Goal: Task Accomplishment & Management: Manage account settings

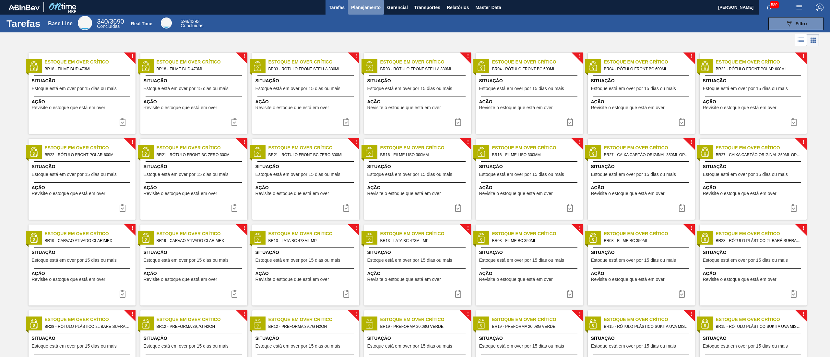
click at [359, 14] on button "Planejamento" at bounding box center [366, 7] width 36 height 15
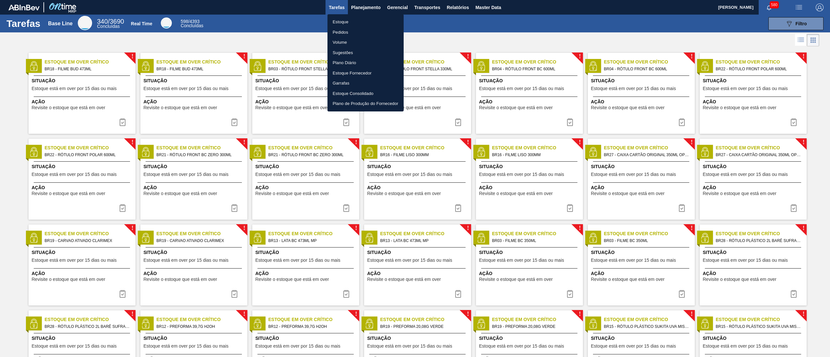
click at [356, 20] on li "Estoque" at bounding box center [365, 22] width 76 height 10
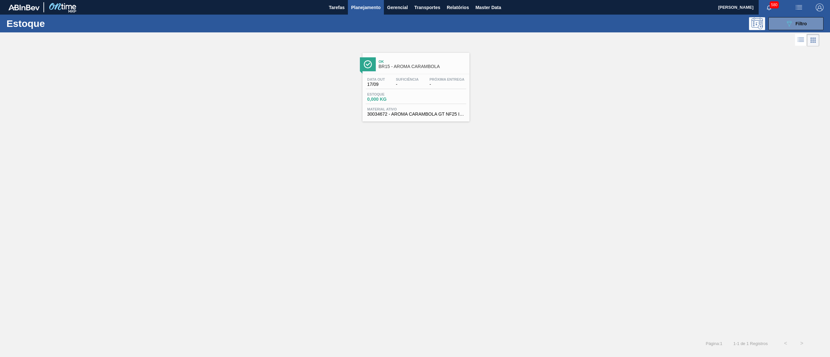
click at [441, 66] on span "BR15 - AROMA CARAMBOLA" at bounding box center [422, 66] width 87 height 5
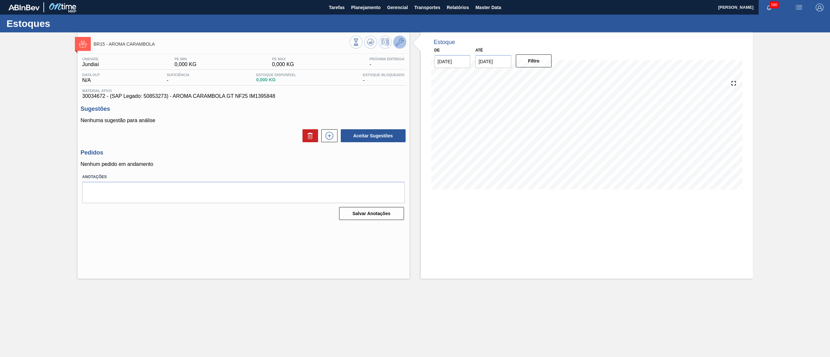
click at [399, 46] on span at bounding box center [400, 42] width 8 height 8
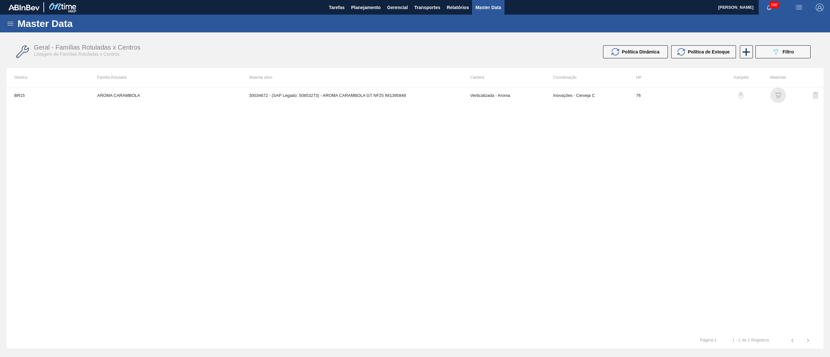
click at [778, 93] on img "button" at bounding box center [778, 95] width 6 height 6
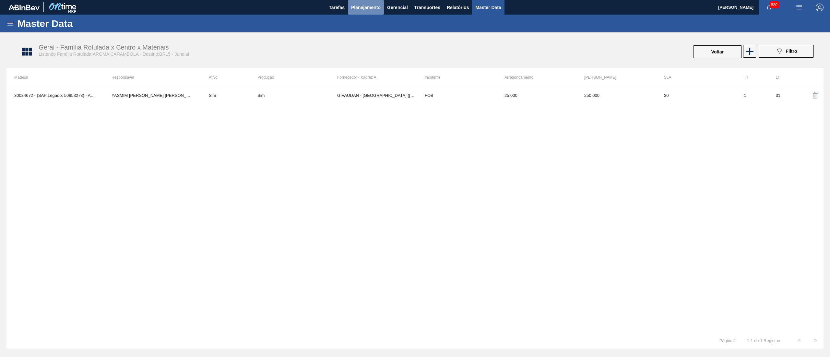
click at [363, 13] on button "Planejamento" at bounding box center [366, 7] width 36 height 15
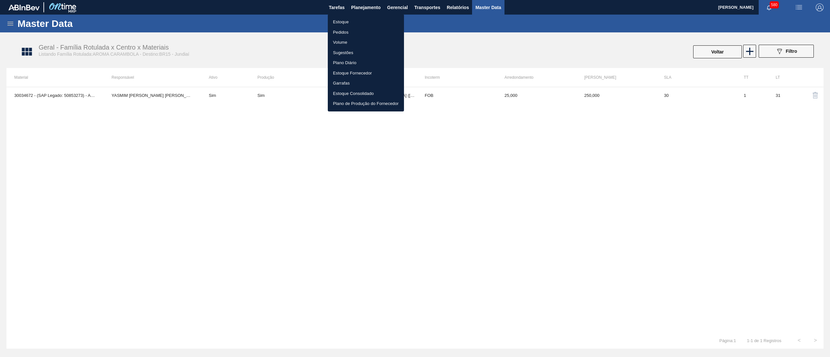
click at [361, 19] on li "Estoque" at bounding box center [366, 22] width 76 height 10
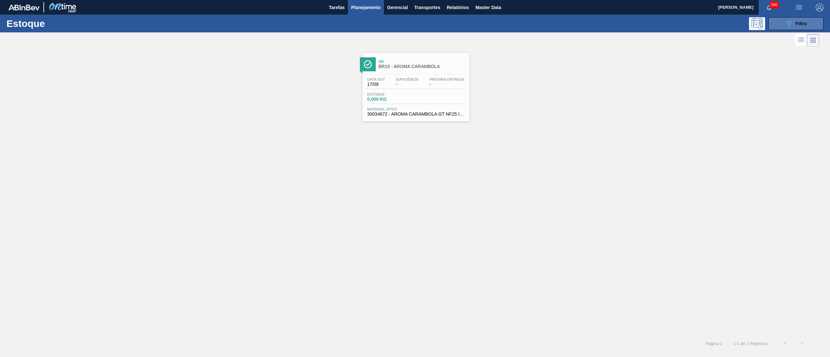
click at [773, 28] on button "089F7B8B-B2A5-4AFE-B5C0-19BA573D28AC Filtro" at bounding box center [795, 23] width 55 height 13
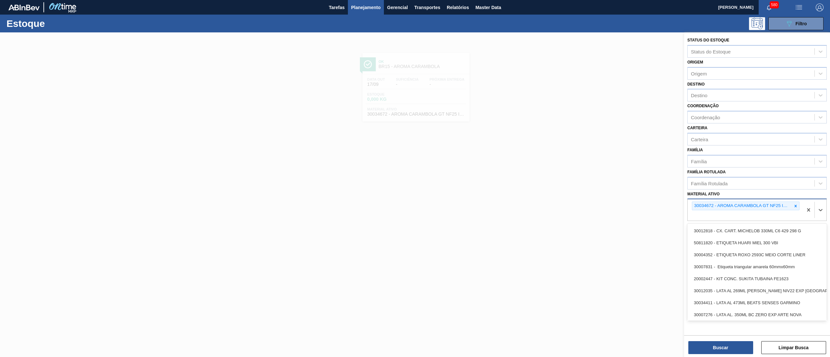
click at [795, 200] on div "30034672 - AROMA CARAMBOLA GT NF25 IM1395848" at bounding box center [744, 209] width 115 height 21
click at [794, 206] on icon at bounding box center [795, 206] width 2 height 2
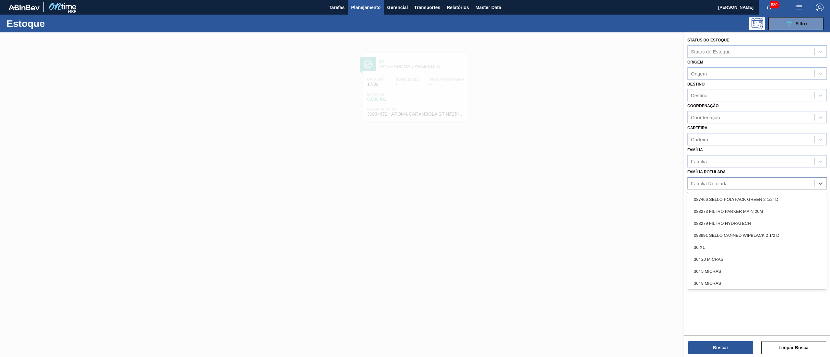
click at [760, 185] on div "Família Rotulada" at bounding box center [750, 183] width 127 height 9
type Rotulada "aroma cara"
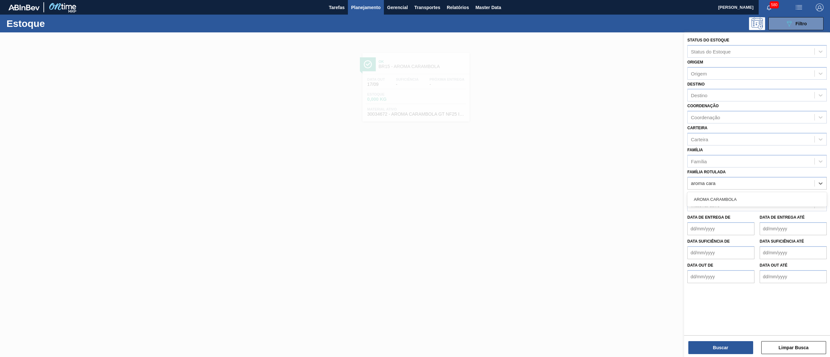
drag, startPoint x: 744, startPoint y: 198, endPoint x: 723, endPoint y: 337, distance: 140.7
click at [743, 197] on div "AROMA CARAMBOLA" at bounding box center [756, 199] width 139 height 12
click at [728, 347] on button "Buscar" at bounding box center [720, 347] width 65 height 13
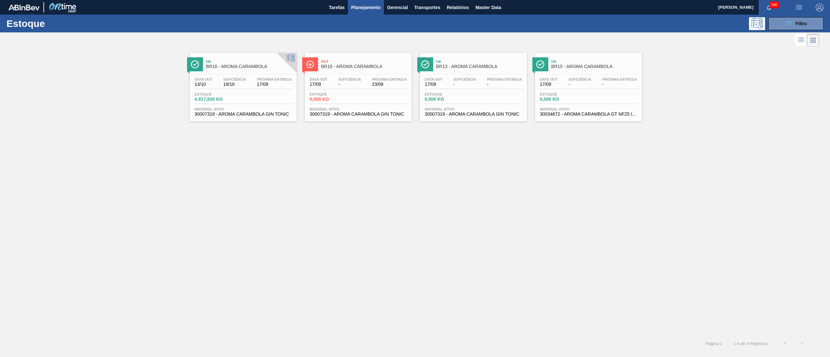
click at [239, 113] on span "30007319 - AROMA CARAMBOLA GIN TONIC" at bounding box center [242, 114] width 97 height 5
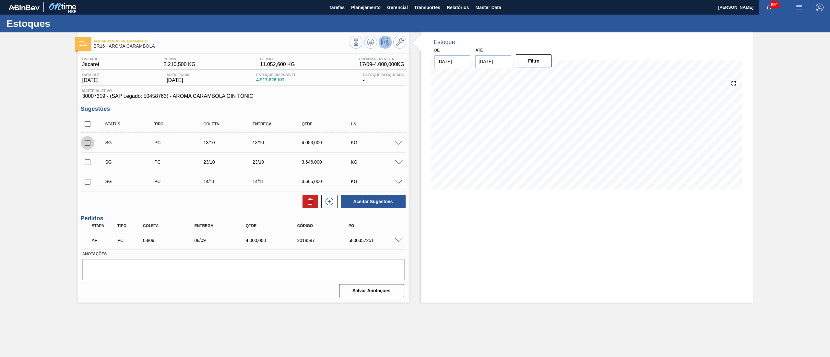
click at [84, 143] on input "checkbox" at bounding box center [88, 143] width 14 height 14
checkbox input "true"
click at [362, 5] on span "Planejamento" at bounding box center [365, 8] width 29 height 8
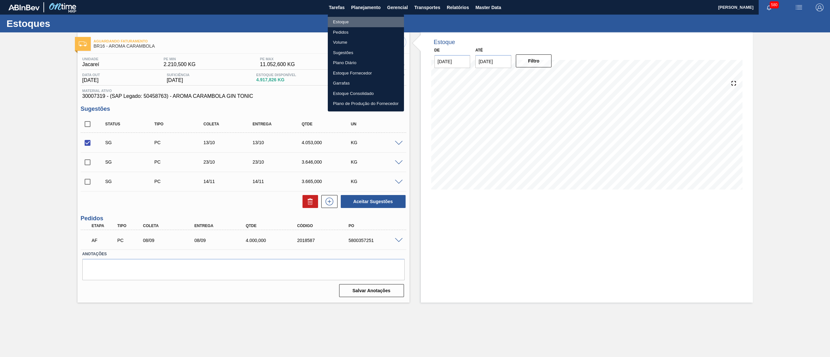
click at [361, 19] on li "Estoque" at bounding box center [366, 22] width 76 height 10
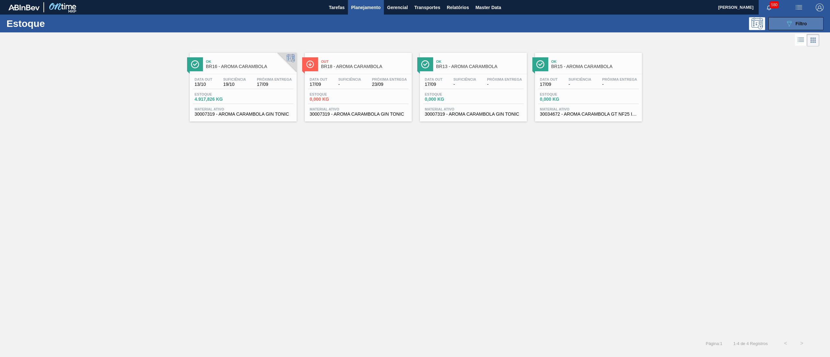
click at [780, 20] on button "089F7B8B-B2A5-4AFE-B5C0-19BA573D28AC Filtro" at bounding box center [795, 23] width 55 height 13
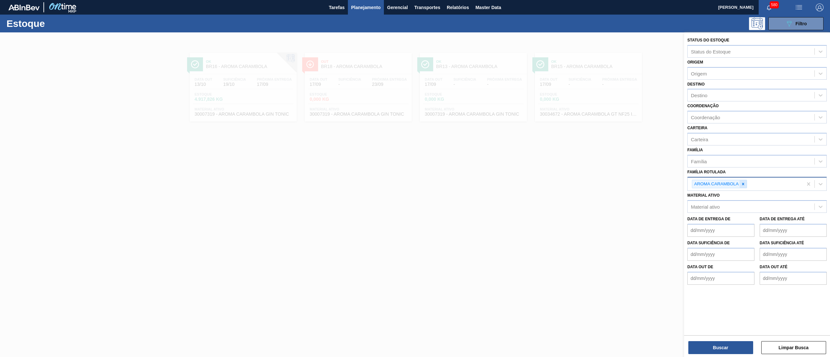
click at [744, 182] on icon at bounding box center [743, 184] width 5 height 5
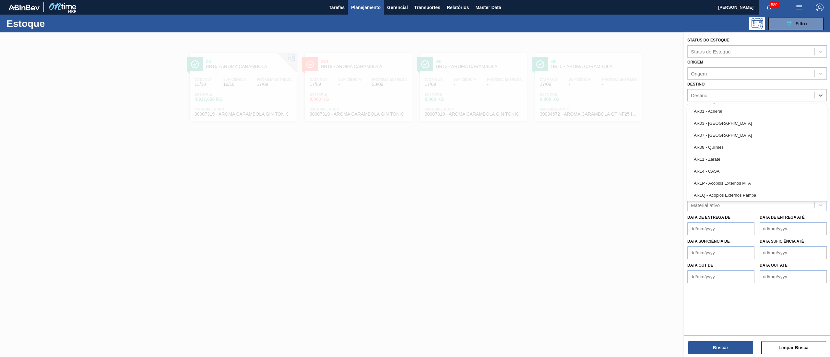
click at [720, 93] on div "Destino" at bounding box center [750, 95] width 127 height 9
type input "curi"
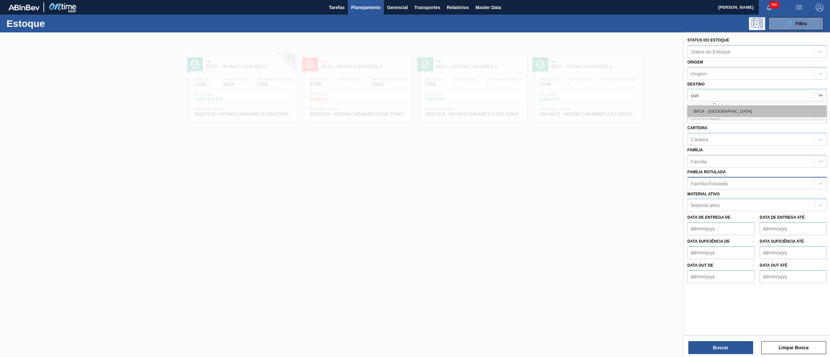
click at [712, 108] on div "BR14 - [GEOGRAPHIC_DATA]" at bounding box center [756, 111] width 139 height 12
click at [703, 167] on div "Família" at bounding box center [756, 163] width 139 height 13
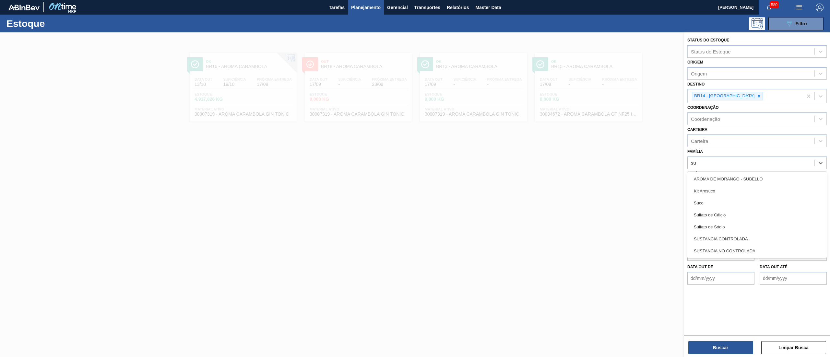
type input "suc"
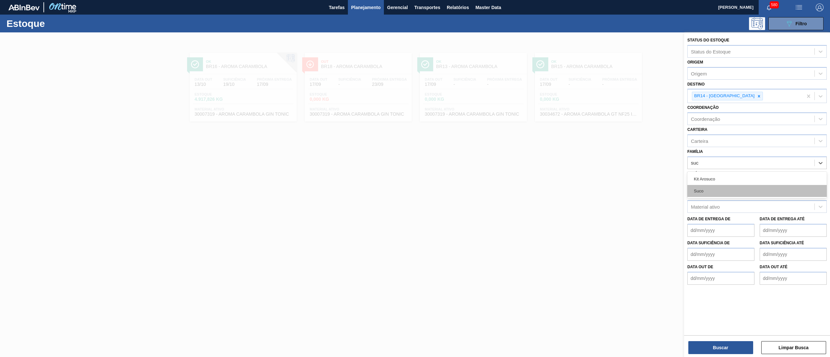
click at [718, 186] on div "Suco" at bounding box center [756, 191] width 139 height 12
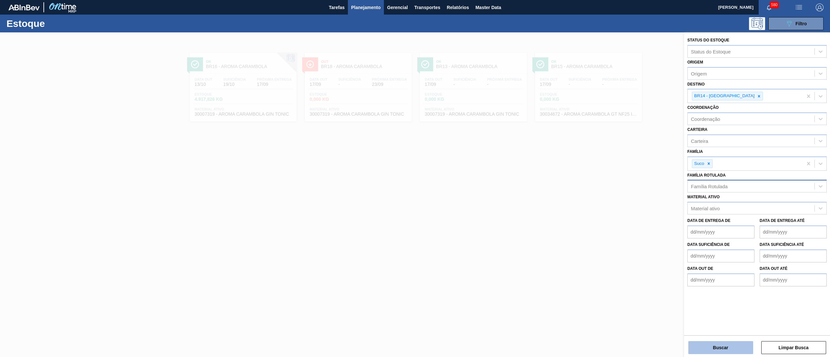
click at [692, 343] on button "Buscar" at bounding box center [720, 347] width 65 height 13
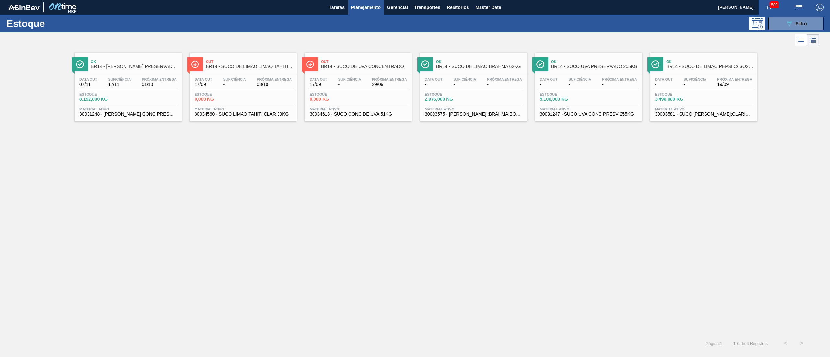
click at [232, 113] on span "30034560 - SUCO LIMAO TAHITI CLAR 39KG" at bounding box center [242, 114] width 97 height 5
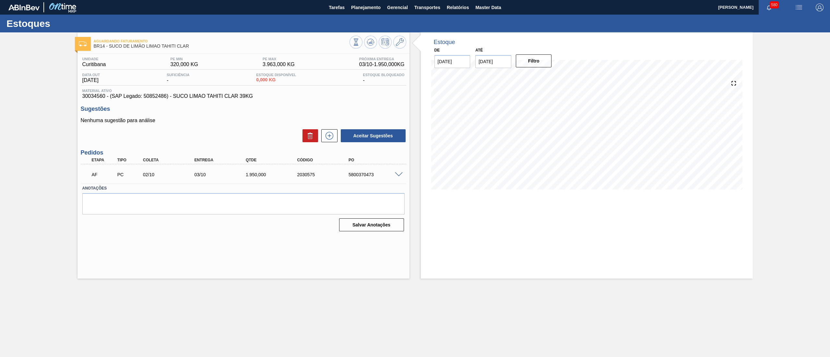
click at [399, 175] on span at bounding box center [399, 174] width 8 height 5
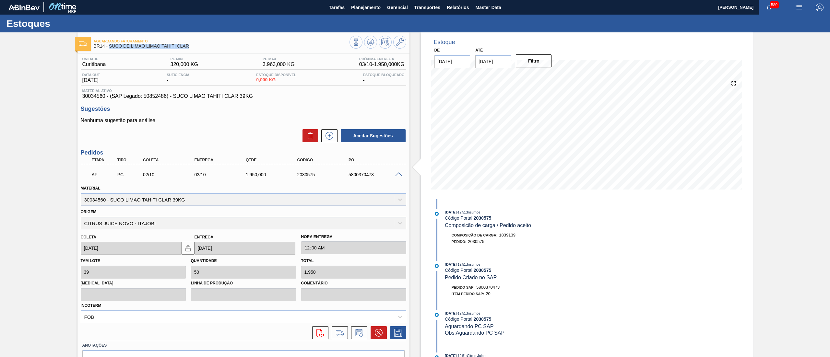
drag, startPoint x: 192, startPoint y: 10, endPoint x: 110, endPoint y: 48, distance: 90.6
click at [110, 48] on span "BR14 - SUCO DE LIMÃO LIMAO TAHITI CLAR" at bounding box center [222, 46] width 256 height 5
copy span "SUCO DE LIMÃO LIMAO TAHITI CLAR"
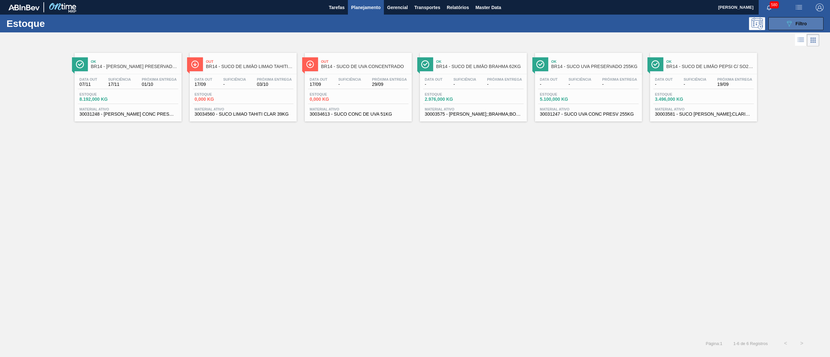
click at [778, 24] on button "089F7B8B-B2A5-4AFE-B5C0-19BA573D28AC Filtro" at bounding box center [795, 23] width 55 height 13
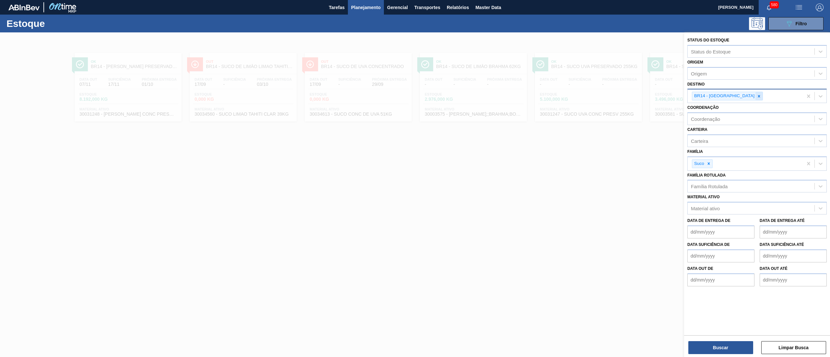
click at [758, 95] on icon at bounding box center [759, 96] width 2 height 2
click at [714, 184] on div "Família Rotulada" at bounding box center [709, 185] width 37 height 6
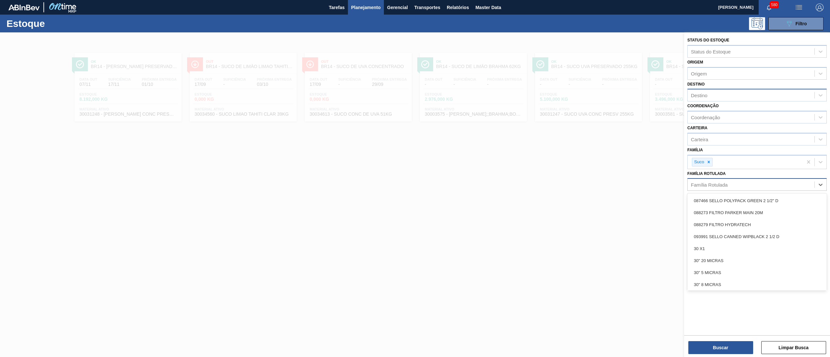
paste Rotulada "SUCO DE LIMÃO LIMAO TAHITI CLAR"
type Rotulada "SUCO DE LIMÃO LIMAO TAHITI CLAR"
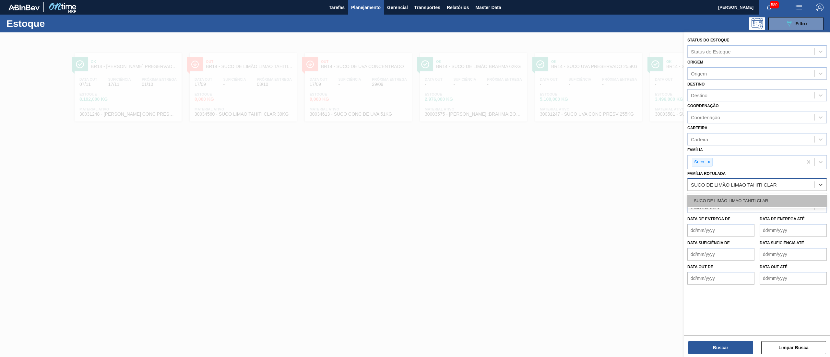
click at [727, 198] on div "SUCO DE LIMÃO LIMAO TAHITI CLAR" at bounding box center [756, 201] width 139 height 12
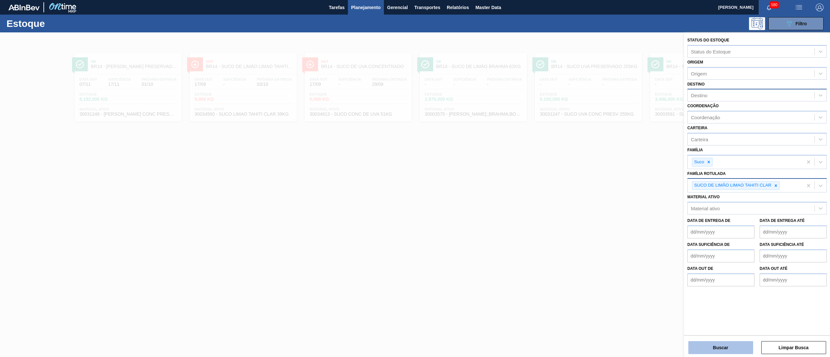
click at [706, 342] on button "Buscar" at bounding box center [720, 347] width 65 height 13
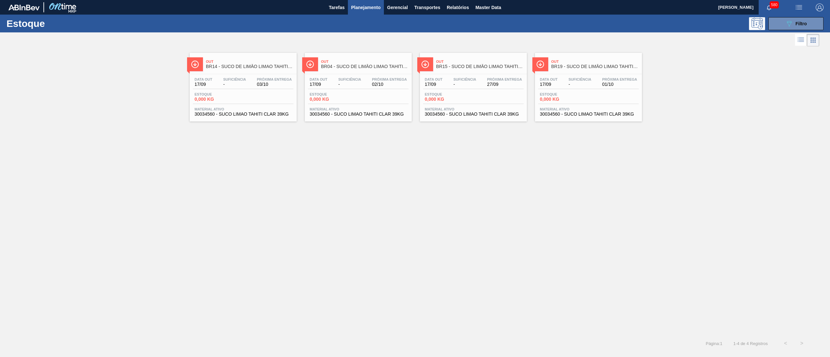
click at [451, 114] on span "30034560 - SUCO LIMAO TAHITI CLAR 39KG" at bounding box center [473, 114] width 97 height 5
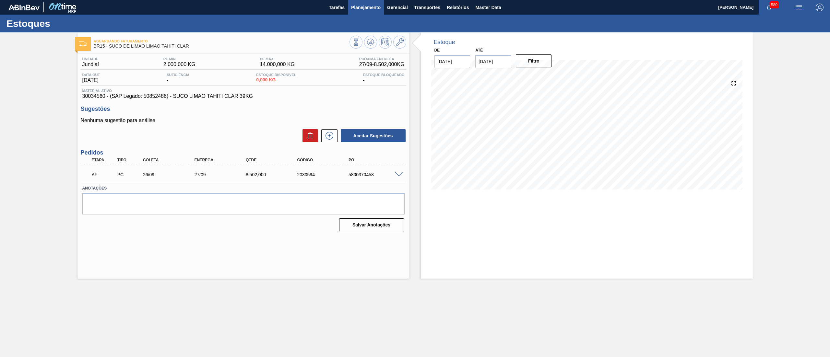
click at [361, 12] on button "Planejamento" at bounding box center [366, 7] width 36 height 15
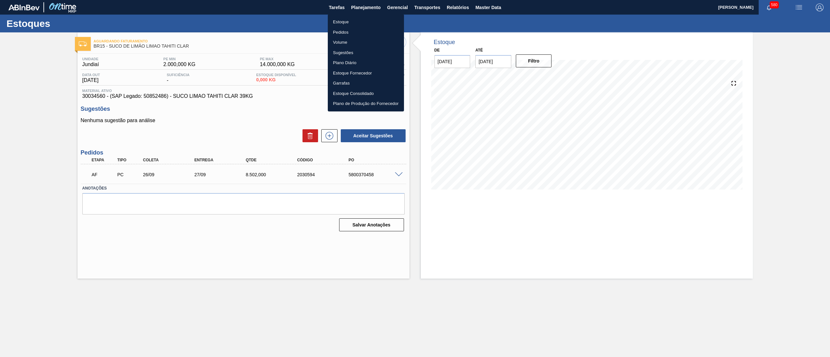
click at [356, 22] on li "Estoque" at bounding box center [366, 22] width 76 height 10
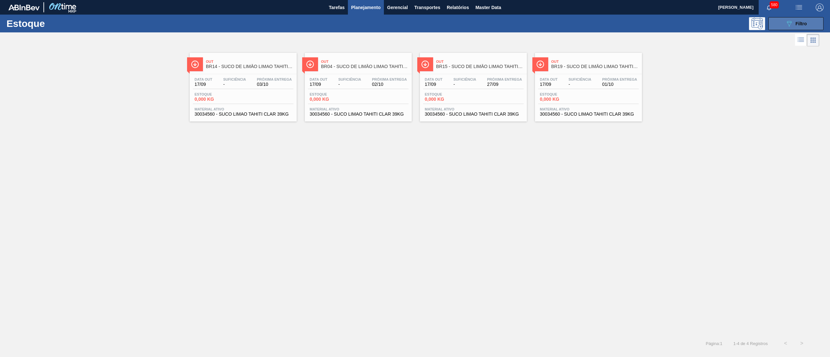
click at [786, 20] on icon "089F7B8B-B2A5-4AFE-B5C0-19BA573D28AC" at bounding box center [789, 24] width 8 height 8
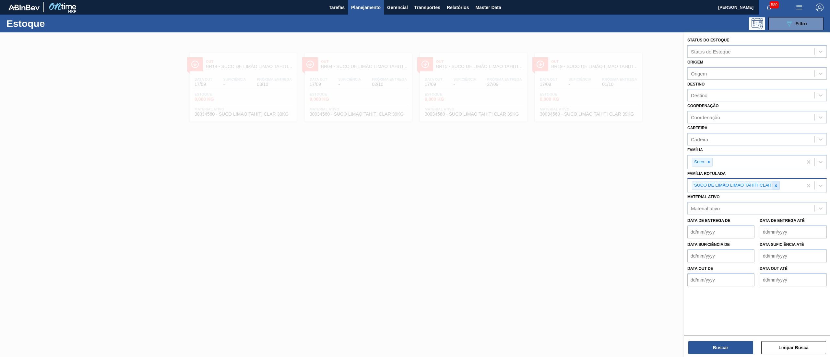
click at [777, 183] on icon at bounding box center [775, 185] width 5 height 5
click at [709, 161] on icon at bounding box center [708, 162] width 5 height 5
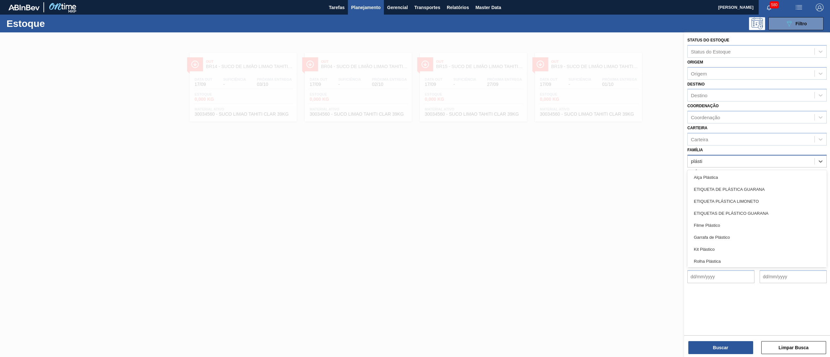
type input "plástic"
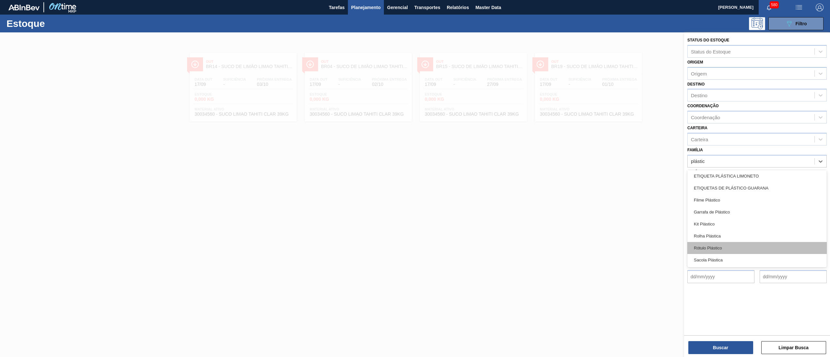
click at [720, 244] on div "Rótulo Plástico" at bounding box center [756, 248] width 139 height 12
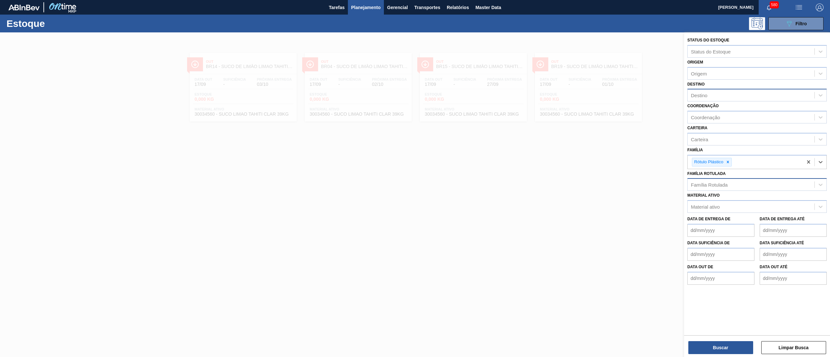
click at [714, 91] on div "Destino" at bounding box center [750, 95] width 127 height 9
type input "cur"
click at [716, 108] on div "BR14 - [GEOGRAPHIC_DATA]" at bounding box center [756, 111] width 139 height 12
click at [721, 350] on button "Buscar" at bounding box center [720, 347] width 65 height 13
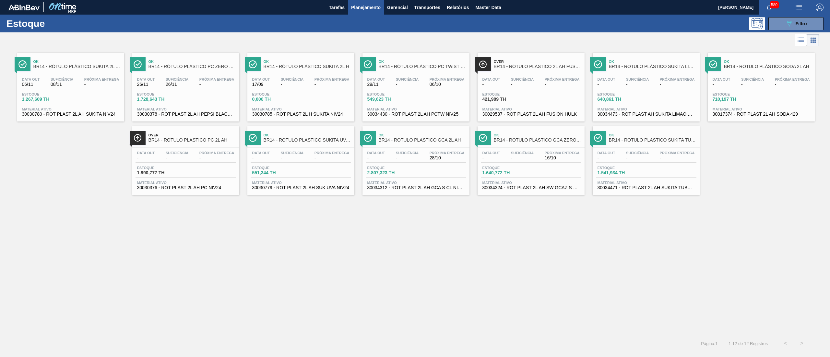
click at [627, 113] on span "30034473 - ROT PLAST AH SUKITA LIMAO 2L NIV25" at bounding box center [645, 114] width 97 height 5
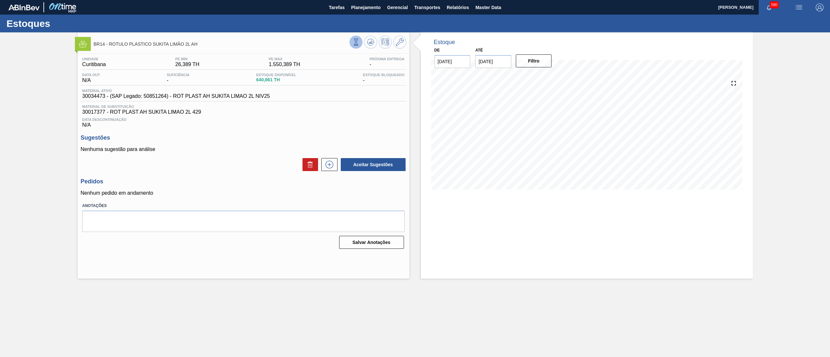
click at [357, 46] on button at bounding box center [355, 42] width 13 height 13
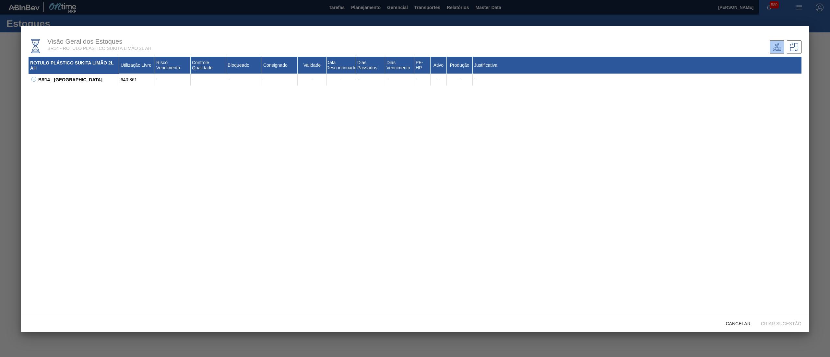
click at [34, 79] on icon at bounding box center [34, 79] width 0 height 2
click at [732, 325] on span "Cancelar" at bounding box center [737, 323] width 35 height 5
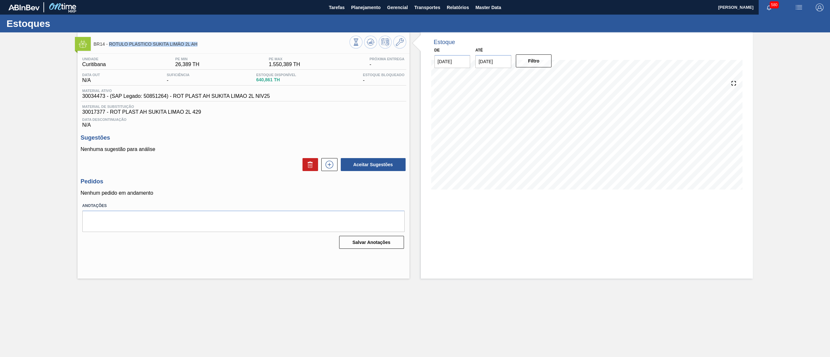
drag, startPoint x: 197, startPoint y: 47, endPoint x: 108, endPoint y: 50, distance: 89.2
click at [108, 50] on div "BR14 - ROTULO PLÁSTICO SUKITA LIMÃO 2L AH" at bounding box center [222, 44] width 256 height 15
copy span "ROTULO PLÁSTICO SUKITA LIMÃO 2L AH"
click at [374, 11] on span "Planejamento" at bounding box center [365, 8] width 29 height 8
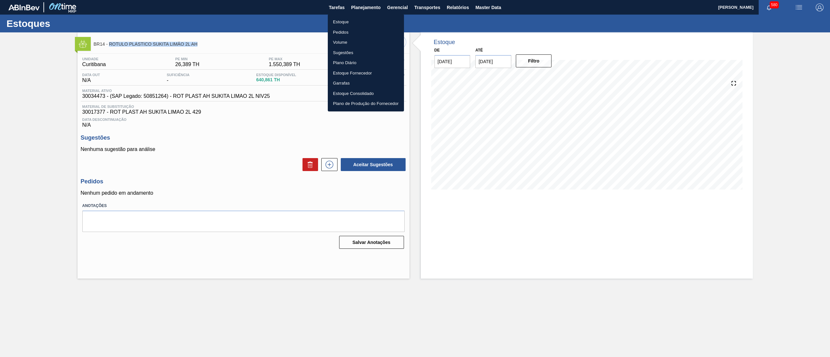
click at [366, 19] on li "Estoque" at bounding box center [366, 22] width 76 height 10
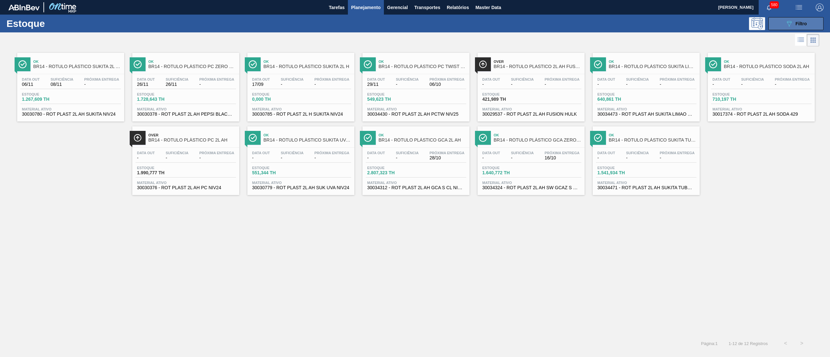
click at [798, 17] on button "089F7B8B-B2A5-4AFE-B5C0-19BA573D28AC Filtro" at bounding box center [795, 23] width 55 height 13
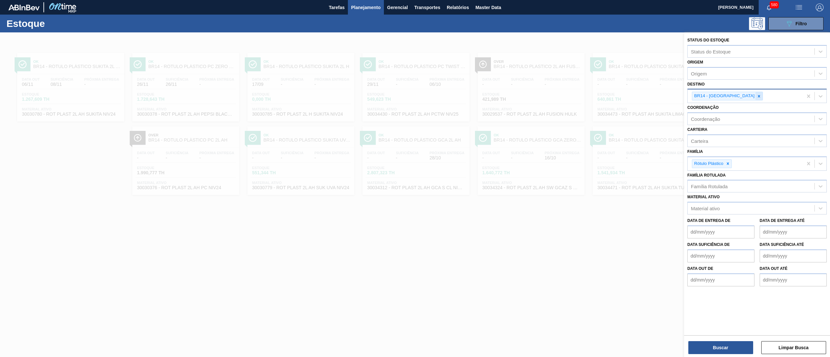
click at [756, 95] on icon at bounding box center [758, 96] width 5 height 5
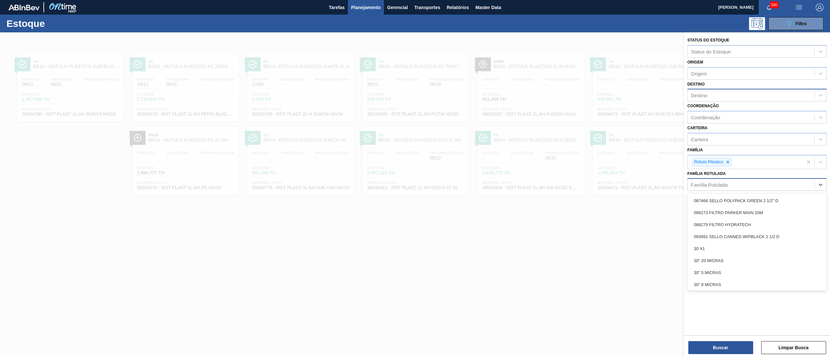
click at [710, 182] on div "Família Rotulada" at bounding box center [709, 185] width 37 height 6
paste Rotulada "ROTULO PLÁSTICO SUKITA LIMÃO 2L AH"
type Rotulada "ROTULO PLÁSTICO SUKITA LIMÃO 2L AH"
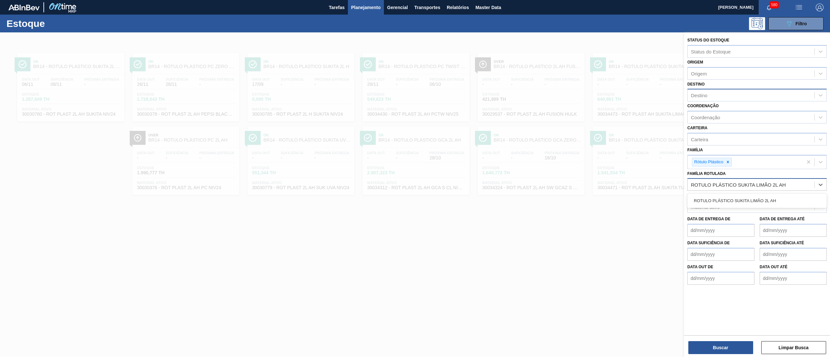
drag, startPoint x: 778, startPoint y: 194, endPoint x: 751, endPoint y: 314, distance: 123.0
click at [778, 195] on div "ROTULO PLÁSTICO SUKITA LIMÃO 2L AH" at bounding box center [756, 201] width 139 height 12
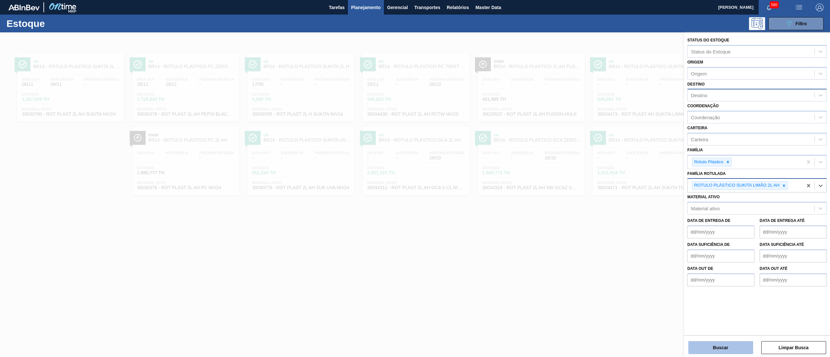
click at [729, 347] on button "Buscar" at bounding box center [720, 347] width 65 height 13
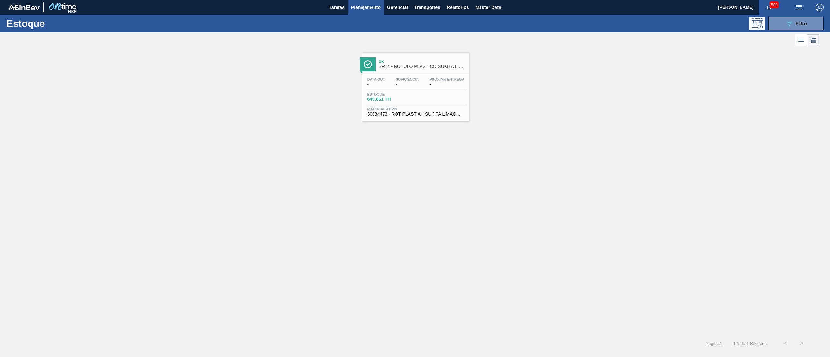
click at [428, 113] on span "30034473 - ROT PLAST AH SUKITA LIMAO 2L NIV25" at bounding box center [415, 114] width 97 height 5
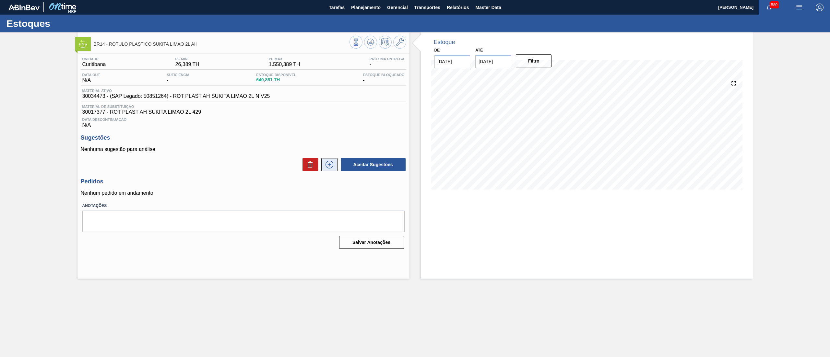
click at [334, 165] on icon at bounding box center [329, 165] width 10 height 8
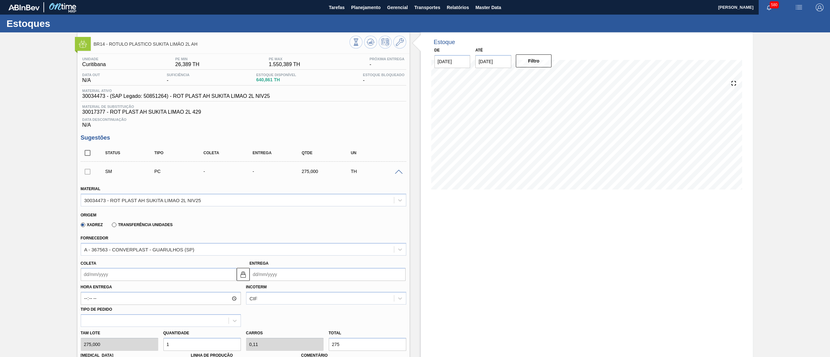
scroll to position [190, 0]
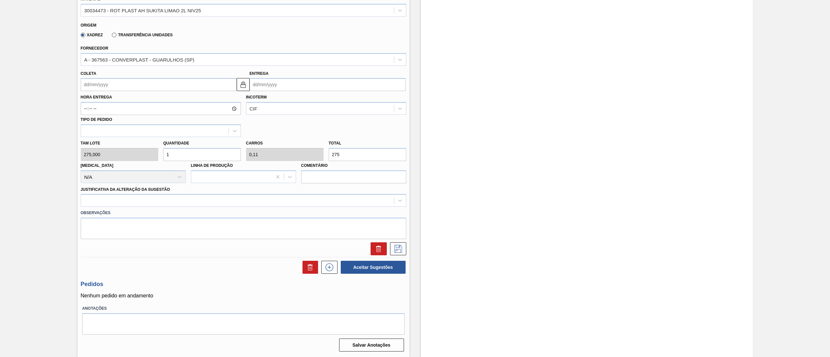
click at [159, 91] on input "Coleta" at bounding box center [159, 84] width 156 height 13
click at [95, 151] on div "22" at bounding box center [98, 152] width 9 height 9
type input "[DATE]"
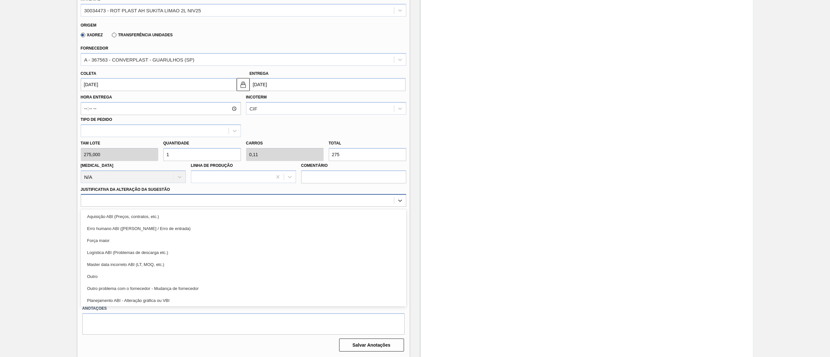
click at [134, 203] on div at bounding box center [237, 200] width 313 height 9
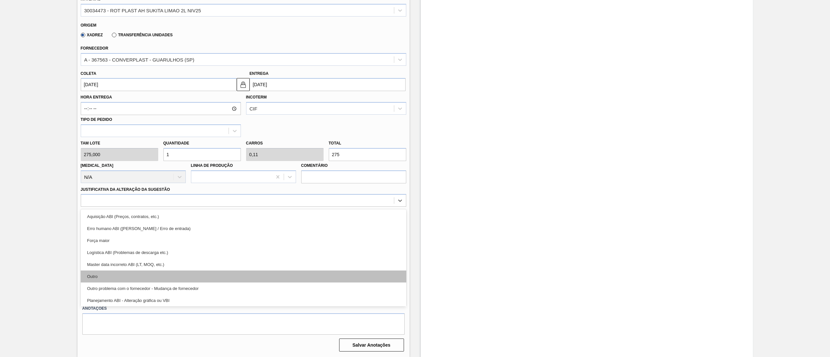
click at [127, 276] on div "Outro" at bounding box center [243, 277] width 325 height 12
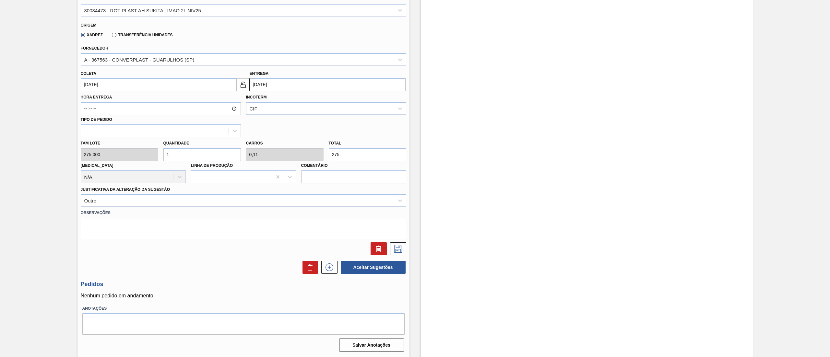
click at [135, 150] on div "[PERSON_NAME] 275,000 Quantidade 1 Carros 0,11 Total 275 [MEDICAL_DATA] N/A Lin…" at bounding box center [243, 160] width 331 height 46
type input "2"
type input "0,22"
type input "550"
type input "2"
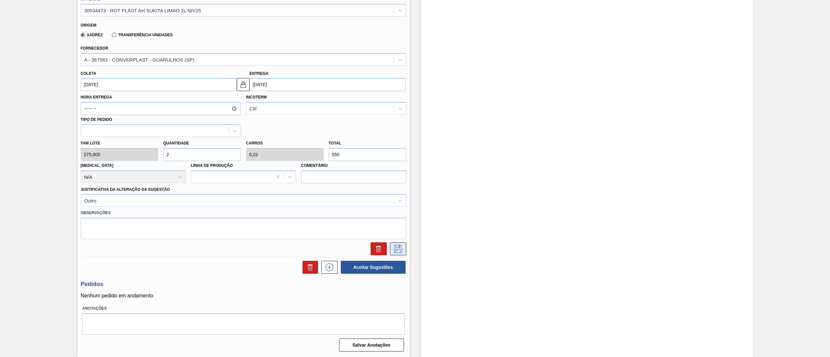
click at [393, 243] on button at bounding box center [398, 248] width 16 height 13
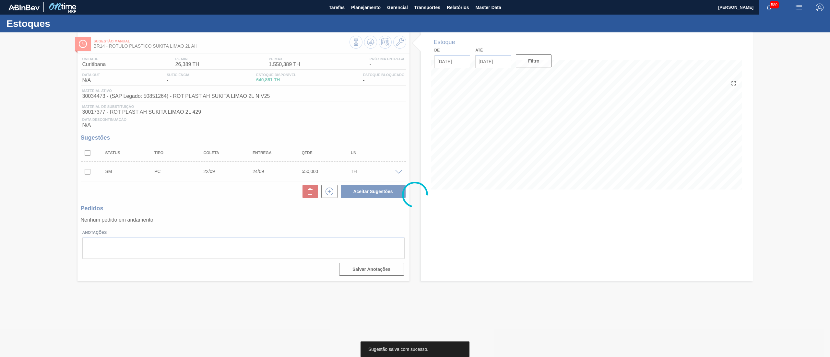
scroll to position [0, 0]
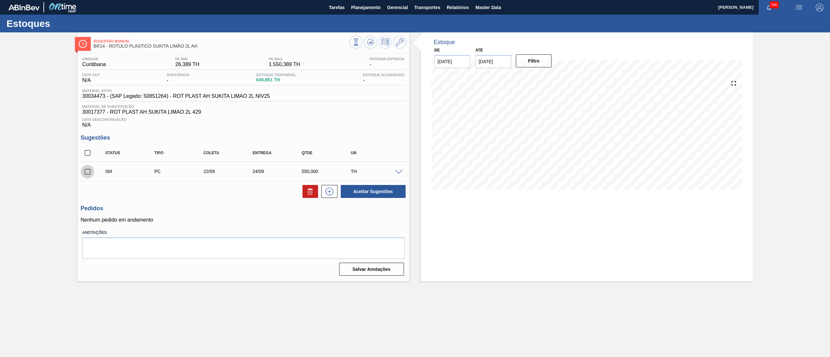
click at [87, 176] on input "checkbox" at bounding box center [88, 172] width 14 height 14
click at [379, 196] on button "Aceitar Sugestões" at bounding box center [373, 191] width 65 height 13
checkbox input "false"
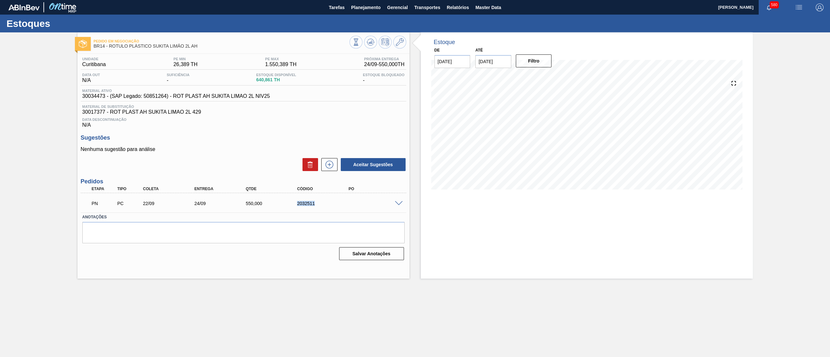
drag, startPoint x: 332, startPoint y: 211, endPoint x: 281, endPoint y: 207, distance: 52.0
click at [281, 207] on div "PN PC 22/09 24/09 550,000 2032511" at bounding box center [243, 203] width 325 height 16
copy div "2032511"
click at [481, 9] on span "Master Data" at bounding box center [488, 8] width 26 height 8
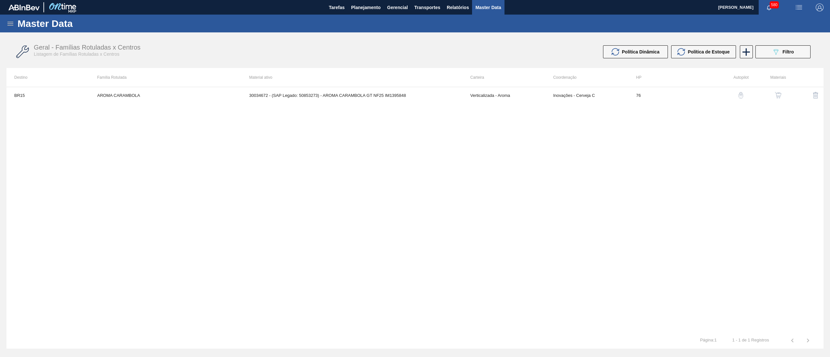
click at [10, 25] on icon at bounding box center [10, 24] width 6 height 4
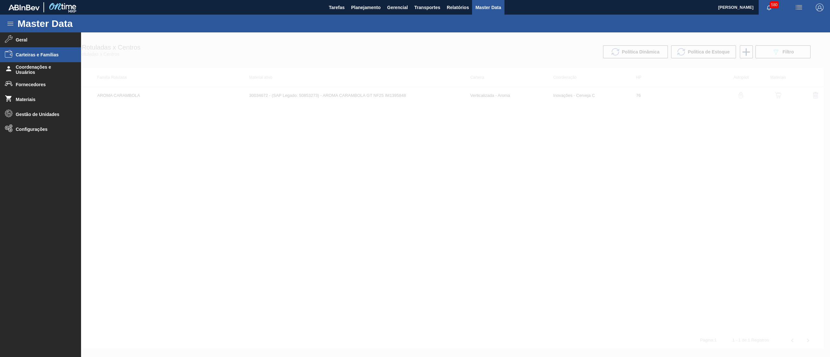
click at [44, 55] on span "Carteiras e Famílias" at bounding box center [42, 54] width 53 height 5
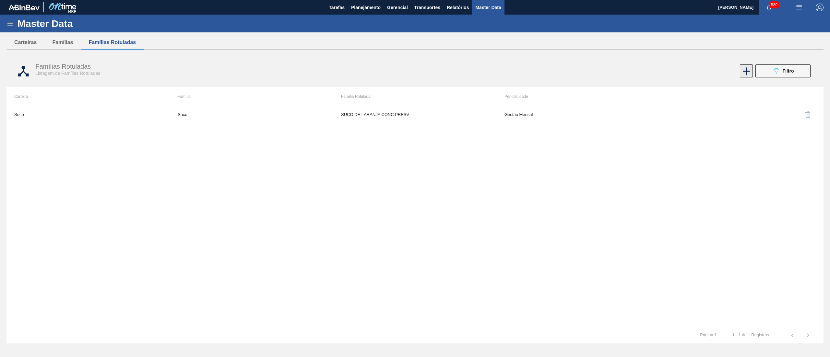
click at [742, 76] on icon at bounding box center [746, 71] width 13 height 13
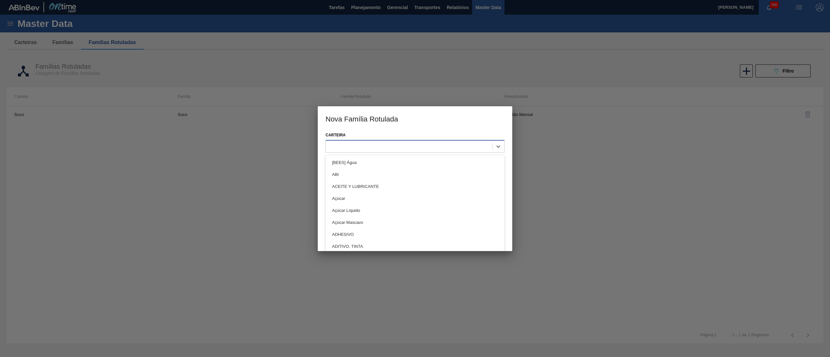
click at [358, 145] on div at bounding box center [409, 146] width 166 height 9
paste input "LATA BUD 473ML MP"
type input "LATA BUD 473ML MP"
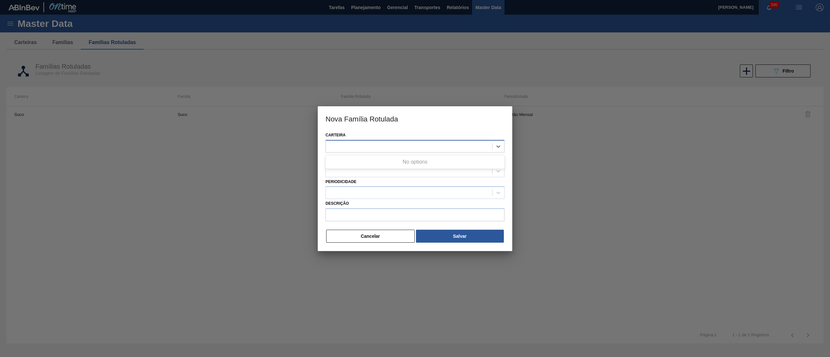
click at [386, 147] on div "LATA BUD 473ML MP" at bounding box center [409, 146] width 166 height 9
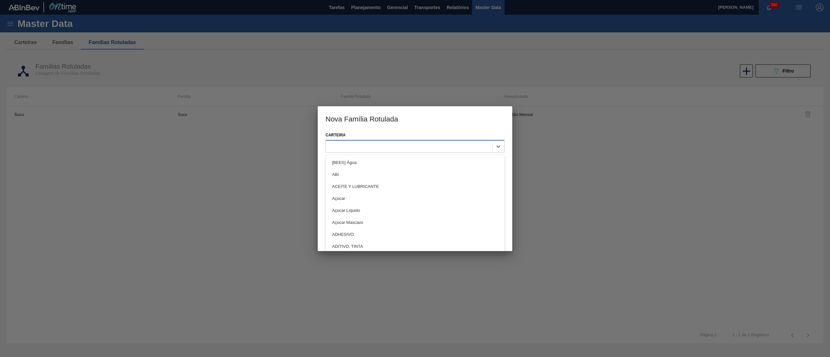
click at [383, 146] on div at bounding box center [409, 146] width 166 height 9
type input "lata"
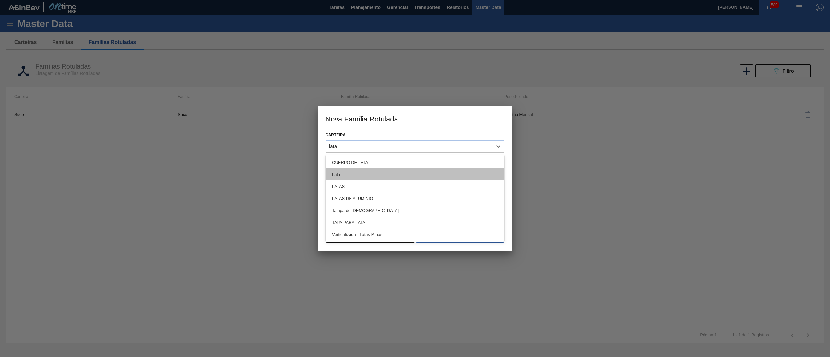
click at [367, 172] on div "Lata" at bounding box center [414, 175] width 179 height 12
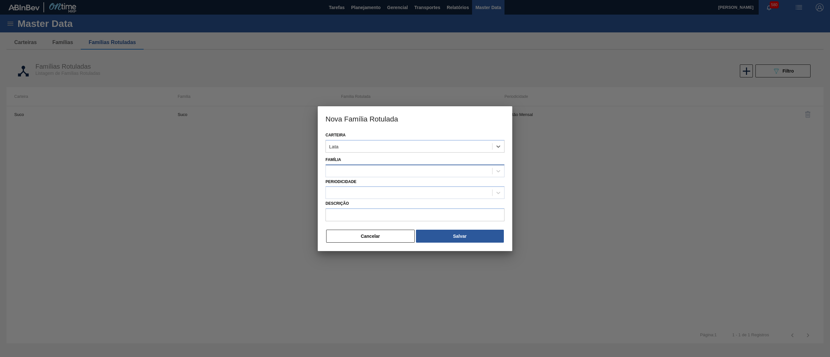
click at [360, 168] on div at bounding box center [409, 170] width 166 height 9
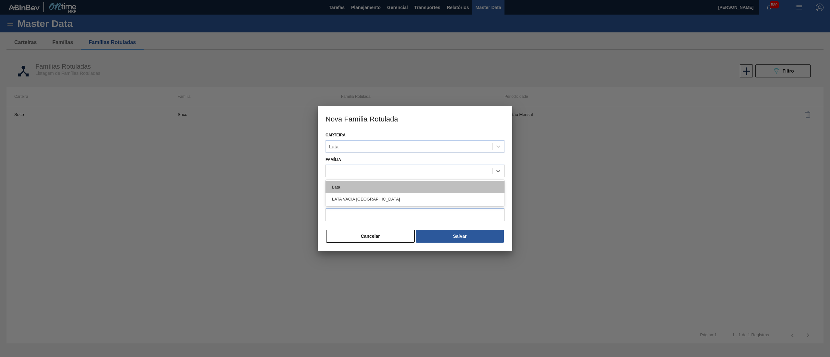
click at [358, 191] on div "Lata" at bounding box center [414, 187] width 179 height 12
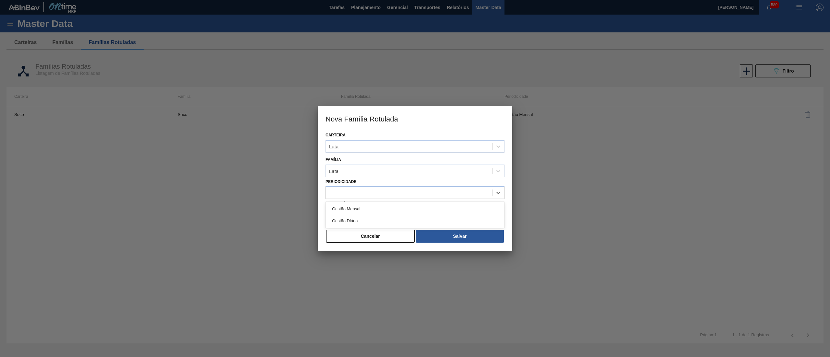
click at [358, 191] on div at bounding box center [409, 192] width 166 height 9
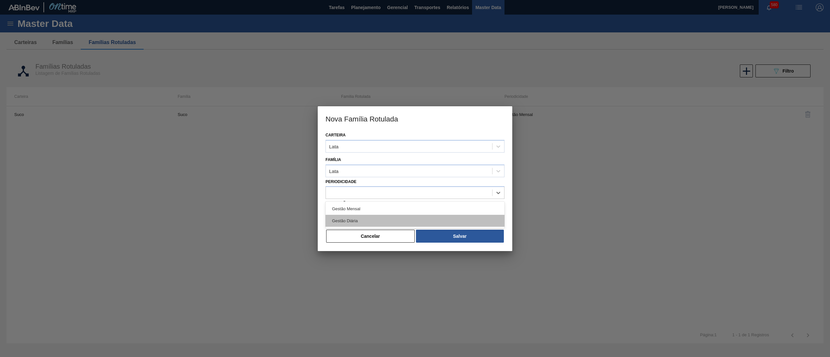
click at [355, 216] on div "Gestão Diária" at bounding box center [414, 221] width 179 height 12
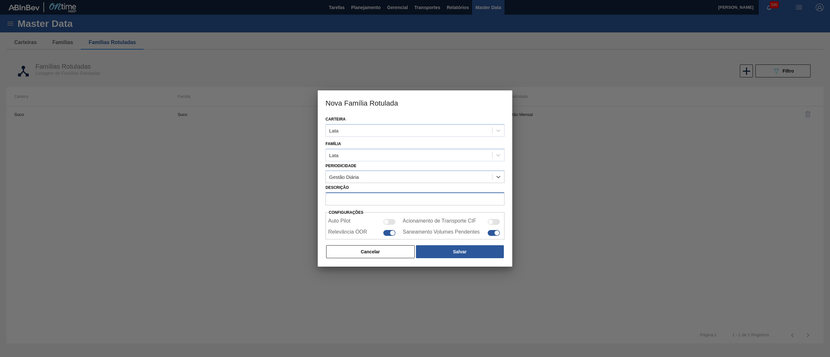
click at [344, 200] on input "Descrição" at bounding box center [414, 198] width 179 height 13
paste input "LATA BUD 473ML MP"
type input "LATA BUD 473ML MP"
click at [383, 234] on div at bounding box center [389, 233] width 12 height 6
click at [468, 254] on button "Salvar" at bounding box center [460, 251] width 88 height 13
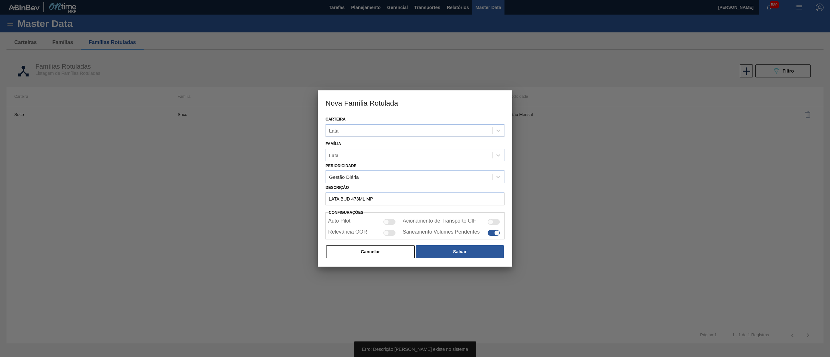
click at [392, 230] on div at bounding box center [389, 233] width 12 height 6
checkbox input "true"
click at [452, 245] on div "Cancelar Salvar" at bounding box center [414, 252] width 179 height 14
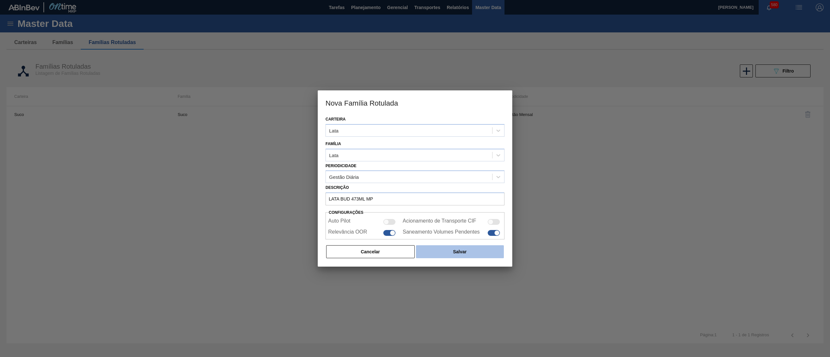
click at [456, 246] on button "Salvar" at bounding box center [460, 251] width 88 height 13
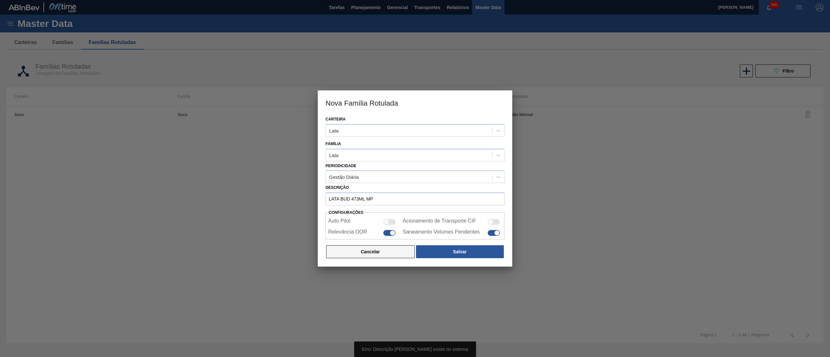
click at [371, 251] on button "Cancelar" at bounding box center [370, 251] width 88 height 13
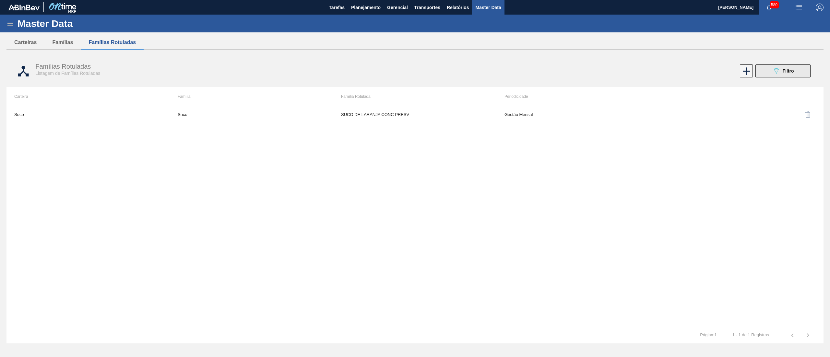
click at [770, 71] on button "089F7B8B-B2A5-4AFE-B5C0-19BA573D28AC Filtro" at bounding box center [782, 70] width 55 height 13
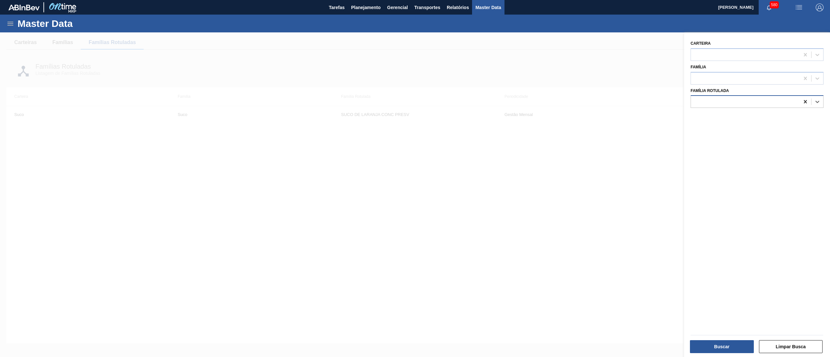
click at [803, 102] on icon at bounding box center [804, 101] width 3 height 3
paste Rotulada "LATA BUD 473ML MP"
type Rotulada "LATA BUD 473ML MP"
click at [760, 115] on div "LATA BUD 473ML MP" at bounding box center [756, 118] width 133 height 12
click at [707, 345] on button "Buscar" at bounding box center [722, 346] width 64 height 13
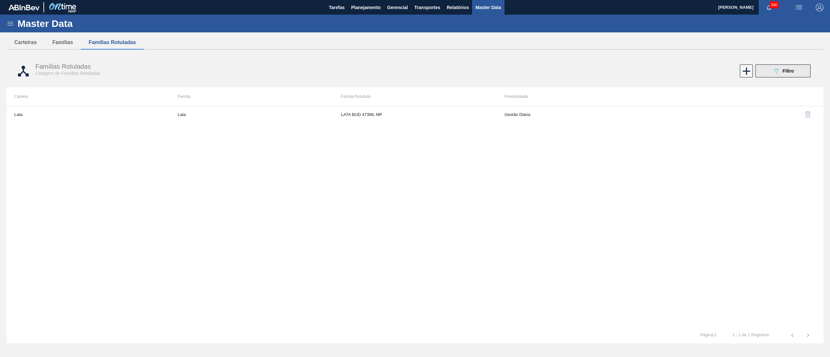
click at [760, 75] on button "089F7B8B-B2A5-4AFE-B5C0-19BA573D28AC Filtro" at bounding box center [782, 70] width 55 height 13
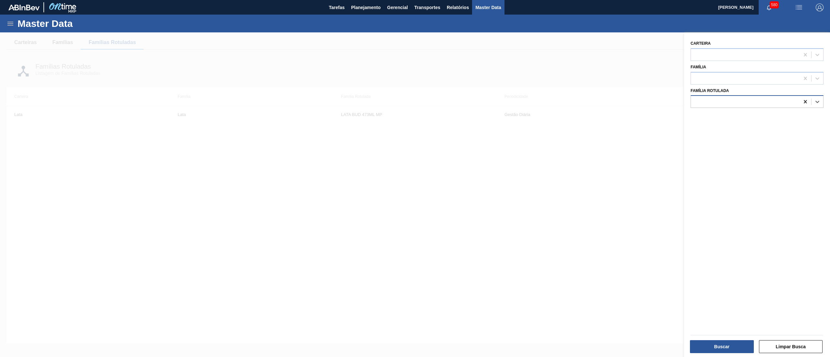
click at [804, 104] on icon at bounding box center [805, 102] width 6 height 6
paste Rotulada "FILME BUD 473ML MP C12"
type Rotulada "FILME BUD 473ML MP C12"
drag, startPoint x: 595, startPoint y: 213, endPoint x: 632, endPoint y: 141, distance: 81.3
click at [594, 214] on div at bounding box center [415, 210] width 830 height 357
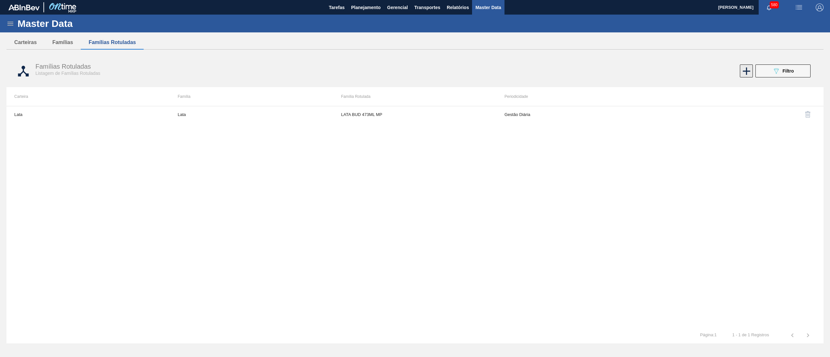
click at [743, 70] on icon at bounding box center [746, 71] width 13 height 13
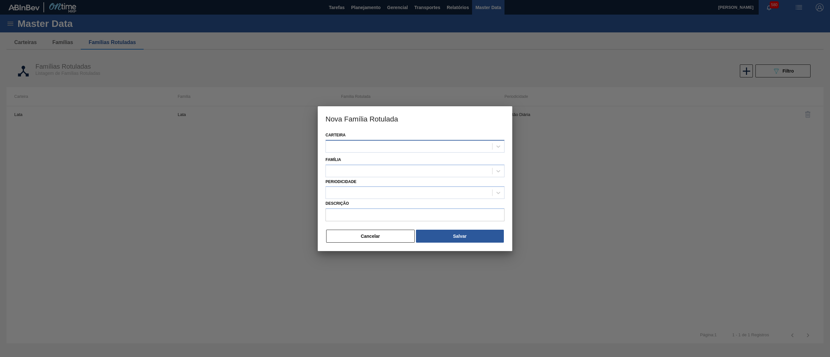
click at [397, 141] on div at bounding box center [414, 146] width 179 height 13
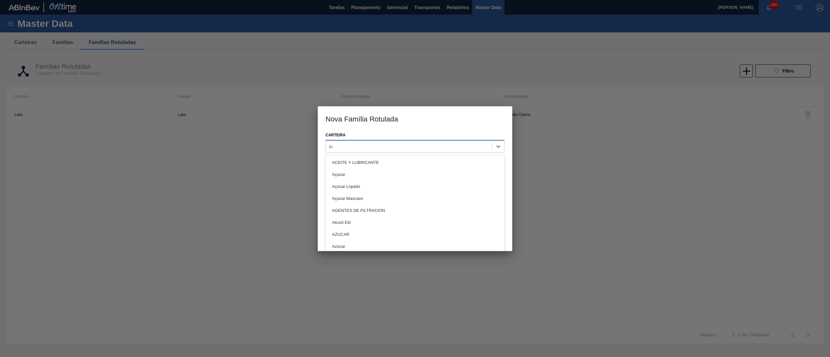
type input "cai"
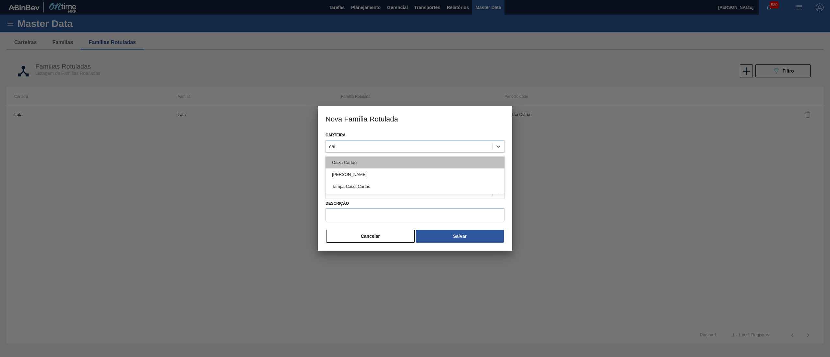
click at [382, 159] on div "Caixa Cartão" at bounding box center [414, 163] width 179 height 12
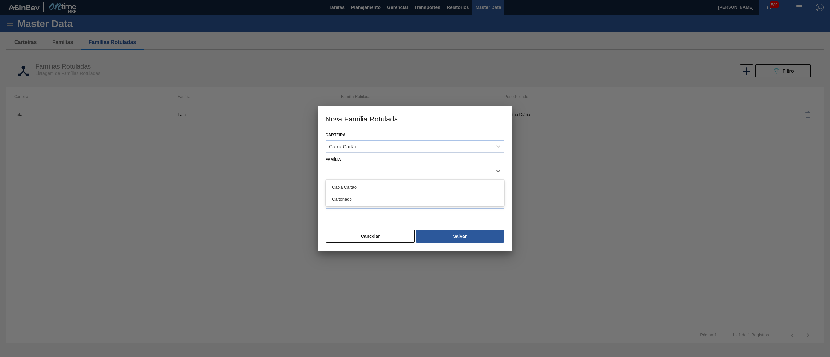
click at [356, 172] on div at bounding box center [409, 170] width 166 height 9
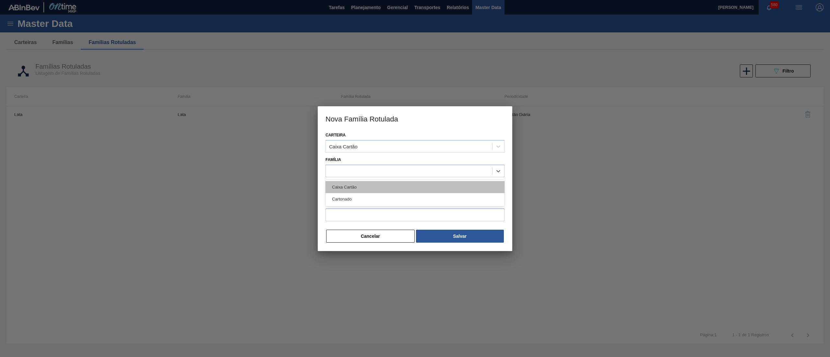
click at [359, 185] on div "Caixa Cartão" at bounding box center [414, 187] width 179 height 12
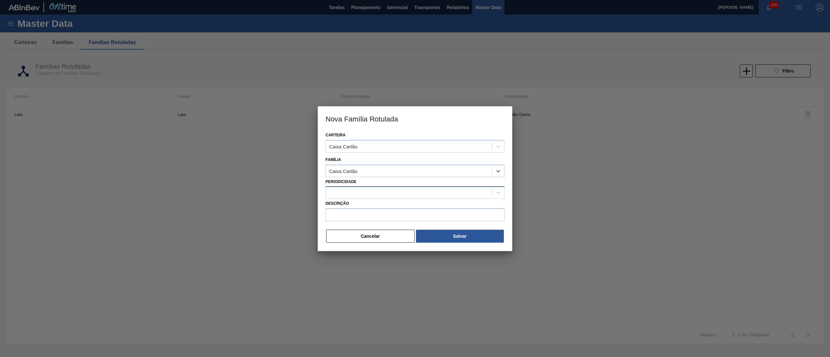
click at [353, 193] on div at bounding box center [409, 192] width 166 height 9
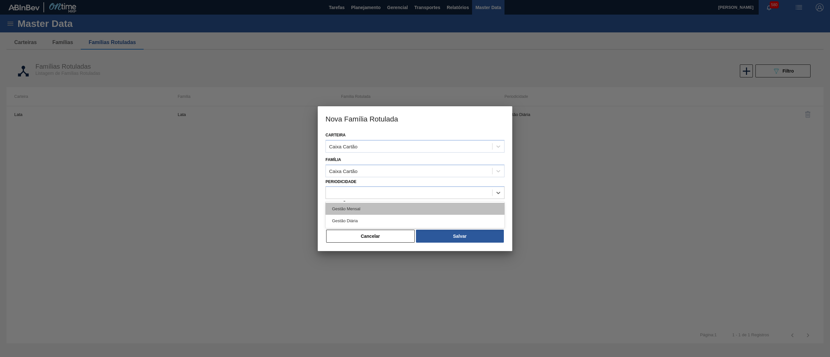
click at [353, 207] on div "Gestão Mensal" at bounding box center [414, 209] width 179 height 12
click at [347, 218] on input "Descrição" at bounding box center [414, 214] width 179 height 13
paste input "FILME BUD 473ML MP C12"
type input "FILME BUD 473ML MP C12"
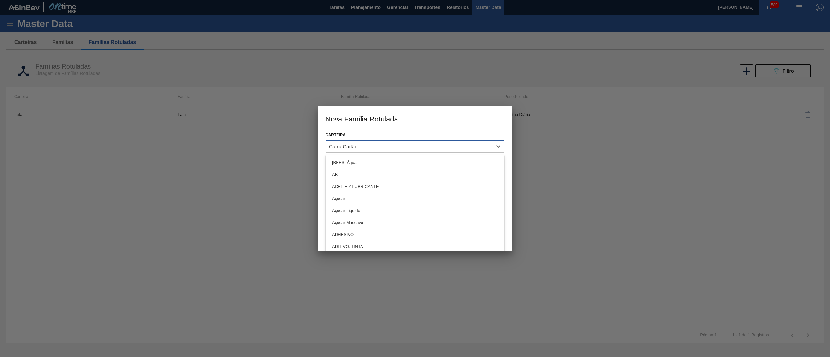
click at [355, 147] on div "Caixa Cartão" at bounding box center [343, 147] width 29 height 6
type input "filme"
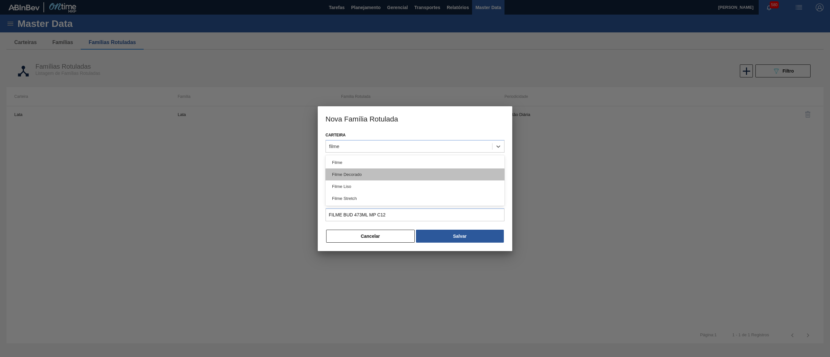
click at [362, 170] on div "Filme Decorado" at bounding box center [414, 175] width 179 height 12
click at [356, 165] on div at bounding box center [414, 171] width 179 height 13
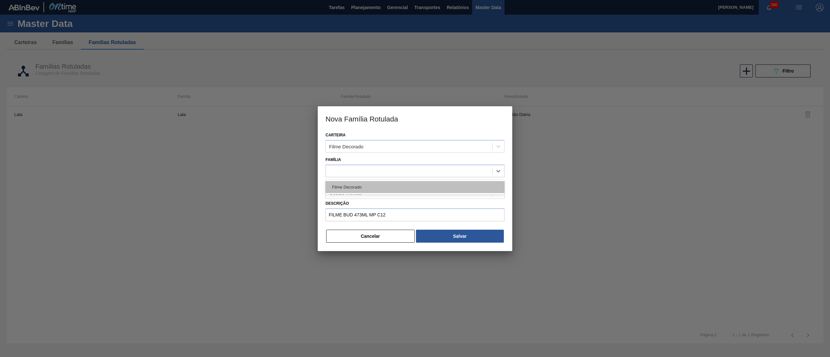
click at [354, 182] on div "Filme Decorado" at bounding box center [414, 187] width 179 height 12
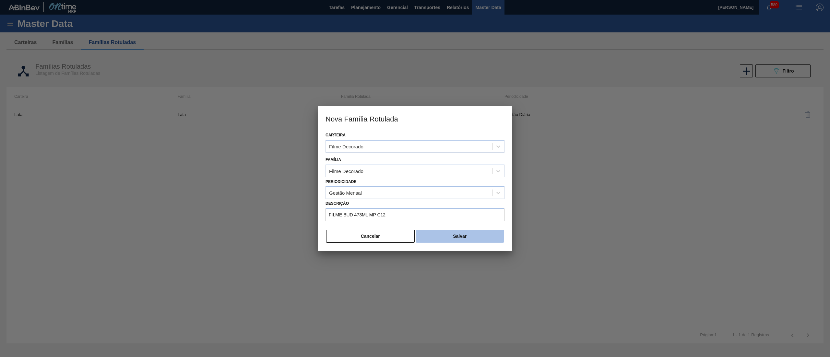
click at [436, 237] on button "Salvar" at bounding box center [460, 236] width 88 height 13
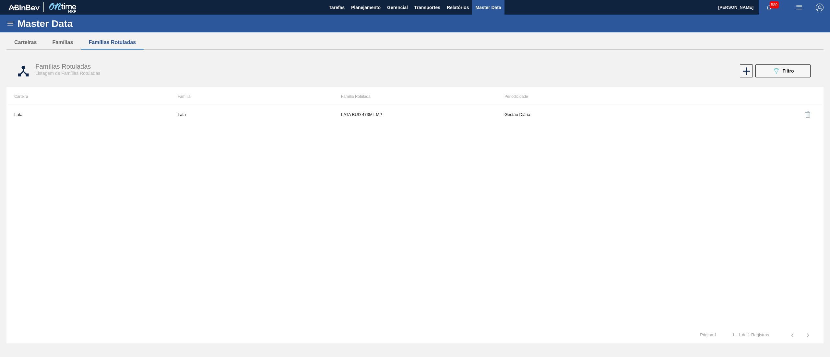
click at [10, 21] on icon at bounding box center [10, 24] width 8 height 8
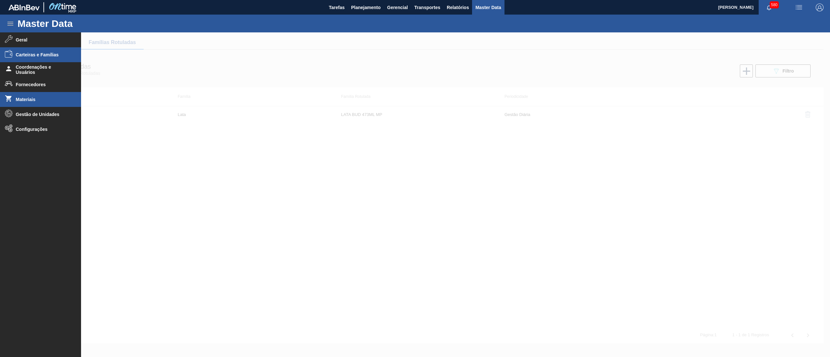
click at [42, 94] on li "Materiais" at bounding box center [40, 99] width 81 height 15
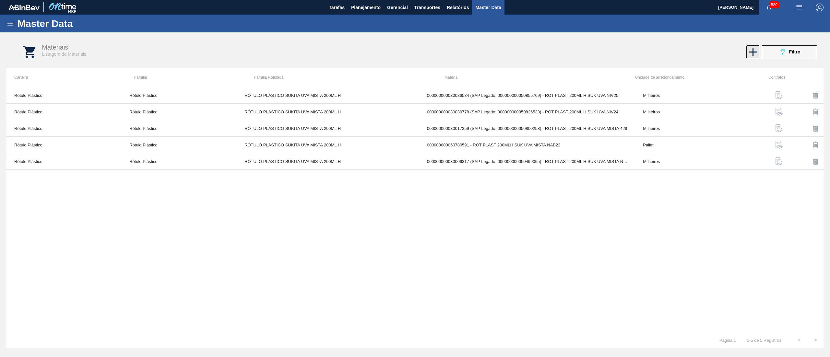
click at [752, 50] on icon at bounding box center [752, 51] width 7 height 7
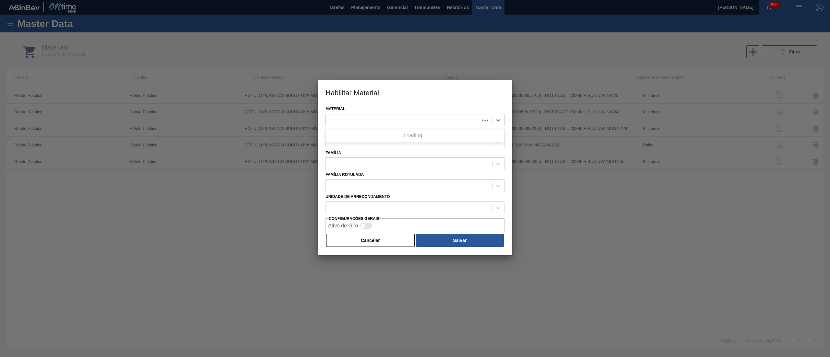
click at [381, 120] on div at bounding box center [402, 119] width 153 height 9
paste input "30036730"
type input "30036730"
click at [382, 120] on div "30036730" at bounding box center [402, 119] width 153 height 9
click at [382, 120] on div at bounding box center [402, 119] width 153 height 9
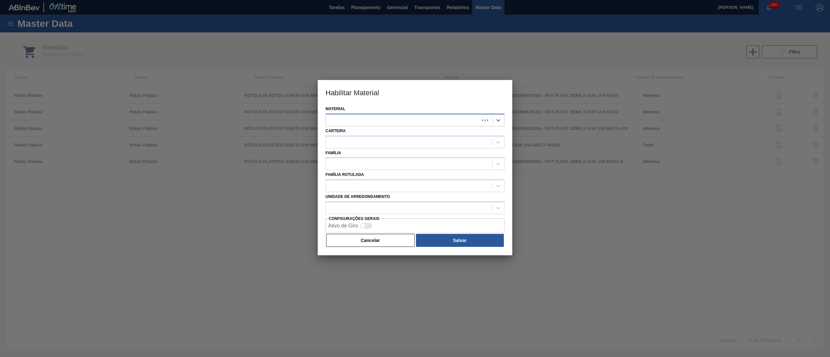
click at [382, 120] on div at bounding box center [402, 119] width 153 height 9
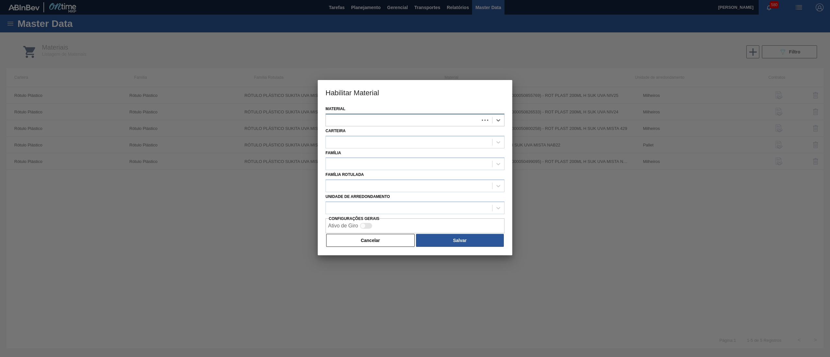
click at [382, 120] on div at bounding box center [402, 119] width 153 height 9
click at [370, 143] on div at bounding box center [409, 141] width 166 height 9
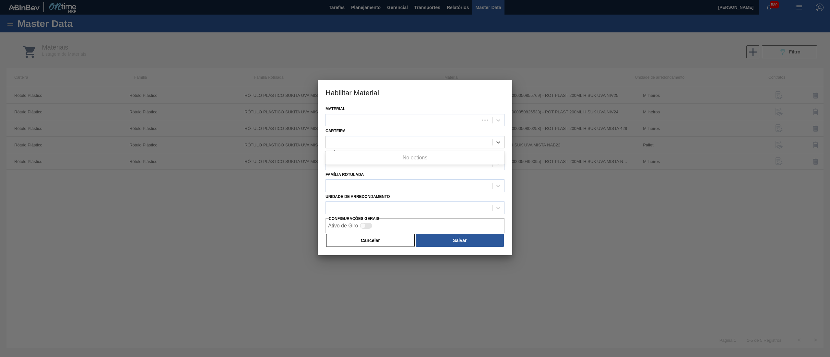
click at [361, 120] on div at bounding box center [402, 119] width 153 height 9
click at [360, 119] on div at bounding box center [402, 119] width 153 height 9
click at [359, 118] on div at bounding box center [402, 119] width 153 height 9
click at [359, 117] on div at bounding box center [402, 119] width 153 height 9
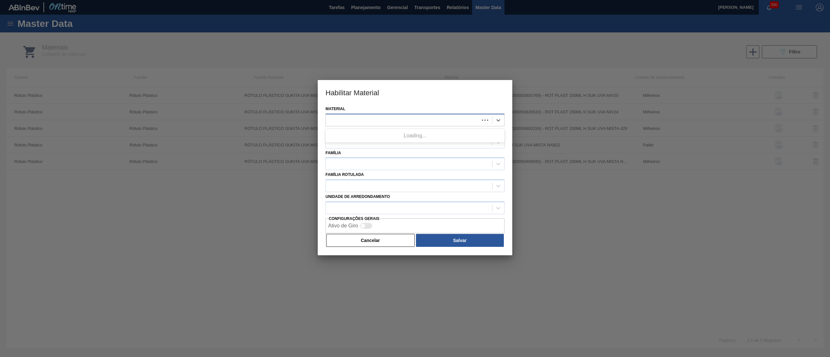
paste input "30036730"
type input "30036730"
paste input "30036730"
type input "30036730"
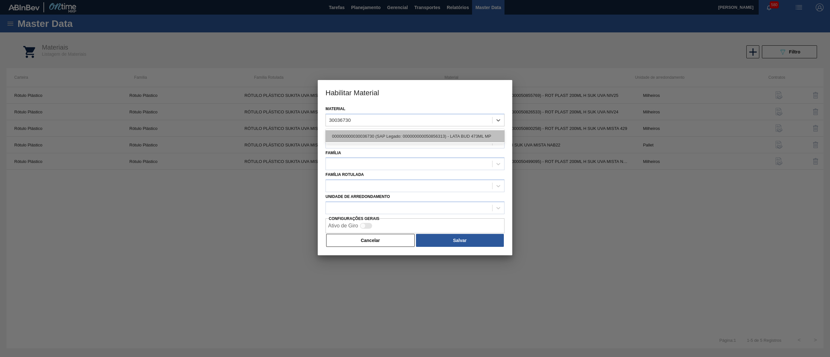
click at [401, 136] on div "000000000030036730 (SAP Legado: 000000000050856313) - LATA BUD 473ML MP" at bounding box center [414, 136] width 179 height 12
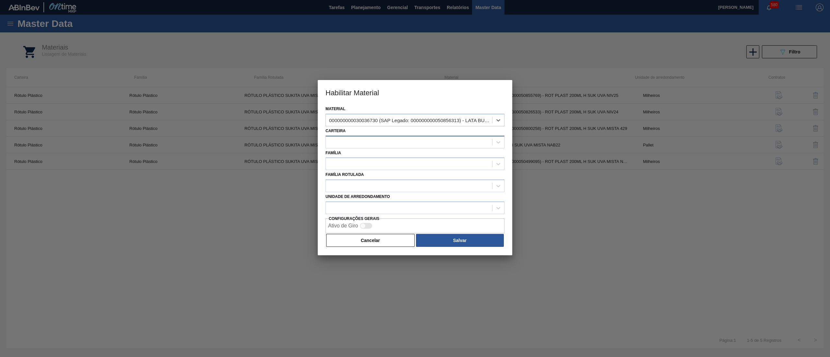
click at [397, 145] on div at bounding box center [409, 141] width 166 height 9
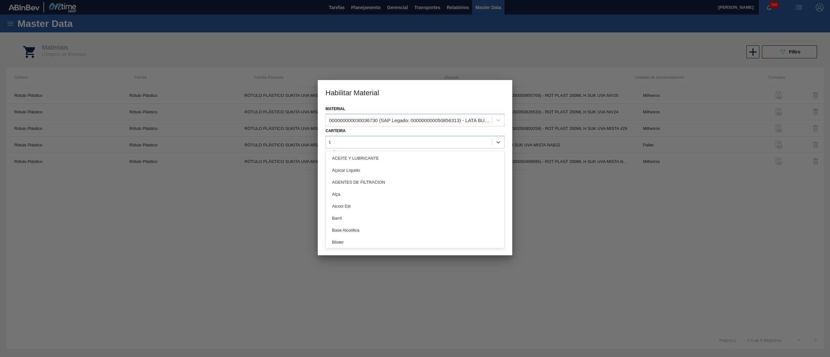
type input "lata"
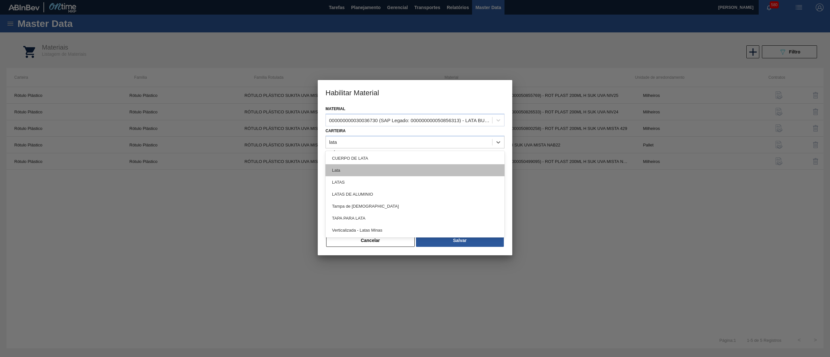
click at [376, 170] on div "Lata" at bounding box center [414, 170] width 179 height 12
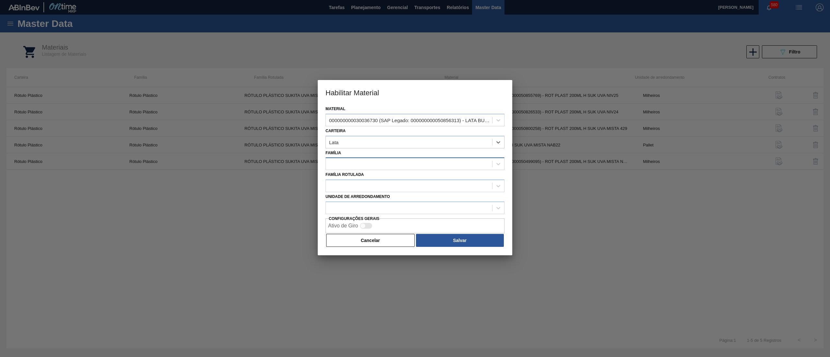
click at [365, 164] on div at bounding box center [409, 163] width 166 height 9
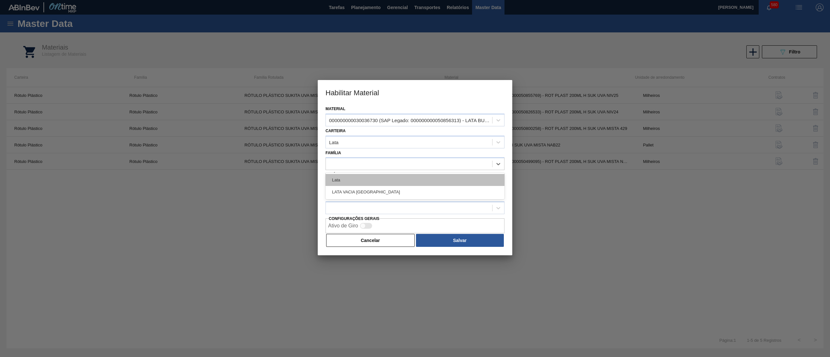
click at [367, 183] on div "Lata" at bounding box center [414, 180] width 179 height 12
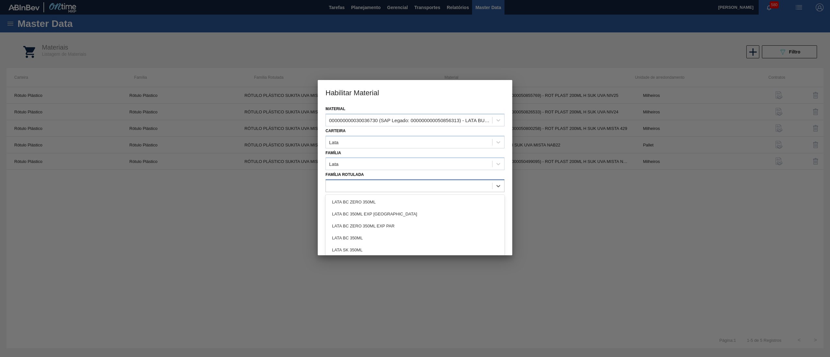
click at [385, 180] on div at bounding box center [414, 186] width 179 height 13
paste Rotulada "LATA BUD 473ML MP"
type Rotulada "LATA BUD 473ML MP"
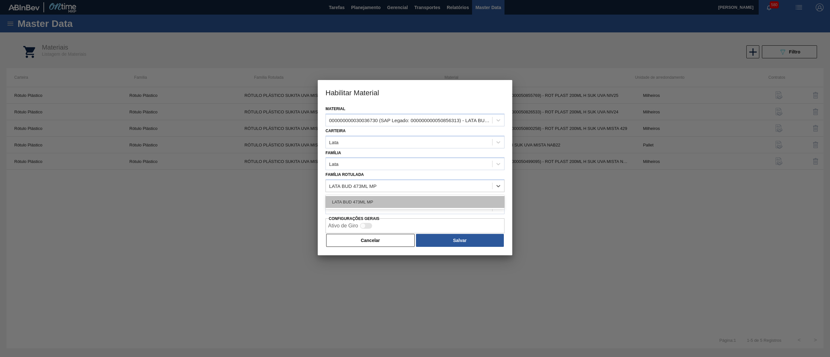
click at [383, 199] on div "LATA BUD 473ML MP" at bounding box center [414, 202] width 179 height 12
click at [379, 208] on div at bounding box center [409, 207] width 166 height 9
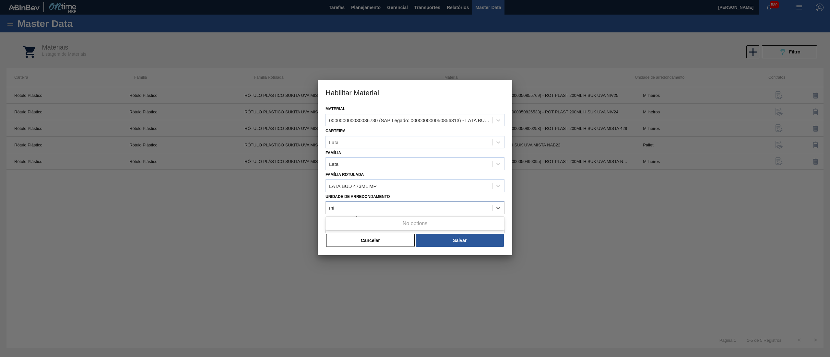
type arredondamento "m"
type arredondamento "mil"
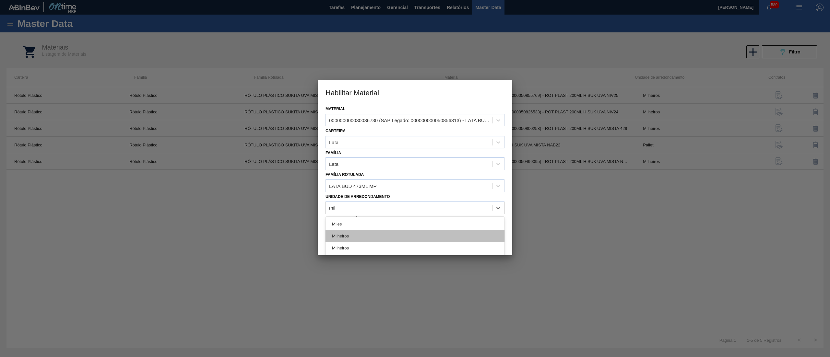
click at [362, 239] on div "Milheiros" at bounding box center [414, 236] width 179 height 12
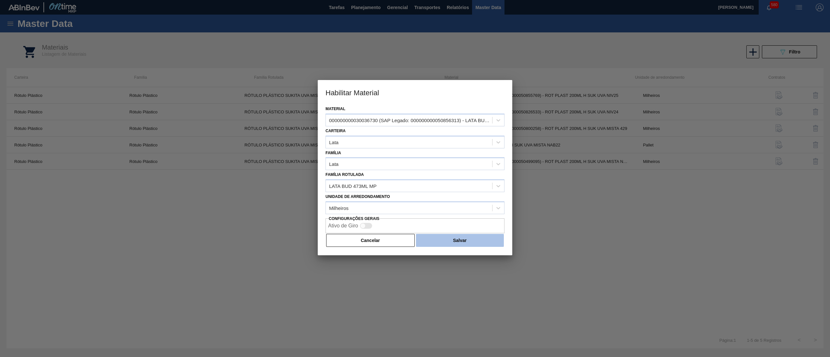
click at [459, 239] on button "Salvar" at bounding box center [460, 240] width 88 height 13
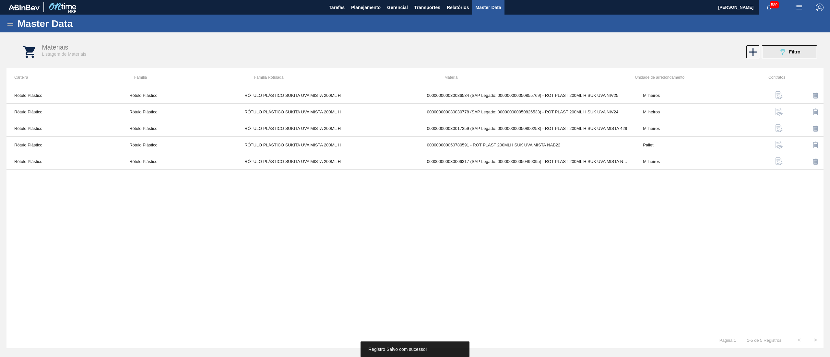
click at [800, 51] on button "089F7B8B-B2A5-4AFE-B5C0-19BA573D28AC Filtro" at bounding box center [789, 51] width 55 height 13
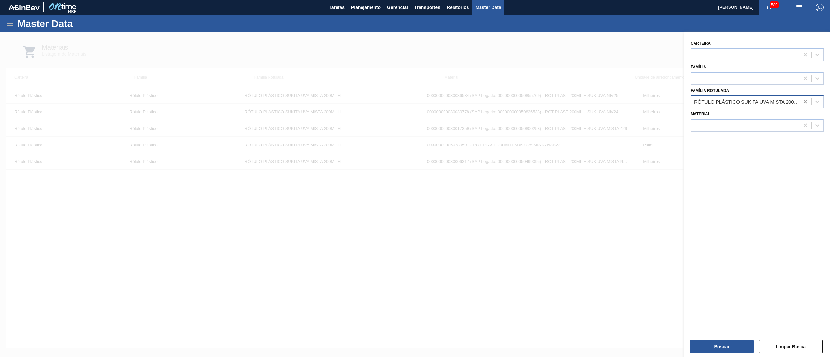
click at [802, 102] on icon at bounding box center [805, 102] width 6 height 6
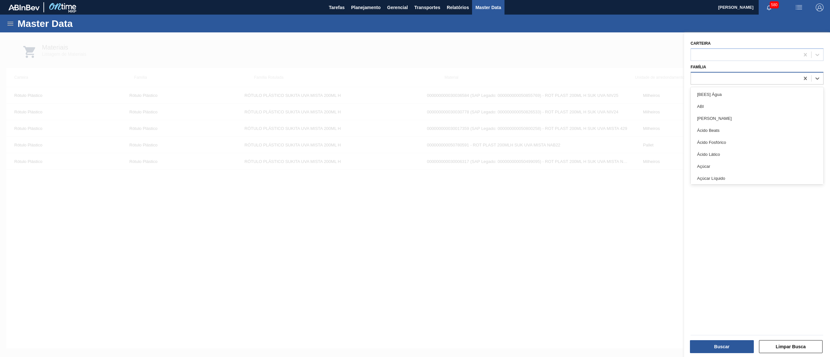
click at [761, 80] on div at bounding box center [745, 78] width 109 height 9
type input "ç"
type input "lata"
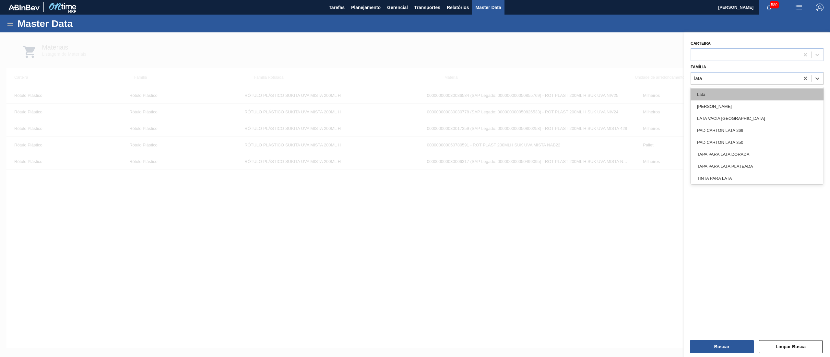
click at [756, 91] on div "Lata" at bounding box center [756, 94] width 133 height 12
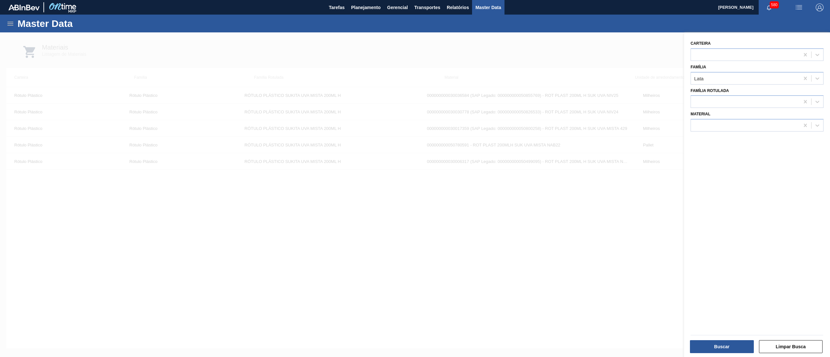
click at [709, 348] on button "Buscar" at bounding box center [722, 346] width 64 height 13
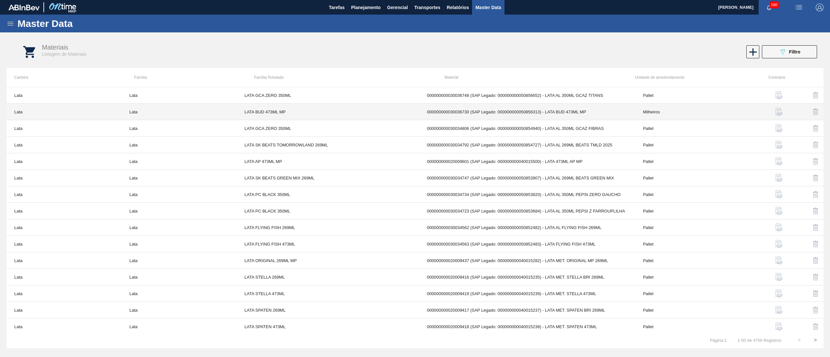
click at [674, 111] on td "Milheiros" at bounding box center [692, 112] width 115 height 17
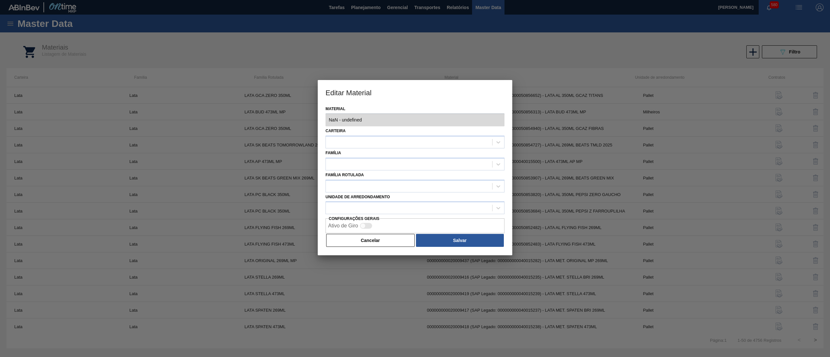
type input "30036730 - 000000000030036730 (SAP Legado: 000000000050856313) - LATA BUD 473ML…"
click at [392, 207] on div "Milheiros" at bounding box center [409, 208] width 166 height 9
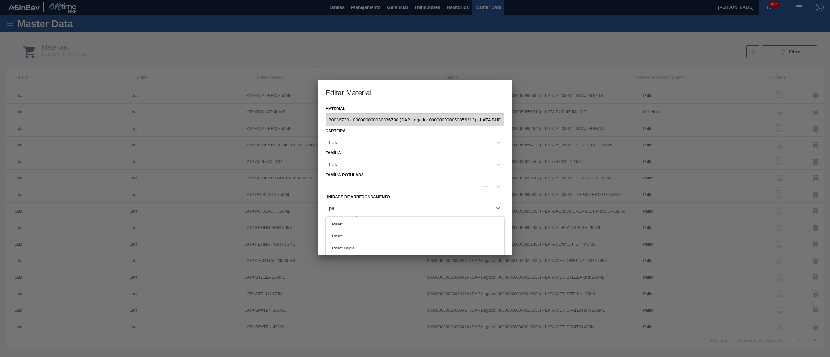
type arredondamento "pall"
click at [381, 223] on div "Pallet" at bounding box center [414, 224] width 179 height 12
click at [466, 238] on button "Salvar" at bounding box center [460, 240] width 88 height 13
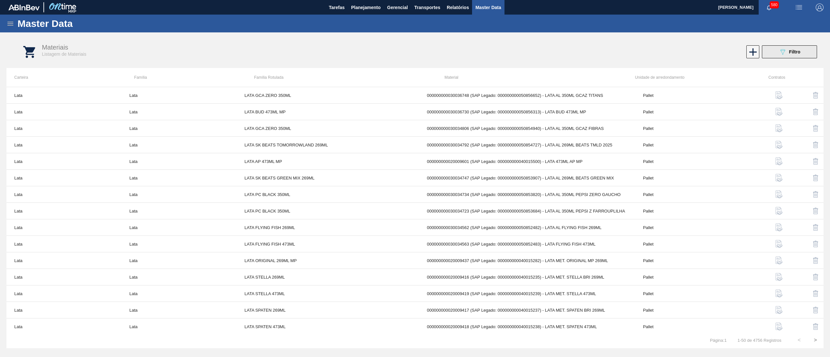
click at [782, 45] on button "089F7B8B-B2A5-4AFE-B5C0-19BA573D28AC Filtro" at bounding box center [789, 51] width 55 height 13
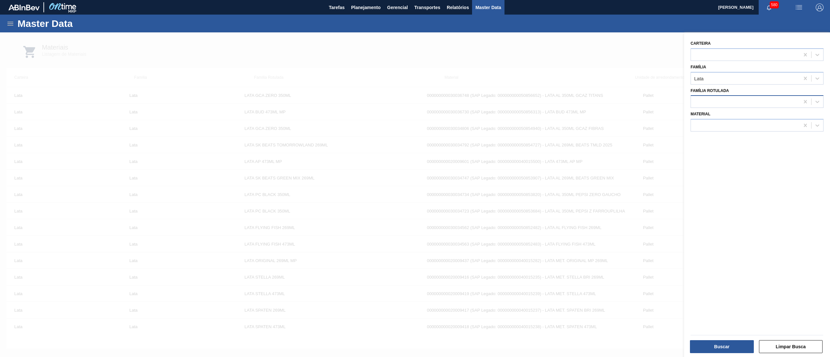
click at [733, 99] on div at bounding box center [745, 101] width 109 height 9
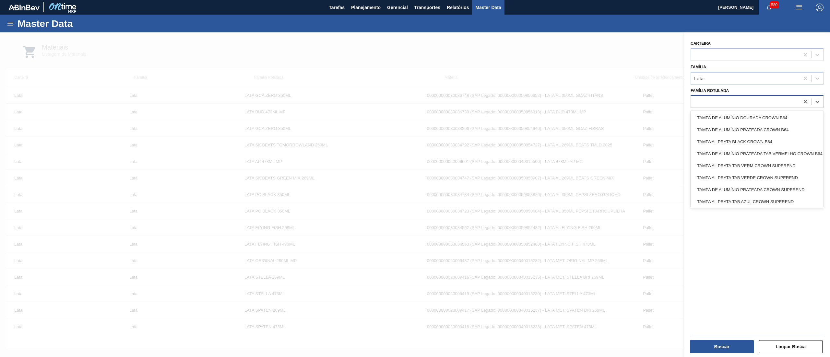
paste Rotulada "30036731"
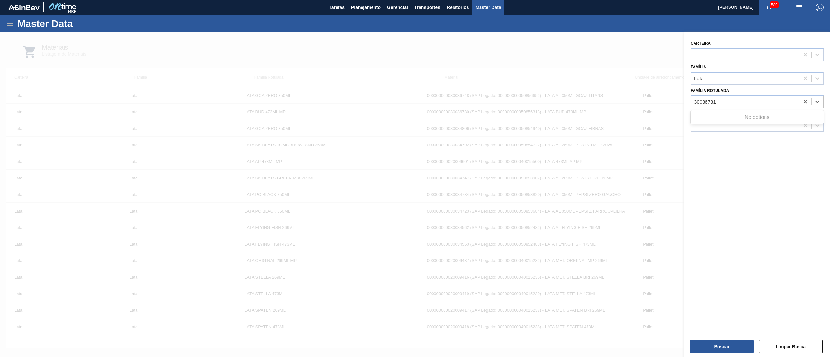
type Rotulada "30036731"
click at [722, 87] on div "Família Rotulada Use Up and Down to choose options, press Enter to select the c…" at bounding box center [756, 97] width 133 height 22
click at [724, 122] on div at bounding box center [745, 125] width 109 height 9
paste input "30036731"
type input "30036731"
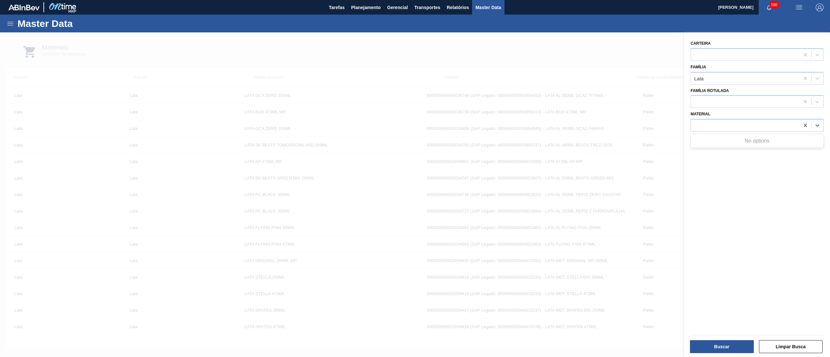
click at [559, 82] on div at bounding box center [415, 210] width 830 height 357
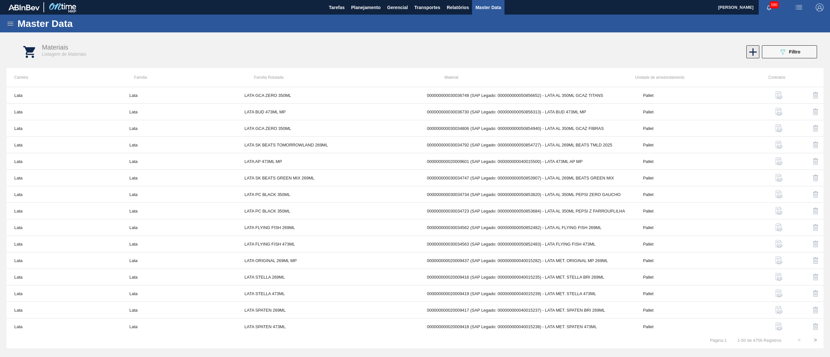
click at [748, 52] on icon at bounding box center [752, 52] width 13 height 13
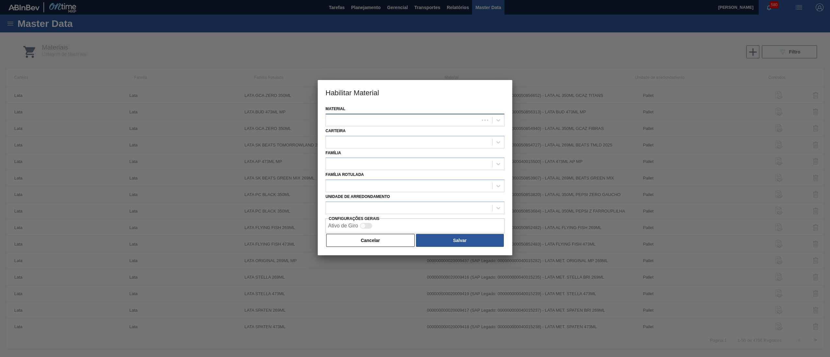
click at [398, 118] on div at bounding box center [402, 119] width 153 height 9
paste input "30036731"
type input "30036731"
click at [398, 124] on div at bounding box center [414, 120] width 179 height 13
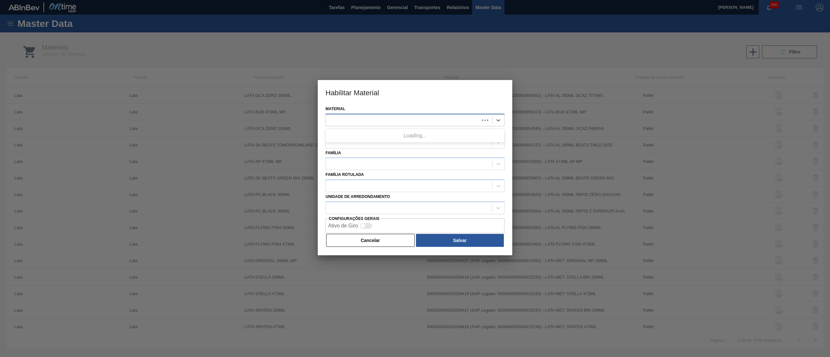
click at [398, 124] on div at bounding box center [414, 120] width 179 height 13
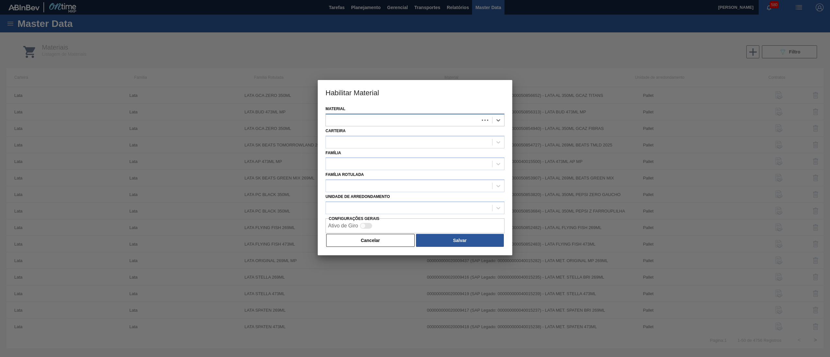
click at [398, 124] on div at bounding box center [414, 120] width 179 height 13
click at [376, 145] on div at bounding box center [409, 141] width 166 height 9
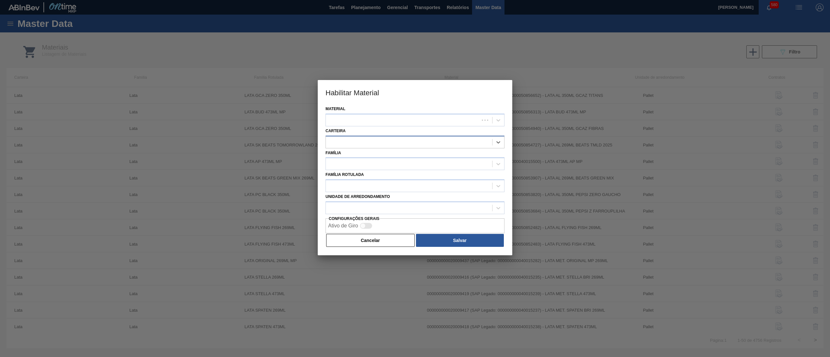
click at [376, 145] on div at bounding box center [409, 141] width 166 height 9
click at [387, 119] on div at bounding box center [402, 119] width 153 height 9
click at [388, 124] on div at bounding box center [402, 119] width 153 height 9
click at [388, 126] on div "Material Use Up and Down to choose options, press Enter to select the currently…" at bounding box center [415, 179] width 194 height 151
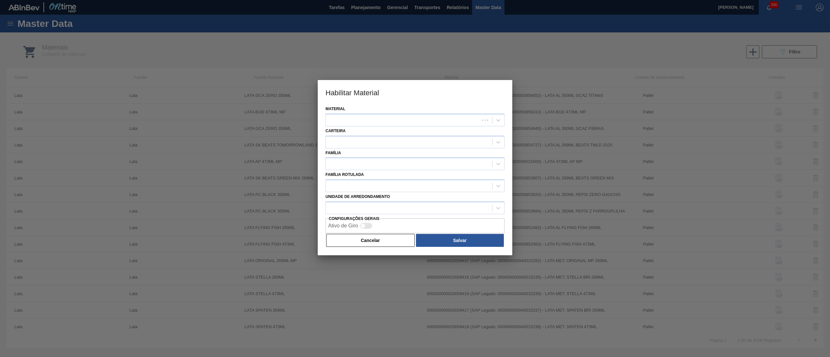
click at [388, 127] on div "Carteira" at bounding box center [414, 137] width 179 height 22
drag, startPoint x: 388, startPoint y: 127, endPoint x: 387, endPoint y: 123, distance: 4.3
click at [388, 128] on div "Carteira" at bounding box center [414, 137] width 179 height 22
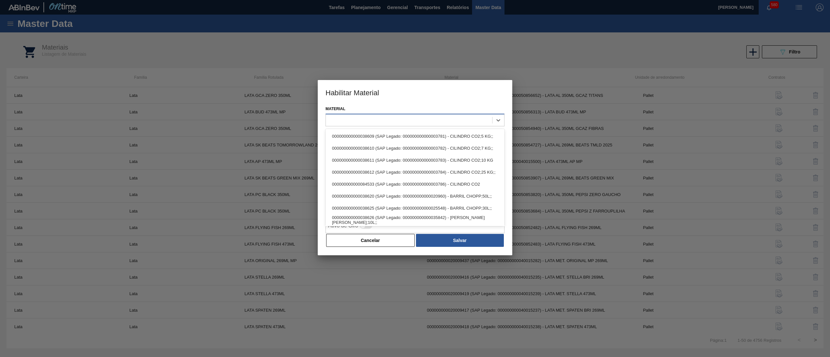
click at [387, 117] on div at bounding box center [409, 119] width 166 height 9
paste input "30036731"
type input "30036731"
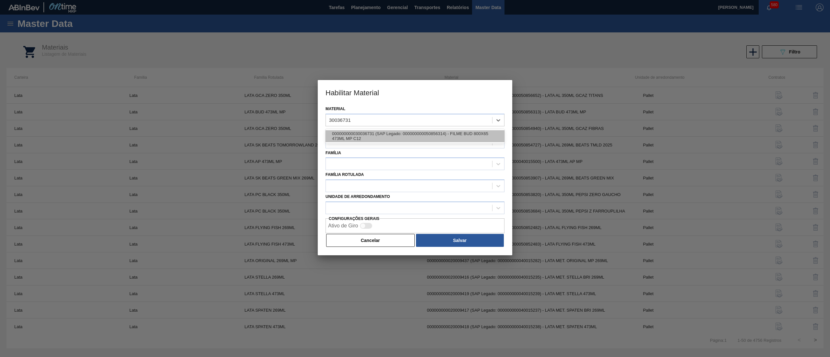
click at [395, 139] on div "000000000030036731 (SAP Legado: 000000000050856314) - FILME BUD 800X65 473ML MP…" at bounding box center [414, 136] width 179 height 12
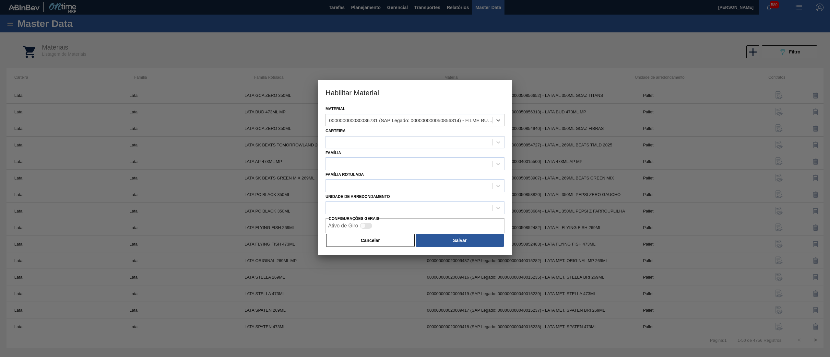
click at [380, 144] on div at bounding box center [409, 141] width 166 height 9
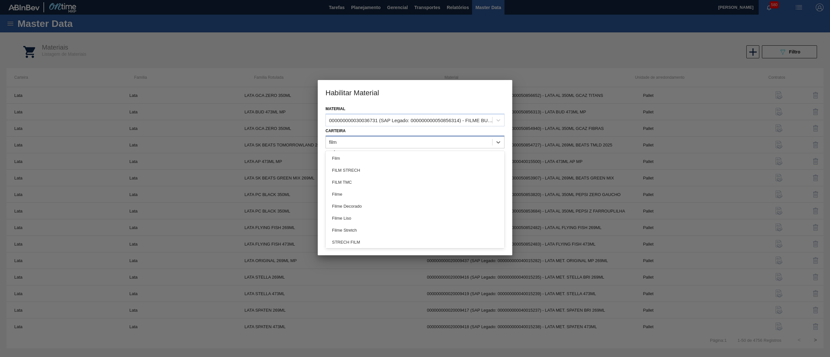
type input "filme"
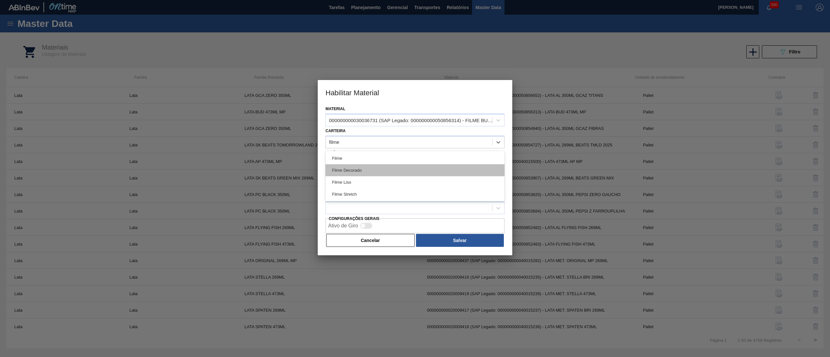
click at [373, 172] on div "Filme Decorado" at bounding box center [414, 170] width 179 height 12
click at [367, 166] on div at bounding box center [409, 163] width 166 height 9
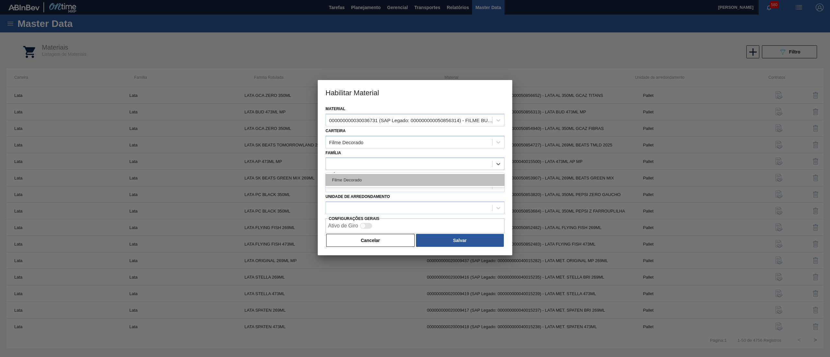
click at [366, 176] on div "Filme Decorado" at bounding box center [414, 180] width 179 height 12
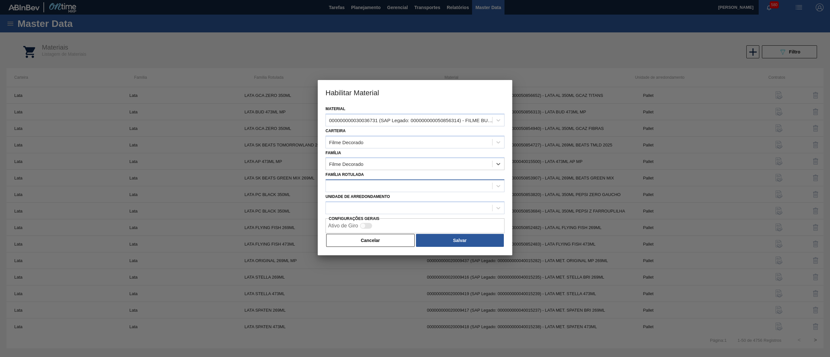
click at [389, 185] on div at bounding box center [409, 185] width 166 height 9
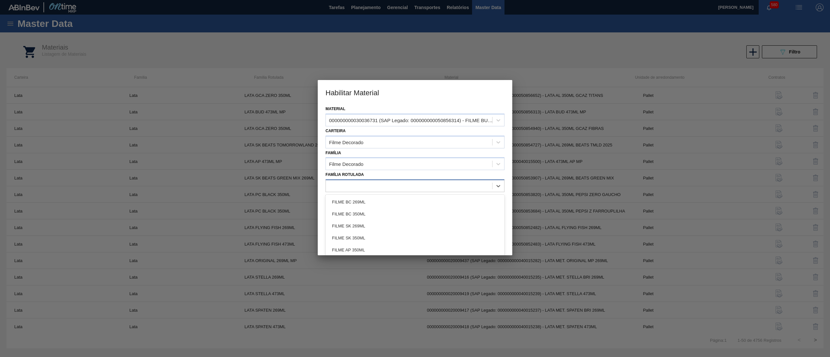
paste Rotulada "FILME BUD 473ML MP C12"
type Rotulada "FILME BUD 473ML MP C12"
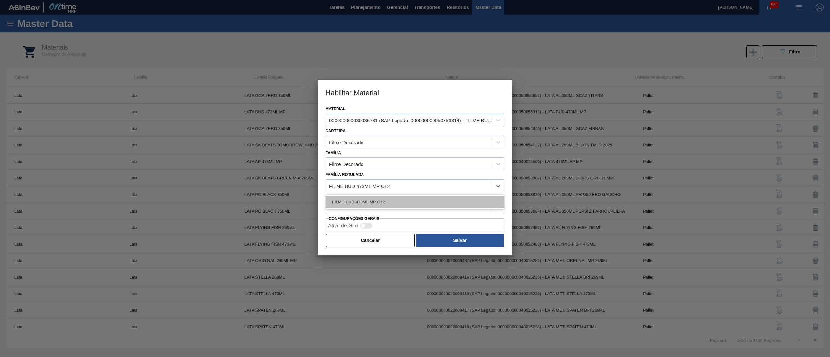
click at [380, 201] on div "FILME BUD 473ML MP C12" at bounding box center [414, 202] width 179 height 12
click at [379, 204] on div at bounding box center [409, 207] width 166 height 9
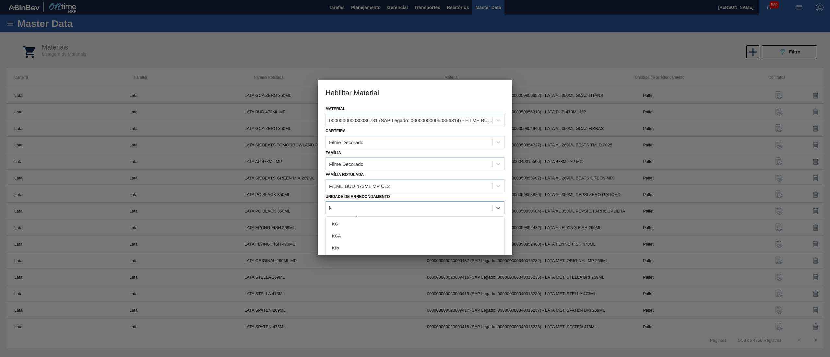
type arredondamento "kg"
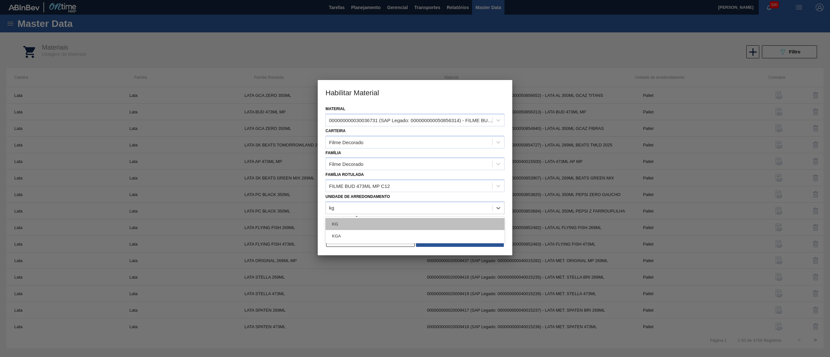
click at [377, 222] on div "KG" at bounding box center [414, 224] width 179 height 12
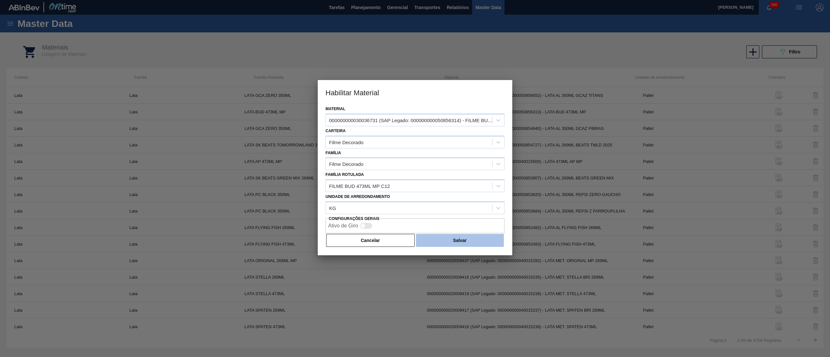
click at [436, 238] on button "Salvar" at bounding box center [460, 240] width 88 height 13
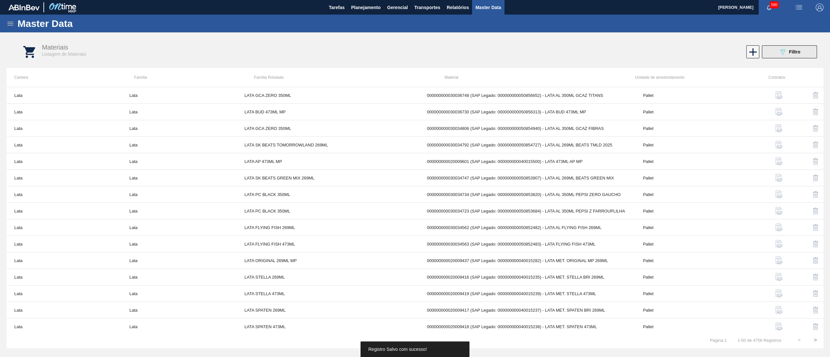
click at [782, 50] on icon "089F7B8B-B2A5-4AFE-B5C0-19BA573D28AC" at bounding box center [782, 52] width 8 height 8
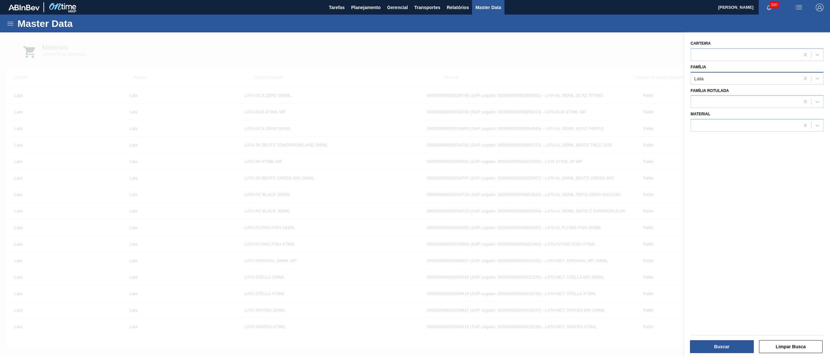
click at [739, 79] on div "Lata" at bounding box center [745, 78] width 109 height 9
type input "filme"
click at [736, 97] on div "Filme Decorado" at bounding box center [756, 94] width 133 height 12
click at [711, 344] on button "Buscar" at bounding box center [722, 346] width 64 height 13
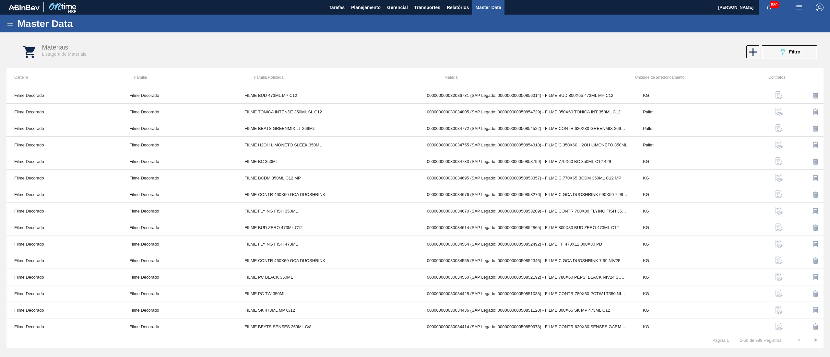
click at [8, 22] on icon at bounding box center [10, 24] width 8 height 8
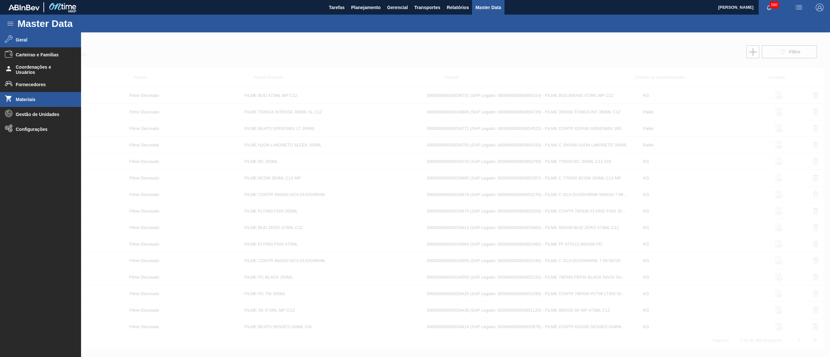
click at [17, 38] on span "Geral" at bounding box center [42, 39] width 53 height 5
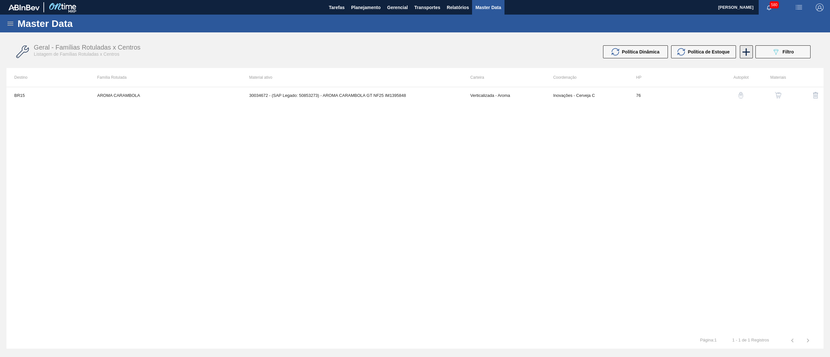
click at [741, 53] on icon at bounding box center [746, 52] width 13 height 13
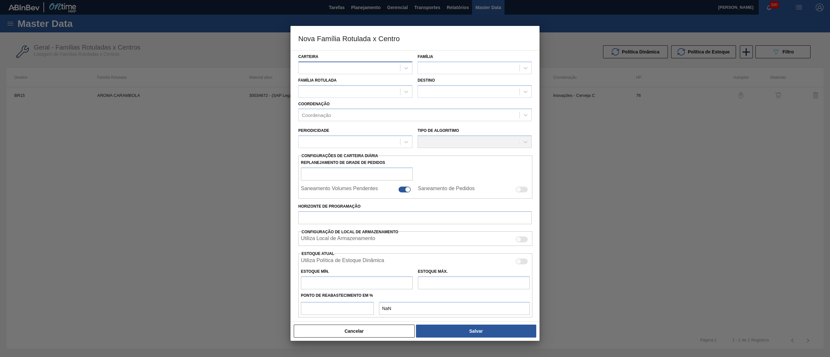
click at [346, 67] on div at bounding box center [348, 67] width 101 height 9
paste input "FILME BUD 473ML MP C12"
type input "FILME BUD 473ML MP C12"
click at [353, 61] on div "Carteira Use Up and Down to choose options, press Enter to select the currently…" at bounding box center [355, 63] width 114 height 22
click at [350, 71] on div at bounding box center [348, 67] width 101 height 9
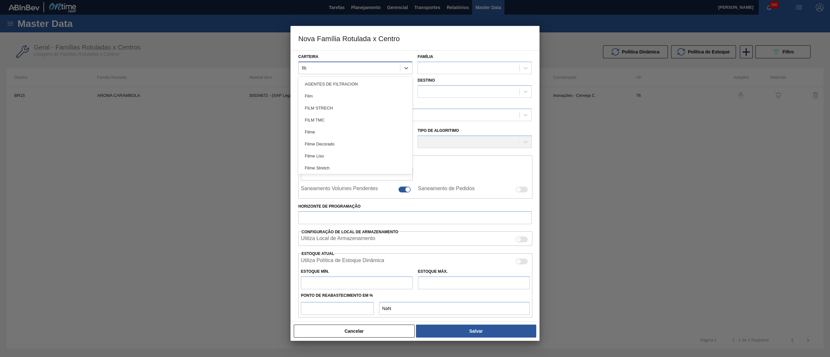
type input "filme"
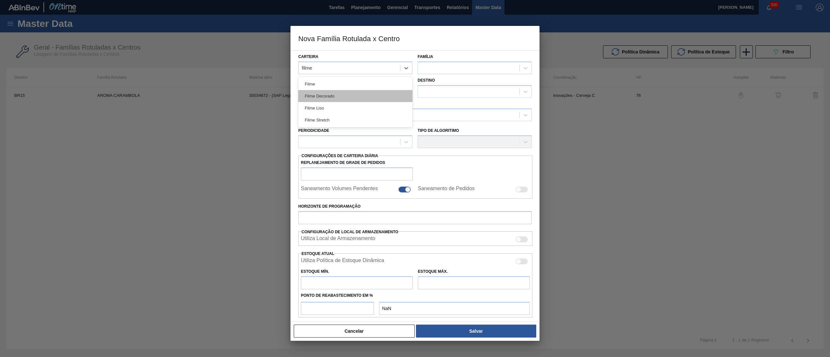
click at [341, 91] on div "Filme Decorado" at bounding box center [355, 96] width 114 height 12
click at [428, 68] on div at bounding box center [468, 67] width 101 height 9
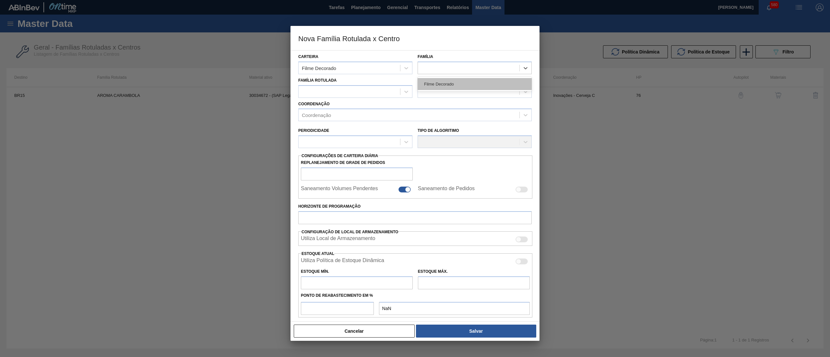
click at [435, 82] on div "Filme Decorado" at bounding box center [474, 84] width 114 height 12
click at [356, 93] on div at bounding box center [348, 91] width 101 height 9
paste Rotulada "FILME BUD 473ML MP C12"
type Rotulada "FILME BUD 473ML MP C12"
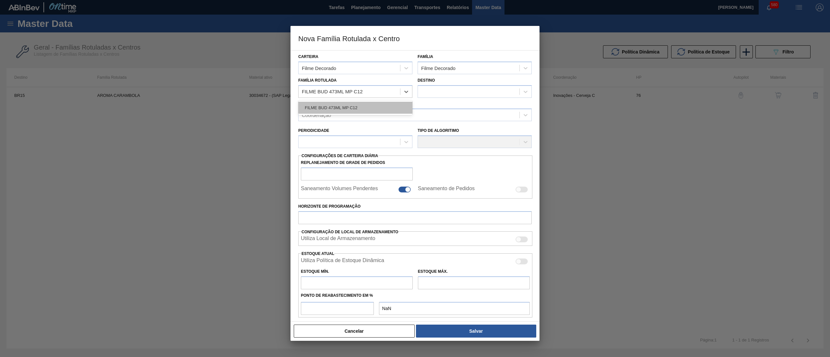
click at [361, 105] on div "FILME BUD 473ML MP C12" at bounding box center [355, 108] width 114 height 12
checkbox input "false"
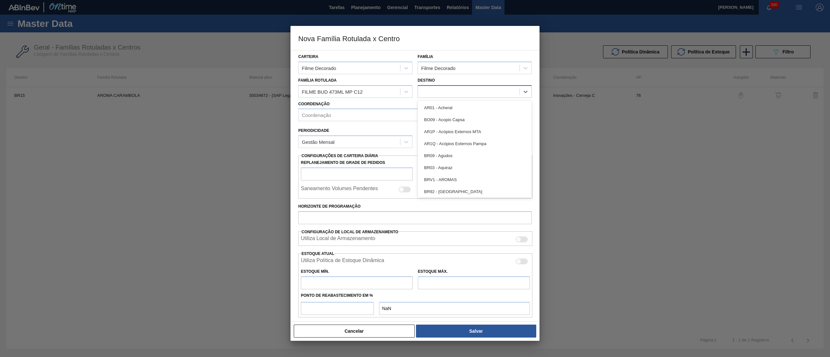
click at [472, 88] on div at bounding box center [468, 91] width 101 height 9
type input "13"
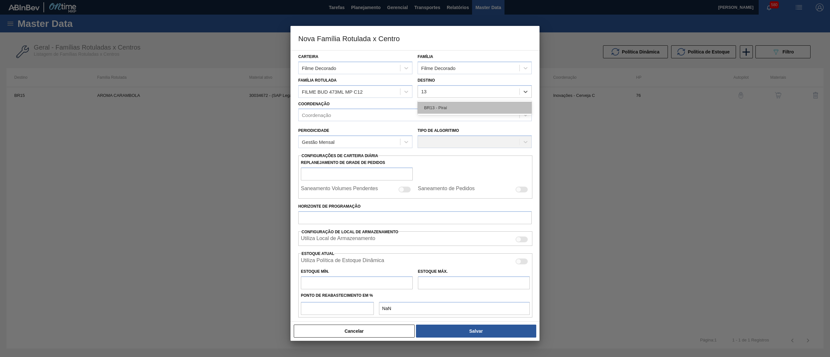
click at [462, 105] on div "BR13 - Piraí" at bounding box center [474, 108] width 114 height 12
click at [403, 115] on div "Coordenação" at bounding box center [408, 115] width 221 height 9
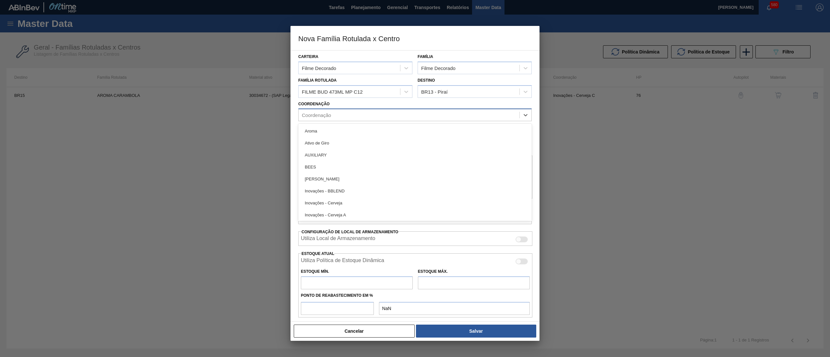
click at [396, 111] on div "Coordenação" at bounding box center [408, 115] width 221 height 9
type input "v"
type input "cerve"
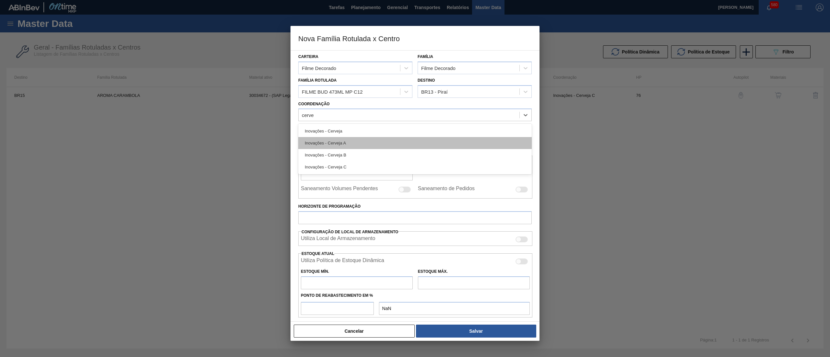
click at [374, 140] on div "Inovações - Cerveja A" at bounding box center [414, 143] width 233 height 12
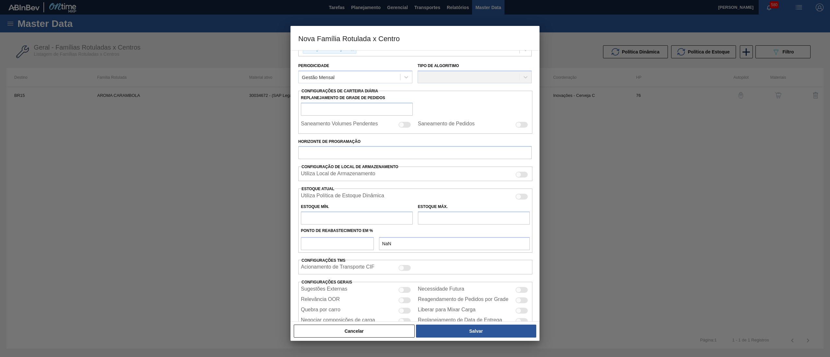
scroll to position [87, 0]
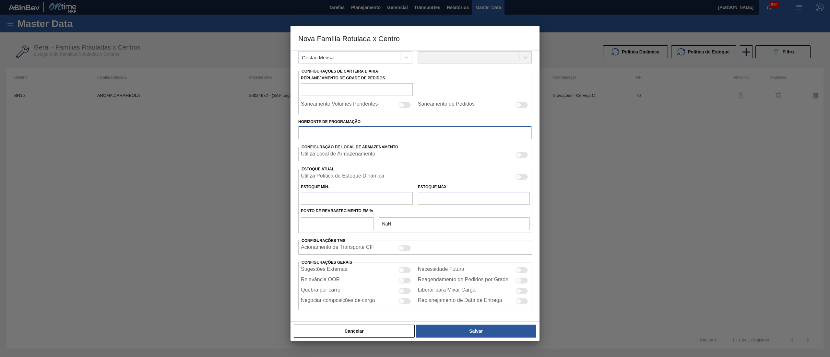
click at [359, 129] on input "Horizonte de Programação" at bounding box center [414, 132] width 233 height 13
type input "60"
click at [336, 197] on input "text" at bounding box center [357, 198] width 112 height 13
type input "0"
type input "0,000"
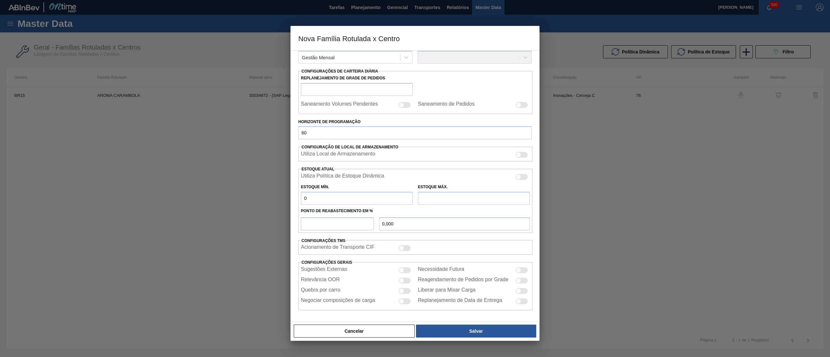
click at [439, 194] on input "text" at bounding box center [474, 198] width 112 height 13
type input "0"
click at [322, 225] on input "number" at bounding box center [337, 223] width 73 height 13
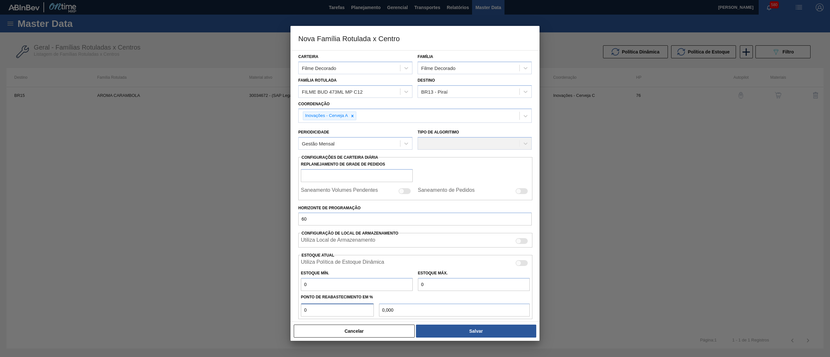
type input "0"
click at [351, 135] on div "Periodicidade Gestão Mensal" at bounding box center [355, 139] width 114 height 22
click at [345, 146] on div "Gestão Mensal" at bounding box center [348, 143] width 101 height 9
click at [335, 158] on div "Gestão Mensal" at bounding box center [355, 160] width 114 height 12
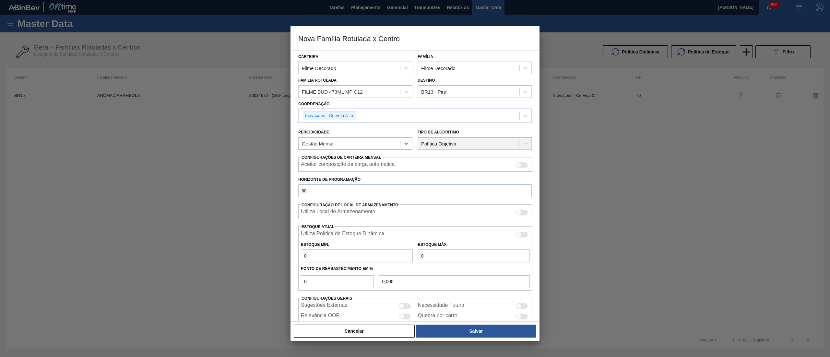
scroll to position [26, 0]
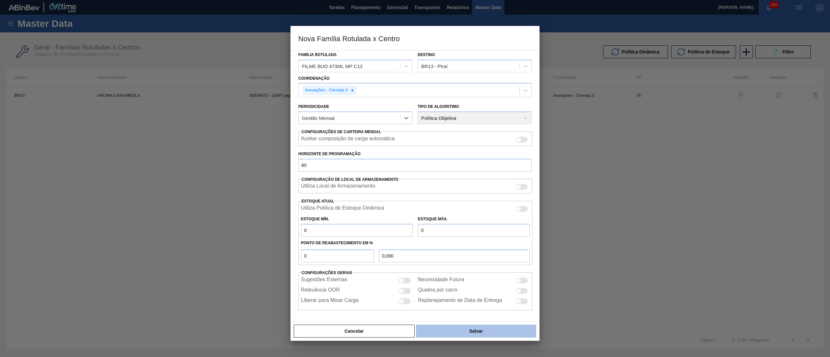
click at [451, 328] on button "Salvar" at bounding box center [476, 331] width 120 height 13
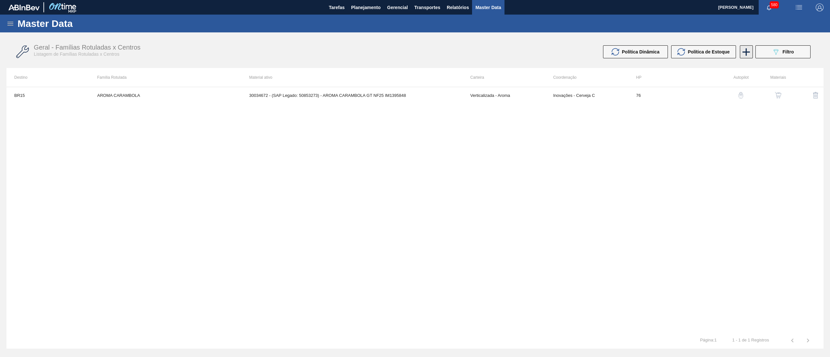
click at [740, 55] on icon at bounding box center [746, 52] width 13 height 13
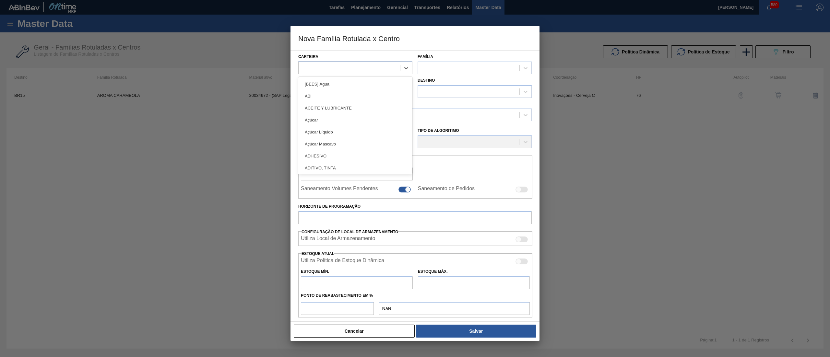
click at [375, 71] on div at bounding box center [348, 67] width 101 height 9
type input "filme"
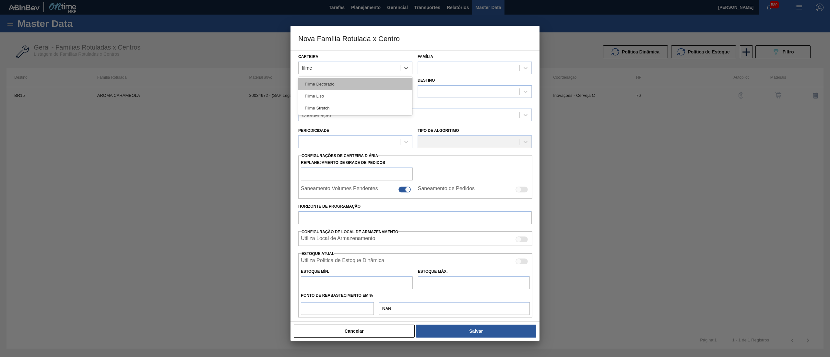
click at [374, 82] on div "Filme Decorado" at bounding box center [355, 84] width 114 height 12
click at [443, 71] on div at bounding box center [468, 67] width 101 height 9
click at [445, 76] on div "Destino" at bounding box center [474, 87] width 114 height 22
click at [442, 61] on div "Família" at bounding box center [474, 63] width 114 height 22
click at [444, 67] on div at bounding box center [468, 67] width 101 height 9
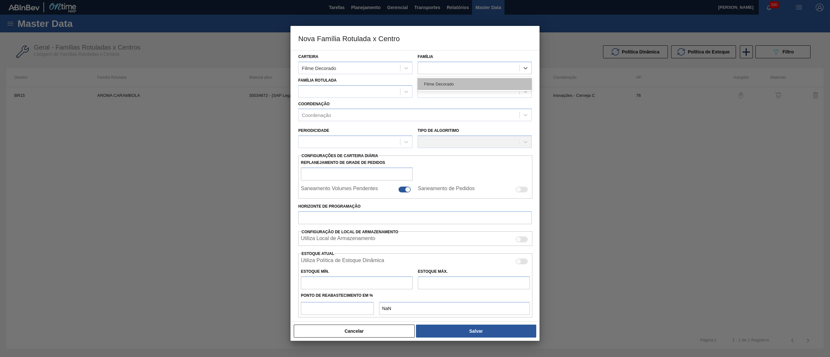
click at [444, 87] on div "Filme Decorado" at bounding box center [474, 84] width 114 height 12
click at [379, 94] on div at bounding box center [348, 91] width 101 height 9
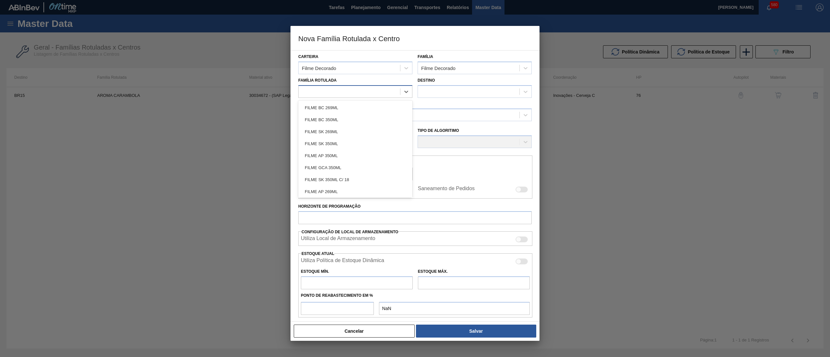
click at [379, 94] on div at bounding box center [348, 91] width 101 height 9
type Rotulada "f"
paste Rotulada "FILME BUD 473ML MP C12"
type Rotulada "FILME BUD 473ML MP C12"
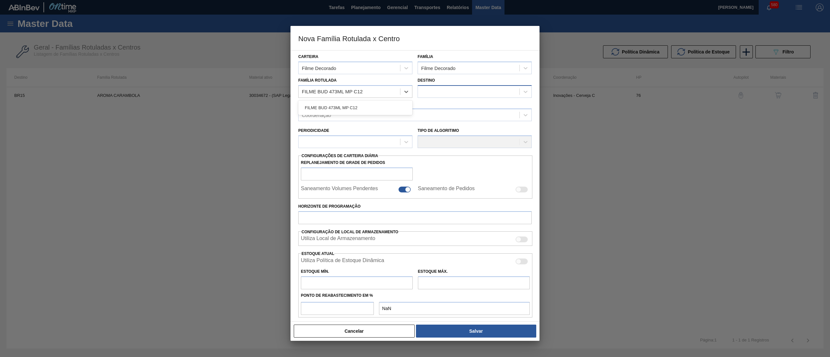
drag, startPoint x: 382, startPoint y: 107, endPoint x: 427, endPoint y: 96, distance: 46.8
click at [382, 108] on div "FILME BUD 473ML MP C12" at bounding box center [355, 108] width 114 height 12
click at [434, 91] on div at bounding box center [468, 91] width 101 height 9
checkbox input "false"
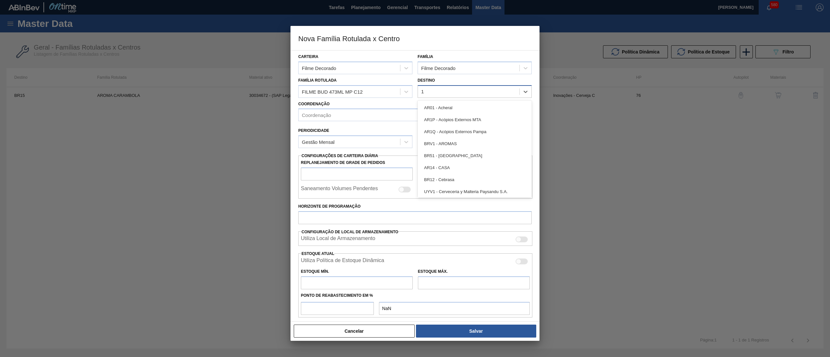
type input "18"
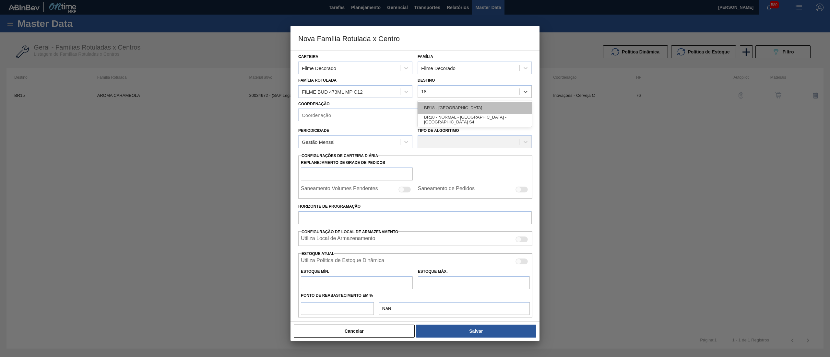
click at [444, 105] on div "BR18 - [GEOGRAPHIC_DATA]" at bounding box center [474, 108] width 114 height 12
click at [386, 118] on div "Coordenação" at bounding box center [408, 115] width 221 height 9
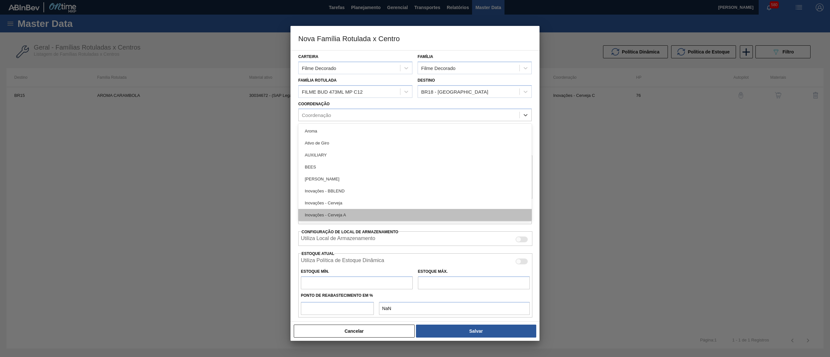
click at [356, 213] on div "Inovações - Cerveja A" at bounding box center [414, 215] width 233 height 12
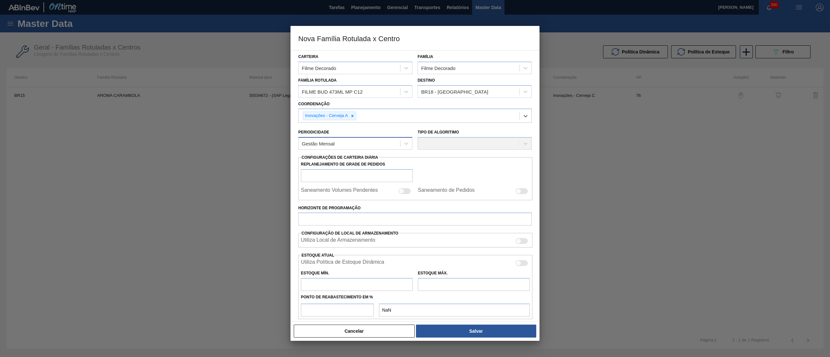
click at [353, 143] on div "Gestão Mensal" at bounding box center [348, 143] width 101 height 9
click at [341, 159] on div "Gestão Mensal" at bounding box center [355, 160] width 114 height 12
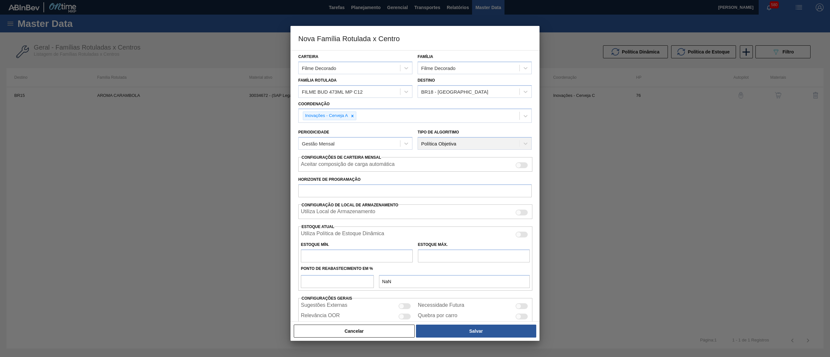
click at [376, 131] on div "Periodicidade Gestão Mensal" at bounding box center [355, 139] width 114 height 22
click at [362, 190] on input "Horizonte de Programação" at bounding box center [414, 190] width 233 height 13
type input "60"
click at [330, 251] on input "text" at bounding box center [357, 256] width 112 height 13
type input "0"
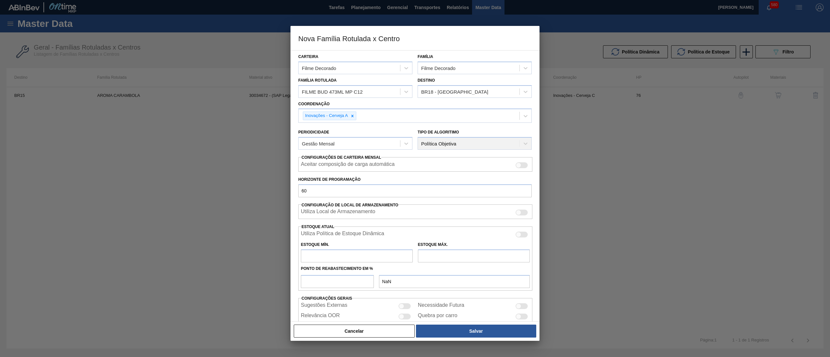
type input "0,000"
type input "0"
click at [441, 257] on input "text" at bounding box center [474, 256] width 112 height 13
type input "0"
click at [356, 280] on input "number" at bounding box center [337, 281] width 73 height 13
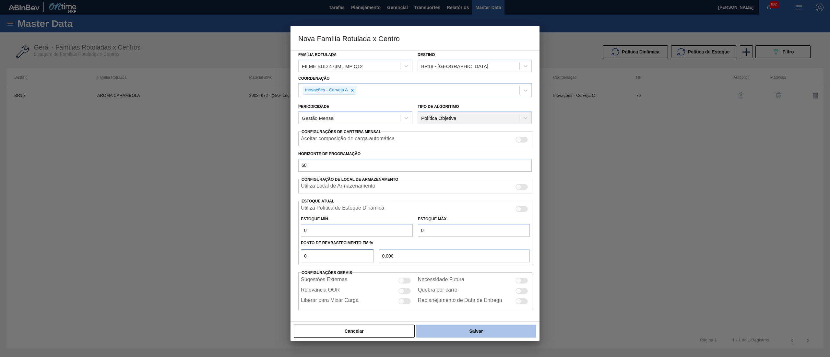
type input "0"
click at [457, 327] on button "Salvar" at bounding box center [476, 331] width 120 height 13
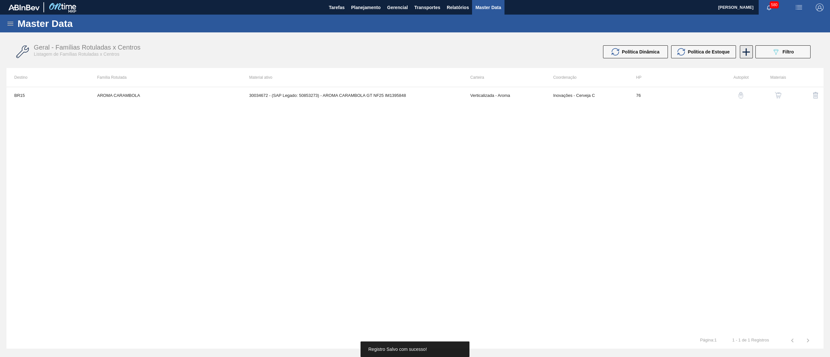
click at [740, 51] on icon at bounding box center [746, 52] width 13 height 13
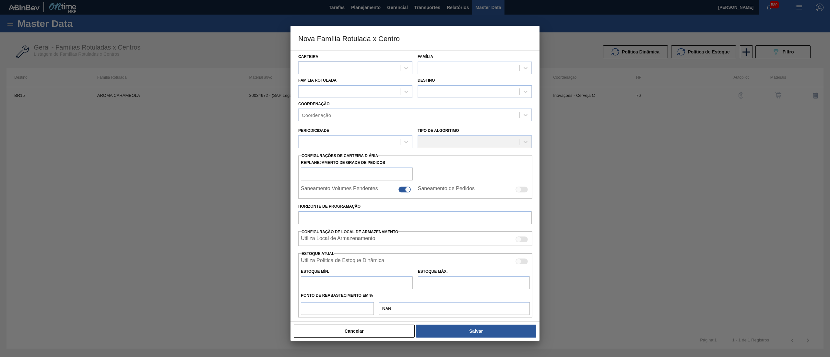
click at [353, 66] on div at bounding box center [348, 67] width 101 height 9
type input "lata"
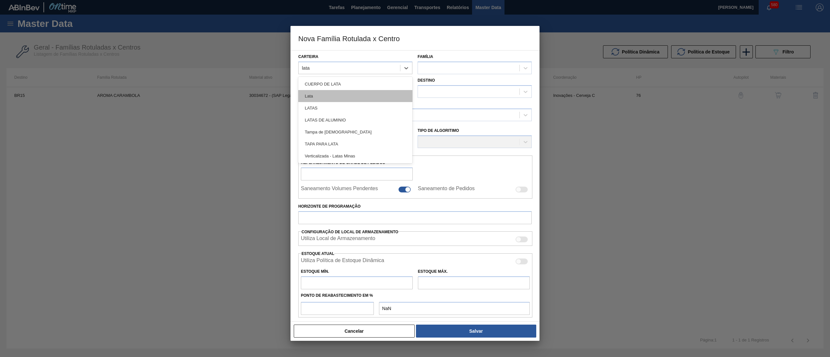
click at [335, 99] on div "Lata" at bounding box center [355, 96] width 114 height 12
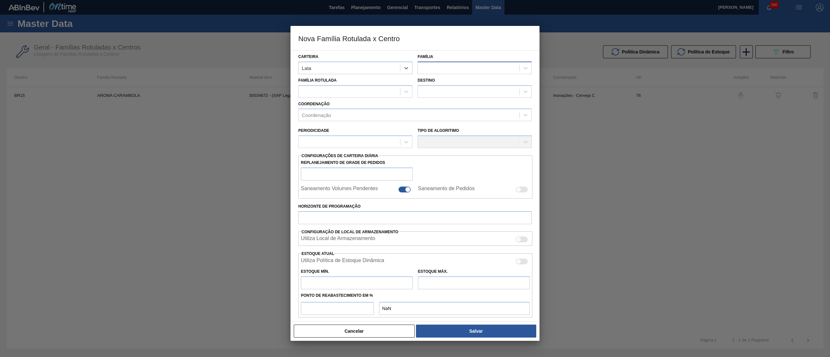
click at [444, 67] on div at bounding box center [468, 67] width 101 height 9
drag, startPoint x: 446, startPoint y: 84, endPoint x: 379, endPoint y: 94, distance: 68.2
click at [443, 84] on div "Lata" at bounding box center [474, 84] width 114 height 12
click at [369, 90] on div at bounding box center [348, 91] width 101 height 9
paste Rotulada "LATA BUD 473ML MP"
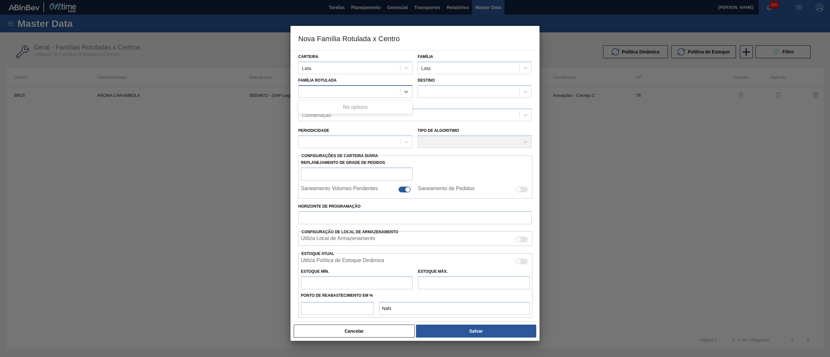
type Rotulada "LATA BUD 473ML MP"
click at [376, 90] on div "LATA BUD 473ML MP" at bounding box center [348, 91] width 101 height 9
click at [376, 90] on div at bounding box center [348, 91] width 101 height 9
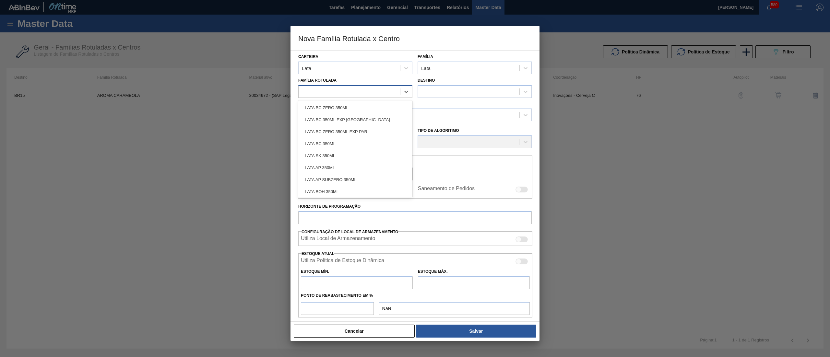
click at [376, 90] on div at bounding box center [348, 91] width 101 height 9
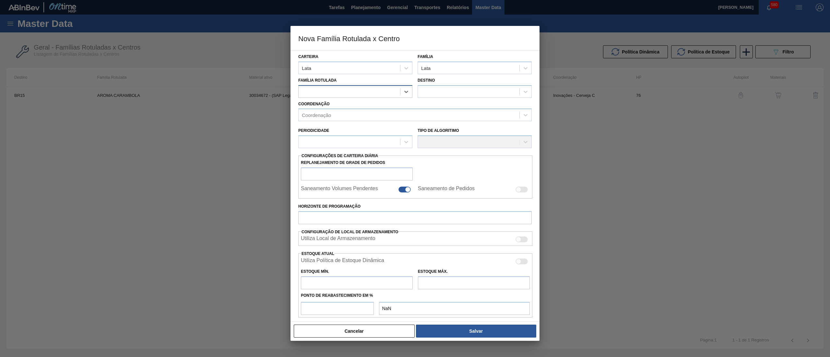
click at [376, 90] on div at bounding box center [348, 91] width 101 height 9
paste Rotulada "LATA BUD 473ML MP"
type Rotulada "LATA BUD 473ML MP"
click at [371, 107] on div "LATA BUD 473ML MP" at bounding box center [355, 108] width 114 height 12
click at [458, 89] on div at bounding box center [468, 91] width 101 height 9
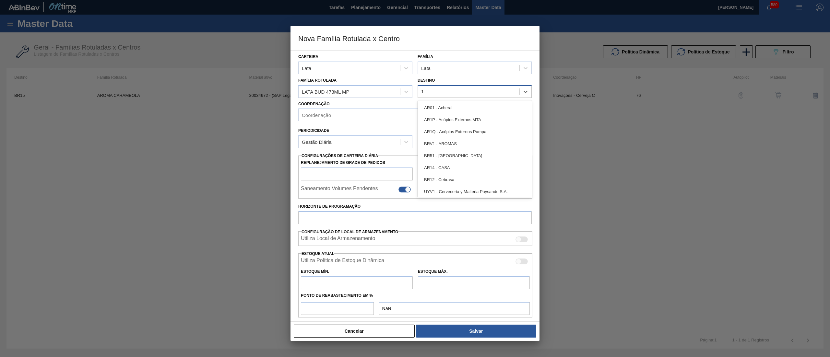
type input "13"
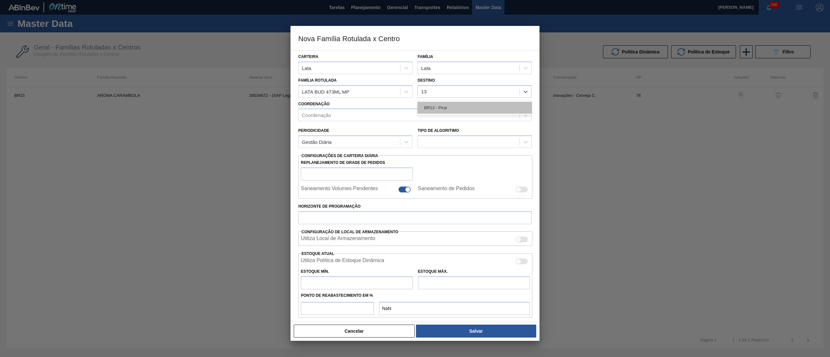
click at [459, 102] on div "BR13 - Piraí" at bounding box center [474, 108] width 114 height 12
click at [403, 112] on div "Coordenação" at bounding box center [408, 115] width 221 height 9
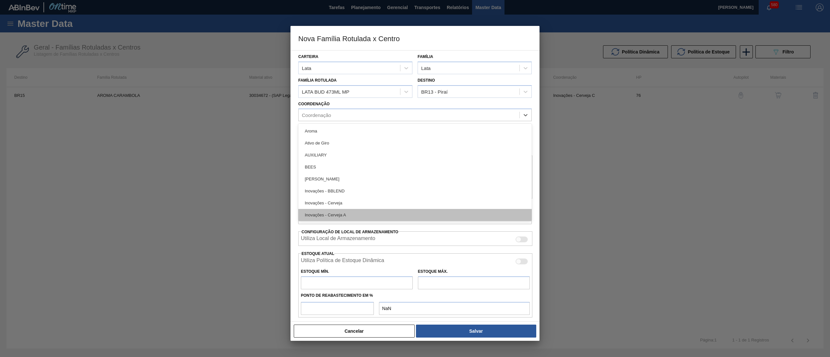
click at [372, 215] on div "Inovações - Cerveja A" at bounding box center [414, 215] width 233 height 12
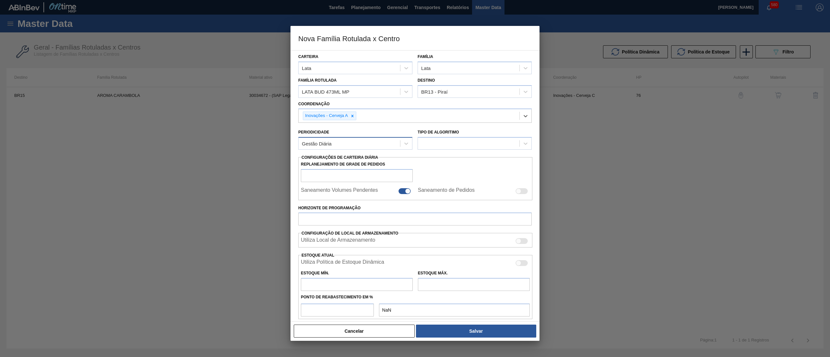
click at [356, 144] on div "Gestão Diária" at bounding box center [348, 143] width 101 height 9
click at [351, 167] on div "Gestão Diária" at bounding box center [355, 172] width 114 height 12
click at [346, 218] on input "Horizonte de Programação" at bounding box center [414, 219] width 233 height 13
type input "30"
click at [356, 283] on input "text" at bounding box center [357, 284] width 112 height 13
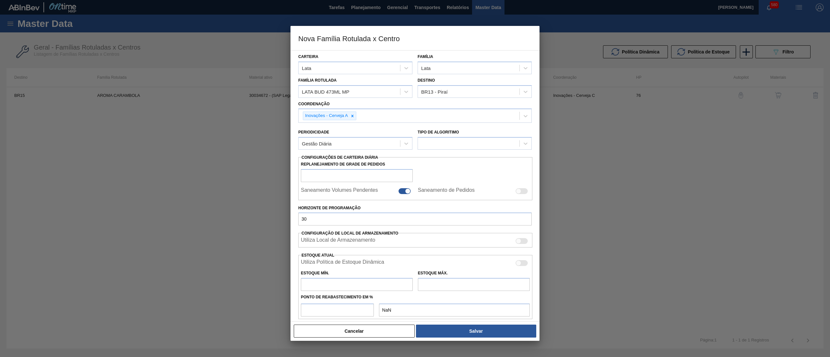
type input "0"
type input "0,000"
click at [468, 285] on input "text" at bounding box center [474, 284] width 112 height 13
type input "0"
click at [356, 313] on input "number" at bounding box center [337, 310] width 73 height 13
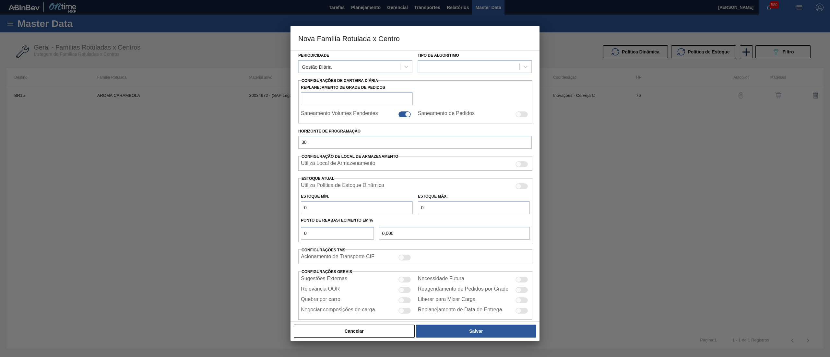
scroll to position [87, 0]
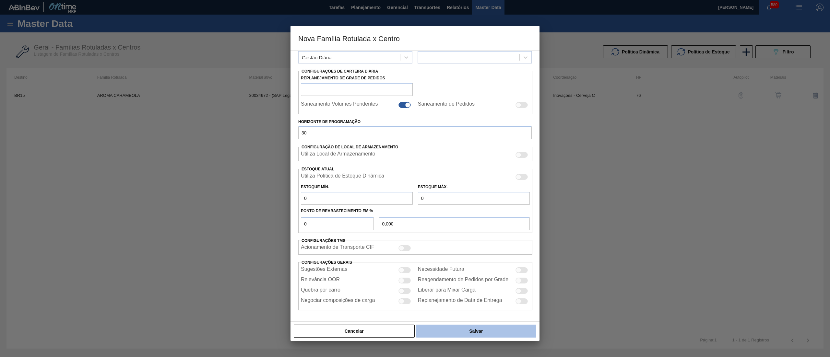
click at [461, 328] on button "Salvar" at bounding box center [476, 331] width 120 height 13
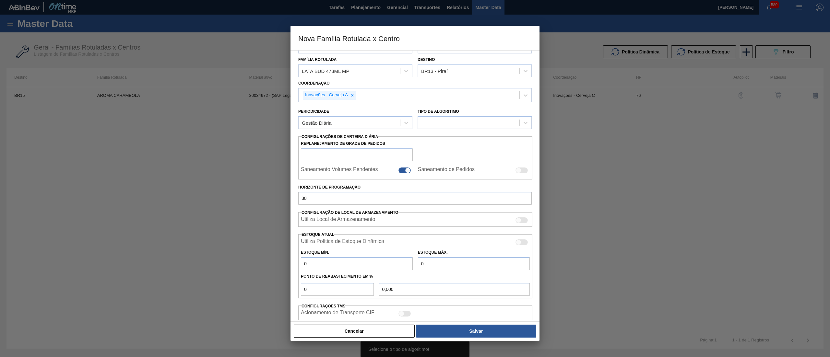
scroll to position [0, 0]
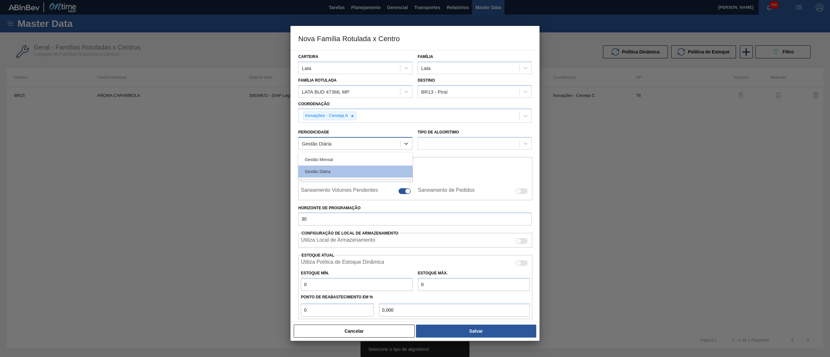
click at [350, 140] on div "Gestão Diária" at bounding box center [348, 143] width 101 height 9
drag, startPoint x: 349, startPoint y: 169, endPoint x: 360, endPoint y: 175, distance: 11.9
click at [349, 170] on div "Gestão Diária" at bounding box center [355, 172] width 114 height 12
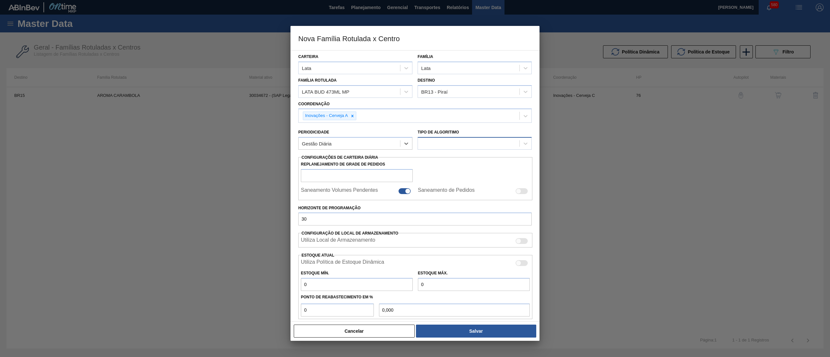
click at [437, 138] on div at bounding box center [474, 143] width 114 height 13
click at [450, 159] on div "Política Objetiva" at bounding box center [474, 160] width 114 height 12
type input "100"
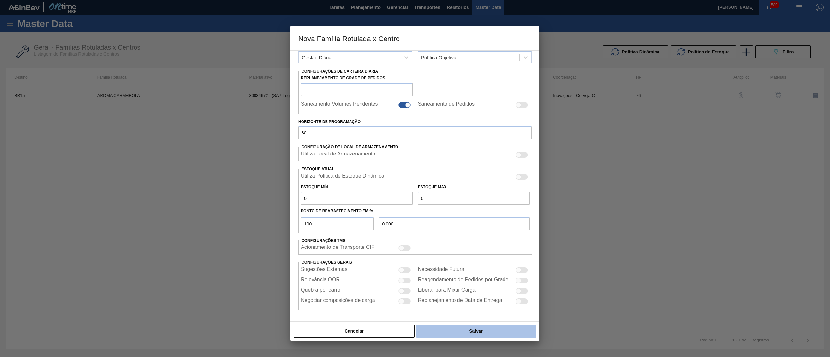
click at [452, 332] on button "Salvar" at bounding box center [476, 331] width 120 height 13
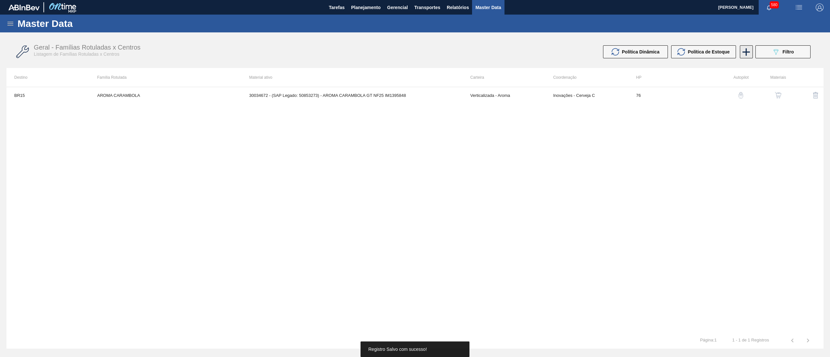
click at [743, 54] on icon at bounding box center [746, 52] width 13 height 13
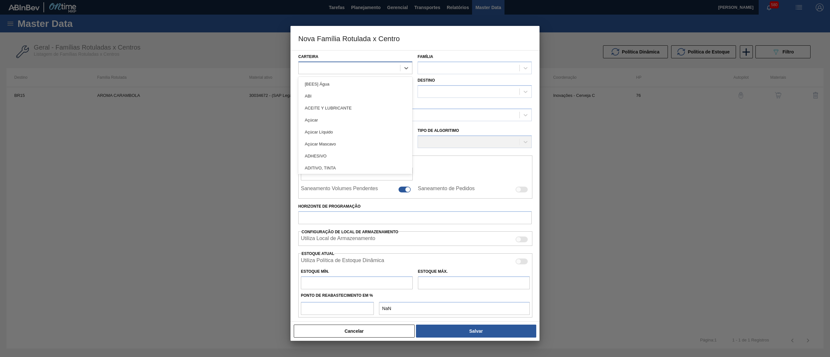
click at [358, 67] on div at bounding box center [348, 67] width 101 height 9
type input "lata"
click at [345, 90] on div "Lata" at bounding box center [355, 96] width 114 height 12
click at [445, 65] on div at bounding box center [468, 67] width 101 height 9
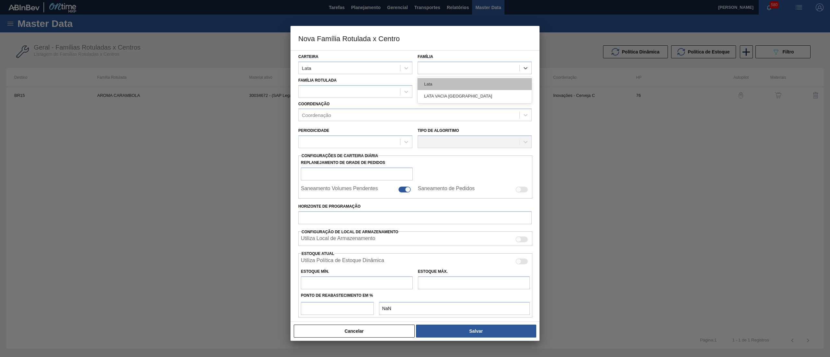
click at [444, 82] on div "Lata" at bounding box center [474, 84] width 114 height 12
click at [391, 88] on div at bounding box center [348, 91] width 101 height 9
paste Rotulada "LATA BUD 473ML MP"
type Rotulada "LATA BUD 473ML MP"
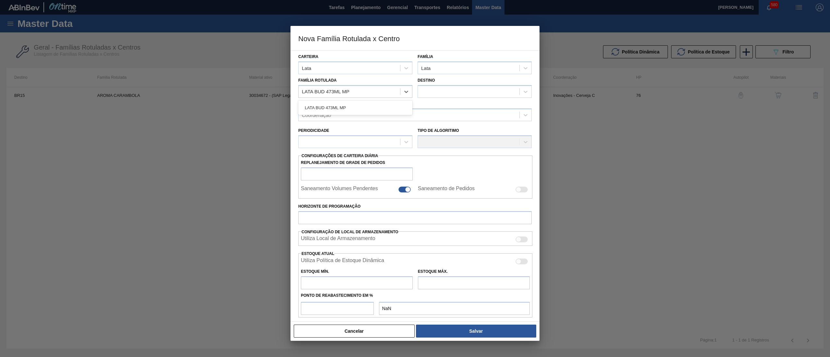
drag, startPoint x: 367, startPoint y: 102, endPoint x: 395, endPoint y: 102, distance: 27.9
click at [370, 103] on div "LATA BUD 473ML MP" at bounding box center [355, 108] width 114 height 12
click at [449, 89] on div at bounding box center [468, 91] width 101 height 9
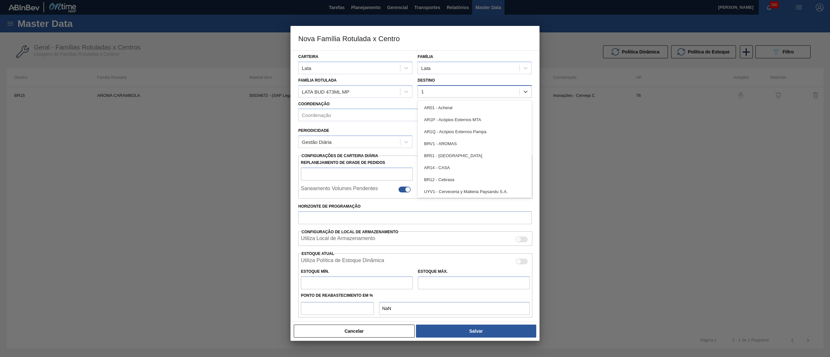
type input "18"
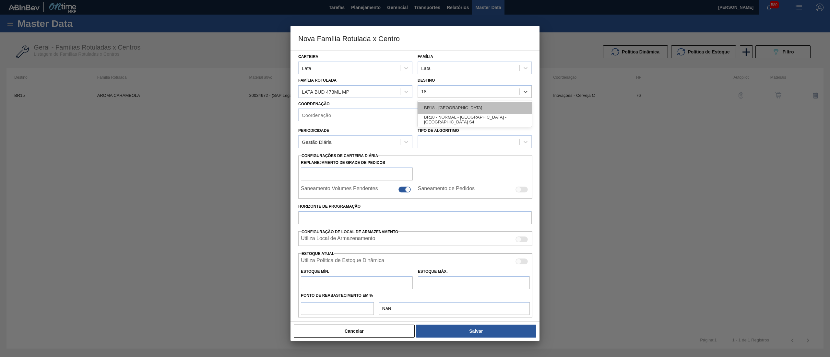
click at [461, 104] on div "BR18 - [GEOGRAPHIC_DATA]" at bounding box center [474, 108] width 114 height 12
click at [390, 114] on div "Coordenação" at bounding box center [408, 115] width 221 height 9
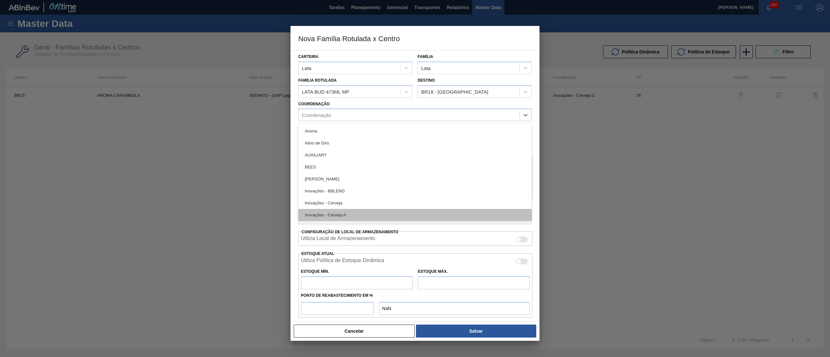
click at [340, 212] on div "Inovações - Cerveja A" at bounding box center [414, 215] width 233 height 12
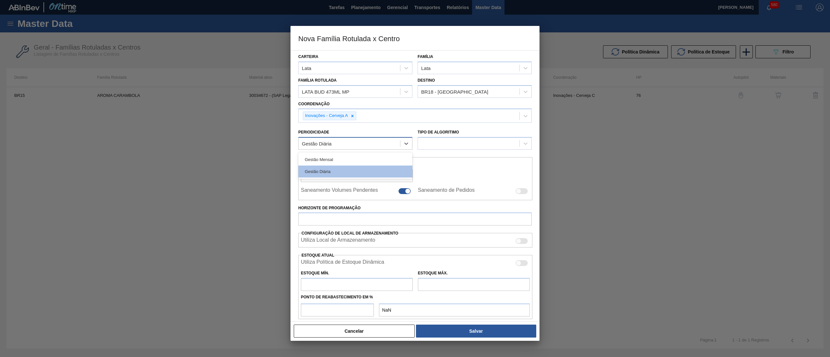
click at [362, 141] on div "Gestão Diária" at bounding box center [348, 143] width 101 height 9
click at [327, 170] on div "Gestão Diária" at bounding box center [355, 172] width 114 height 12
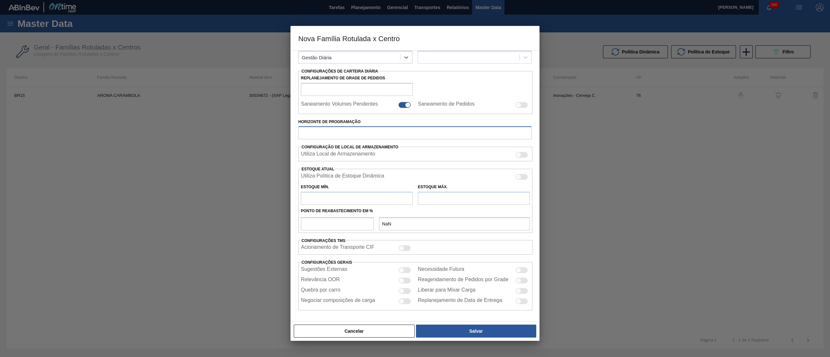
click at [345, 134] on input "Horizonte de Programação" at bounding box center [414, 132] width 233 height 13
type input "30"
click at [361, 199] on input "text" at bounding box center [357, 198] width 112 height 13
type input "0"
type input "0,000"
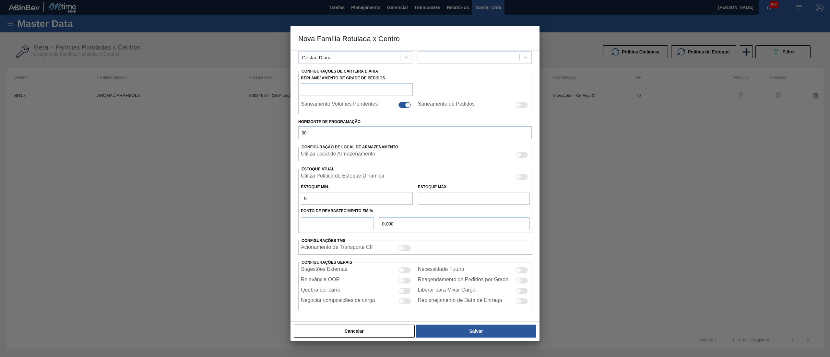
type input "0"
drag, startPoint x: 349, startPoint y: 225, endPoint x: 359, endPoint y: 226, distance: 10.1
click at [348, 226] on input "number" at bounding box center [337, 223] width 73 height 13
type input "0"
click at [438, 193] on input "text" at bounding box center [474, 198] width 112 height 13
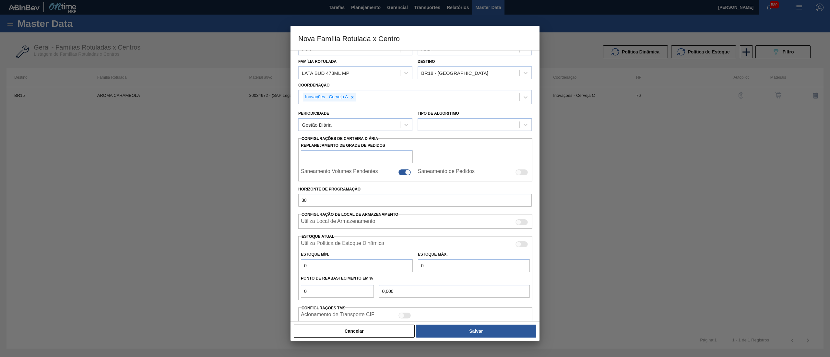
scroll to position [0, 0]
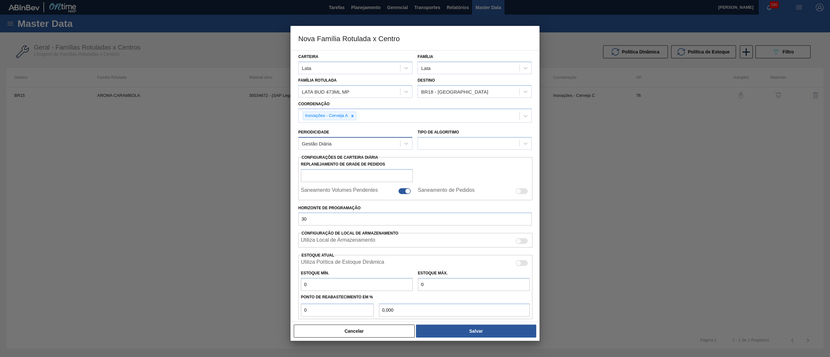
type input "0"
click at [358, 143] on div "Gestão Diária" at bounding box center [348, 143] width 101 height 9
drag, startPoint x: 350, startPoint y: 169, endPoint x: 396, endPoint y: 157, distance: 47.2
click at [350, 169] on div "Gestão Diária" at bounding box center [355, 172] width 114 height 12
click at [437, 145] on div at bounding box center [468, 143] width 101 height 9
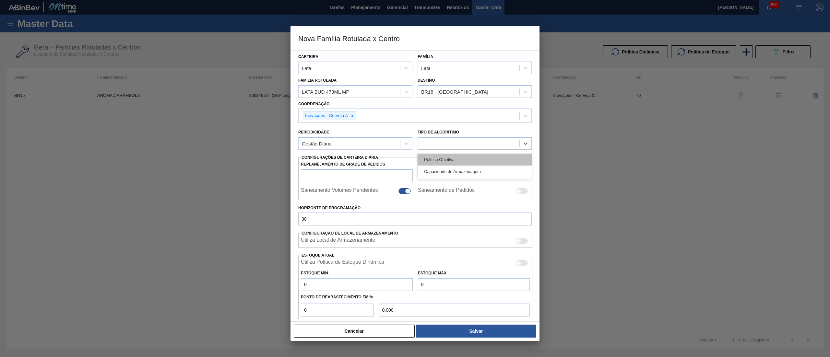
click at [439, 156] on div "Política Objetiva" at bounding box center [474, 160] width 114 height 12
type input "100"
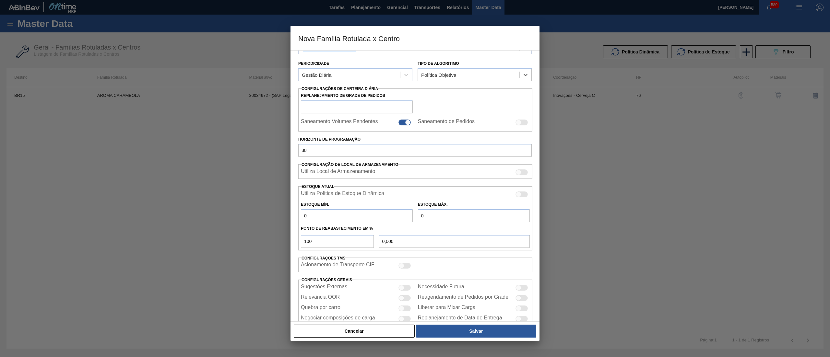
scroll to position [87, 0]
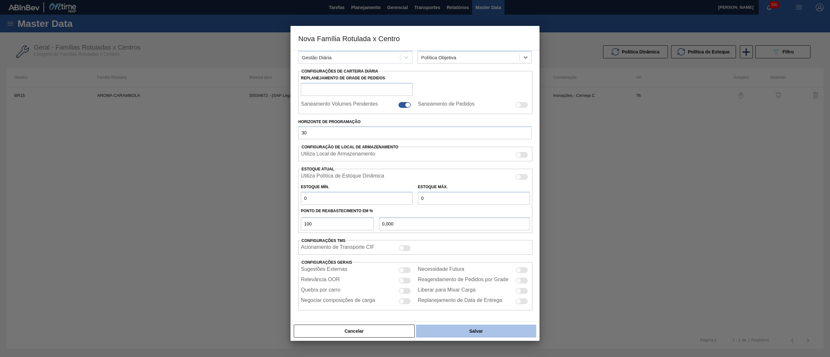
click at [457, 332] on button "Salvar" at bounding box center [476, 331] width 120 height 13
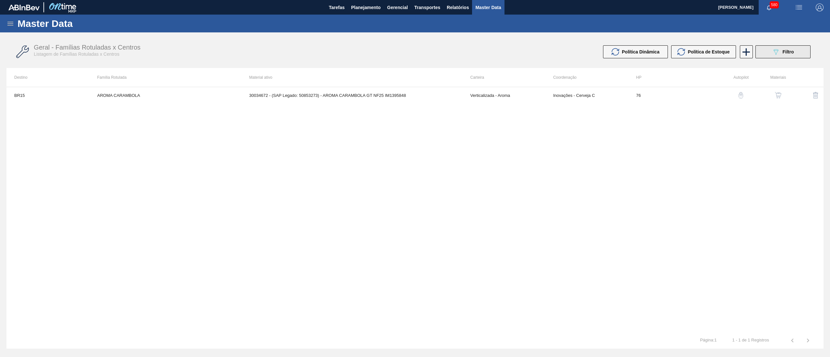
click at [778, 53] on icon "089F7B8B-B2A5-4AFE-B5C0-19BA573D28AC" at bounding box center [776, 52] width 8 height 8
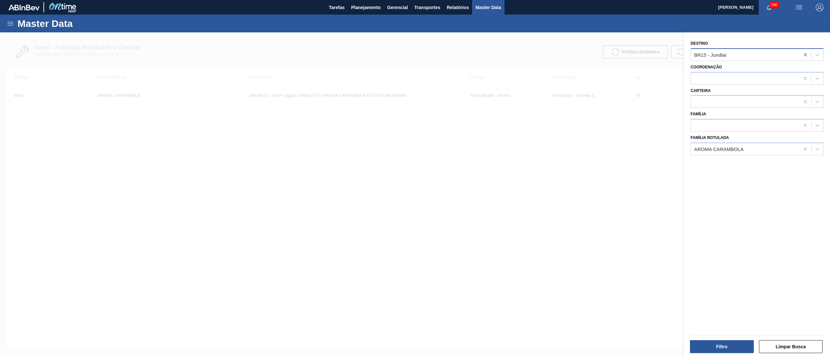
click at [804, 57] on icon at bounding box center [805, 55] width 6 height 6
type input "13"
click at [757, 69] on div "BR13 - Piraí" at bounding box center [756, 71] width 133 height 12
click at [726, 99] on div at bounding box center [745, 101] width 109 height 9
type input "lata"
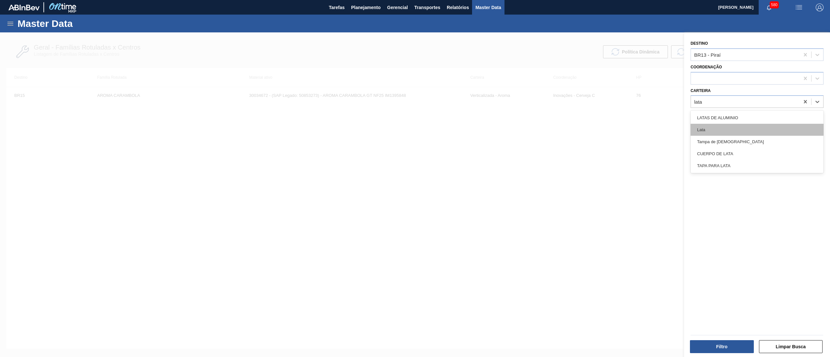
click at [721, 125] on div "Lata" at bounding box center [756, 130] width 133 height 12
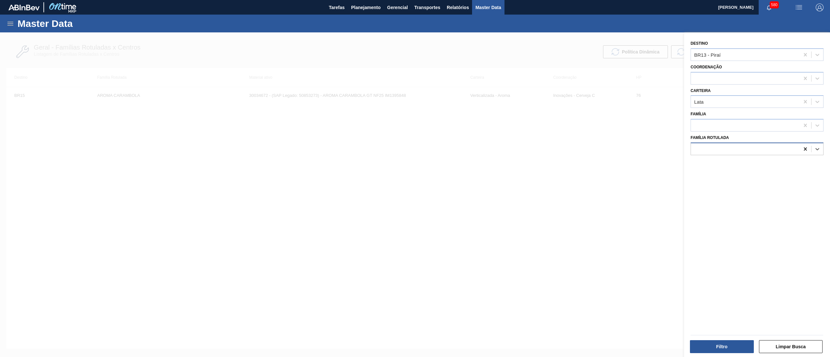
click at [803, 153] on div at bounding box center [805, 149] width 12 height 12
paste Rotulada "LATA BUD 473ML MP"
type Rotulada "LATA BUD 473ML MP"
click at [772, 164] on div "LATA BUD 473ML MP" at bounding box center [756, 165] width 133 height 12
click at [707, 347] on button "Filtro" at bounding box center [722, 346] width 64 height 13
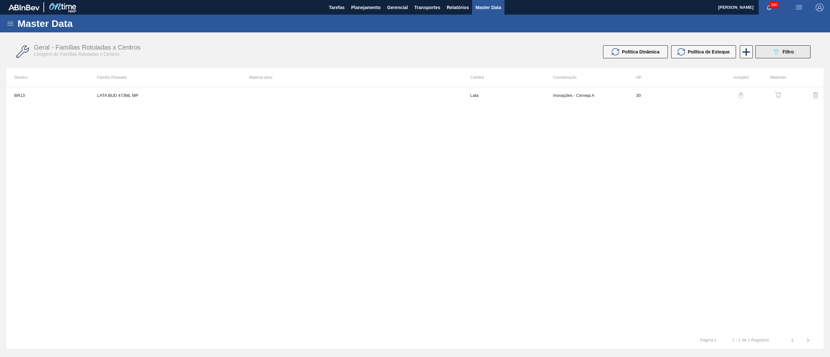
click at [770, 54] on button "089F7B8B-B2A5-4AFE-B5C0-19BA573D28AC Filtro" at bounding box center [782, 51] width 55 height 13
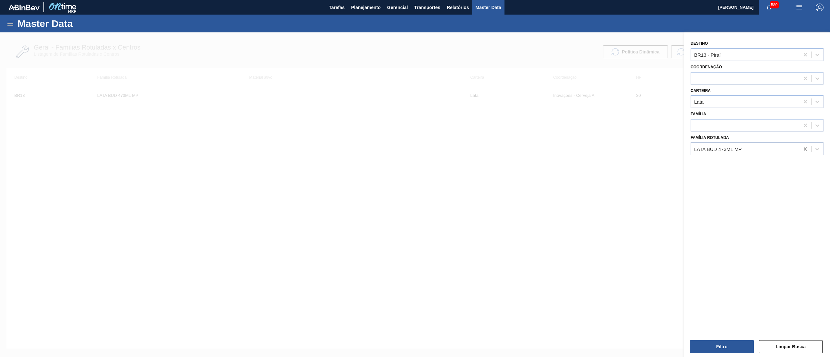
click at [808, 146] on div at bounding box center [805, 149] width 12 height 12
drag, startPoint x: 642, startPoint y: 193, endPoint x: 701, endPoint y: 274, distance: 100.5
click at [642, 194] on div at bounding box center [415, 210] width 830 height 357
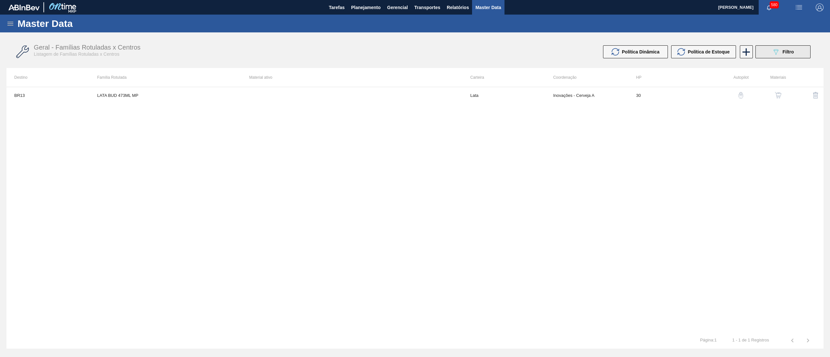
click at [781, 49] on div "089F7B8B-B2A5-4AFE-B5C0-19BA573D28AC Filtro" at bounding box center [783, 52] width 22 height 8
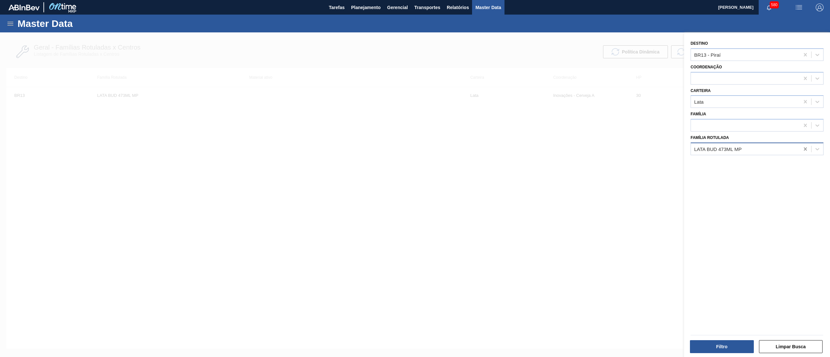
click at [803, 146] on icon at bounding box center [805, 149] width 6 height 6
click at [722, 343] on button "Filtro" at bounding box center [722, 346] width 64 height 13
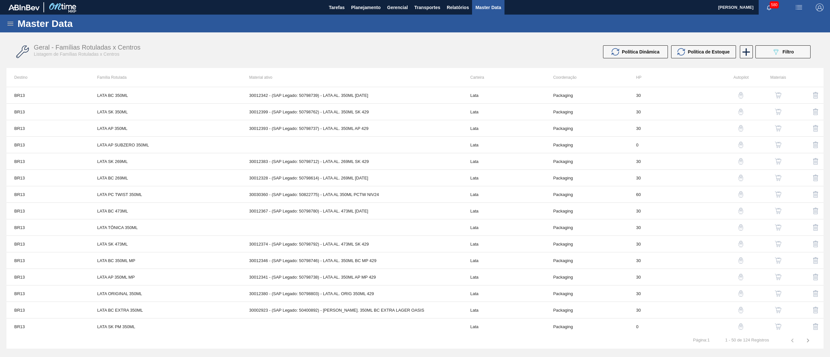
click at [776, 240] on button "button" at bounding box center [778, 244] width 16 height 16
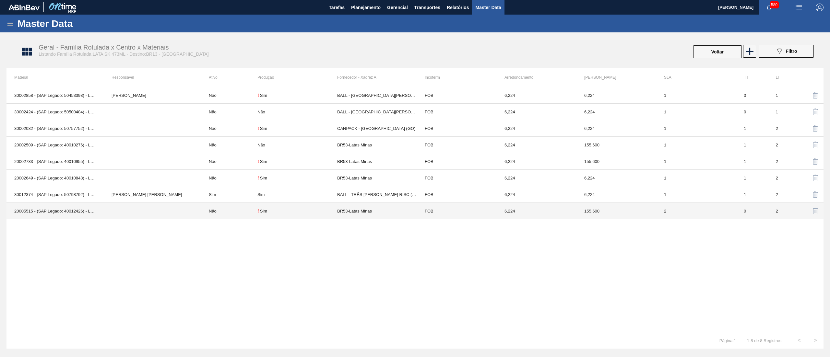
click at [399, 212] on td "BR53-Latas Minas" at bounding box center [377, 211] width 80 height 17
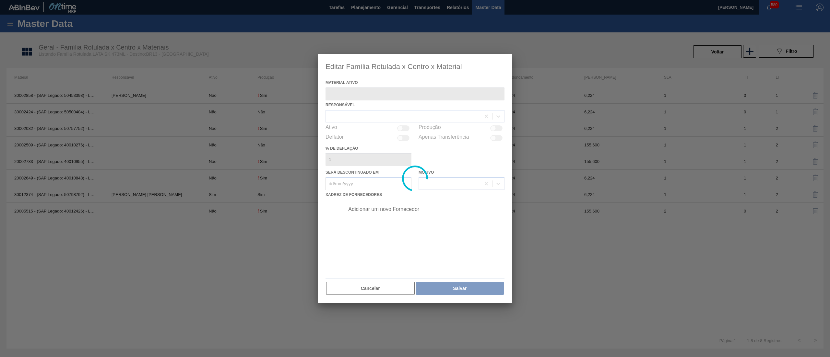
type ativo "20005515 - (SAP Legado: 40012426) - LATA MET SKOL PILSEN 429 473ML"
checkbox input "true"
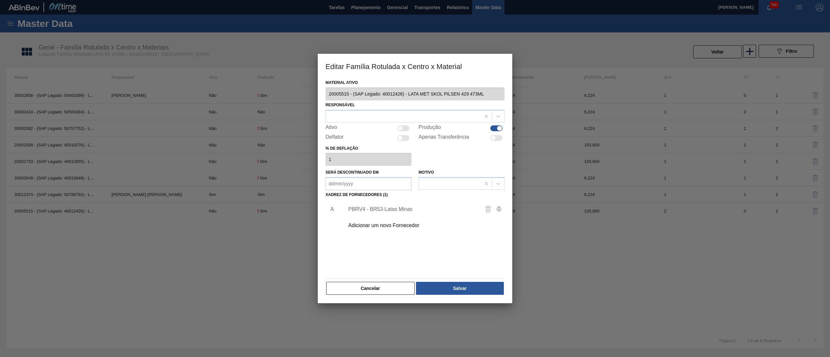
click at [400, 206] on div "PBRV4 - BR53-Latas Minas" at bounding box center [411, 209] width 127 height 6
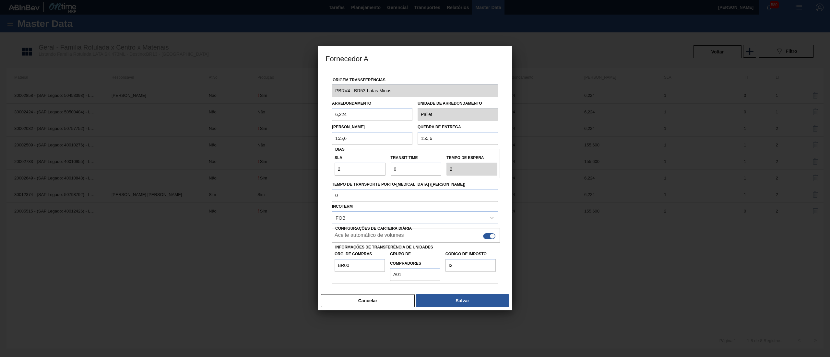
drag, startPoint x: 368, startPoint y: 116, endPoint x: 310, endPoint y: 116, distance: 58.3
click at [310, 116] on div "Fornecedor A Origem Transferências PBRV4 - BR53-[PERSON_NAME] Arredondamento 6,…" at bounding box center [415, 178] width 830 height 357
click at [366, 300] on button "Cancelar" at bounding box center [368, 300] width 94 height 13
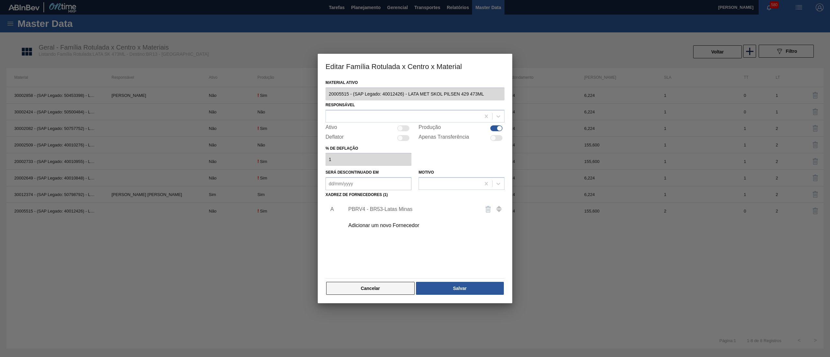
click at [407, 284] on button "Cancelar" at bounding box center [370, 288] width 88 height 13
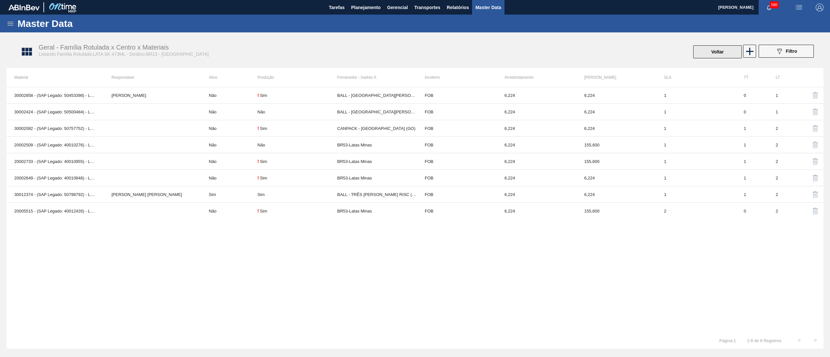
click at [717, 54] on button "Voltar" at bounding box center [717, 51] width 49 height 13
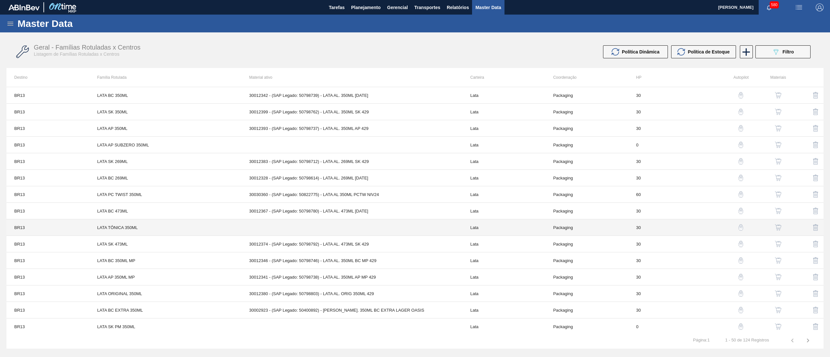
scroll to position [586, 0]
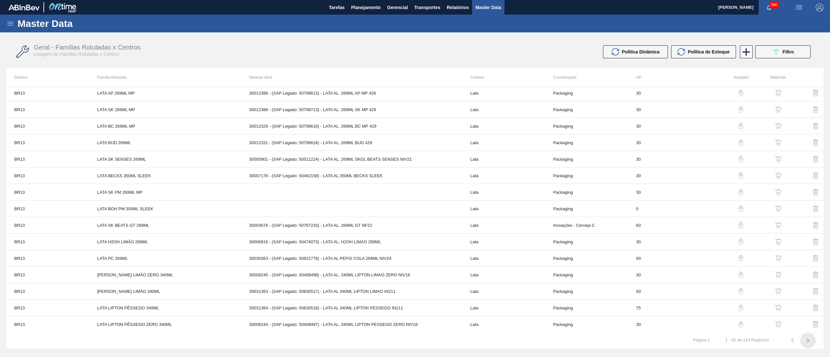
click at [805, 337] on icon "button" at bounding box center [808, 341] width 8 height 8
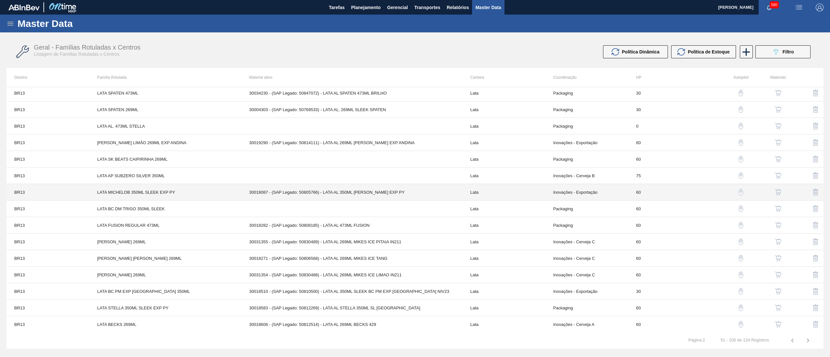
scroll to position [0, 0]
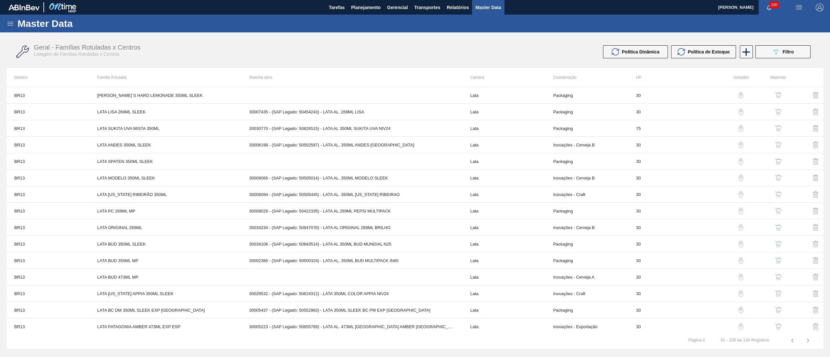
click at [778, 279] on img "button" at bounding box center [778, 277] width 6 height 6
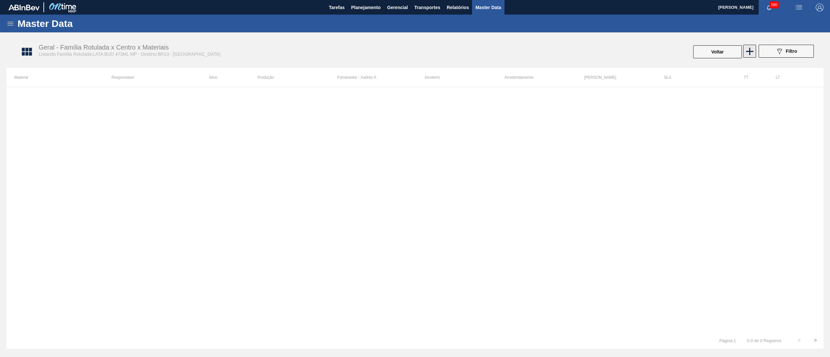
click at [751, 53] on icon at bounding box center [749, 51] width 13 height 13
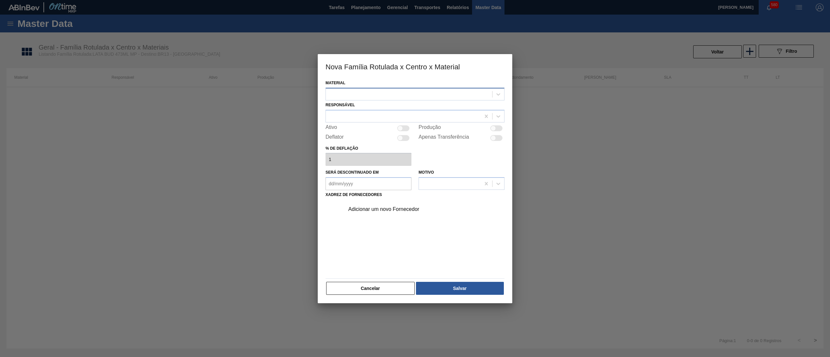
click at [386, 94] on div at bounding box center [409, 93] width 166 height 9
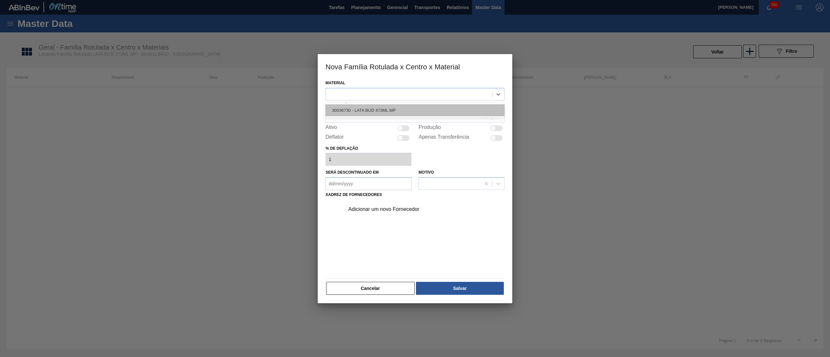
click at [385, 108] on div "30036730 - LATA BUD 473ML MP" at bounding box center [414, 110] width 179 height 12
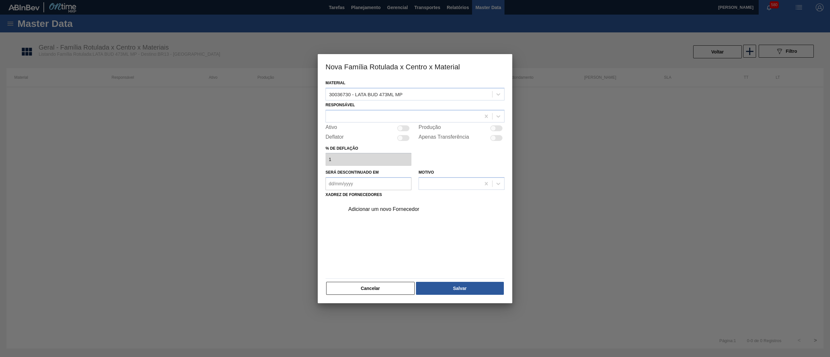
click at [392, 212] on div "Adicionar um novo Fornecedor" at bounding box center [423, 209] width 164 height 16
click at [391, 209] on div "Adicionar um novo Fornecedor" at bounding box center [411, 209] width 127 height 6
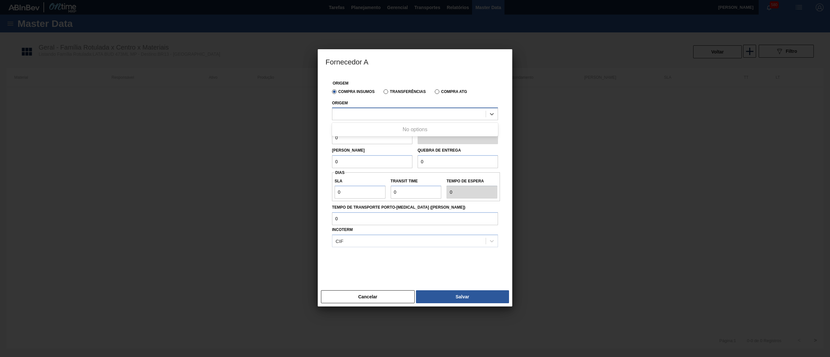
click at [367, 117] on div at bounding box center [408, 114] width 153 height 9
click at [375, 117] on div at bounding box center [408, 114] width 153 height 9
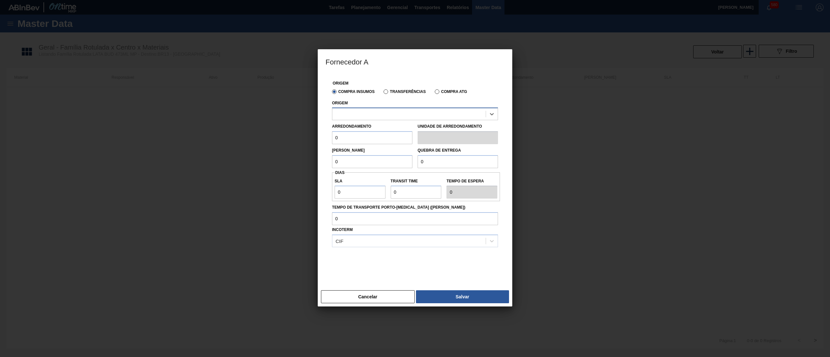
click at [375, 117] on div at bounding box center [408, 114] width 153 height 9
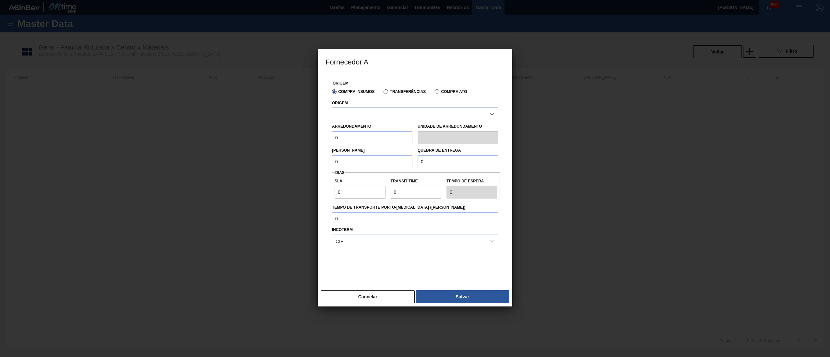
click at [375, 117] on div at bounding box center [408, 114] width 153 height 9
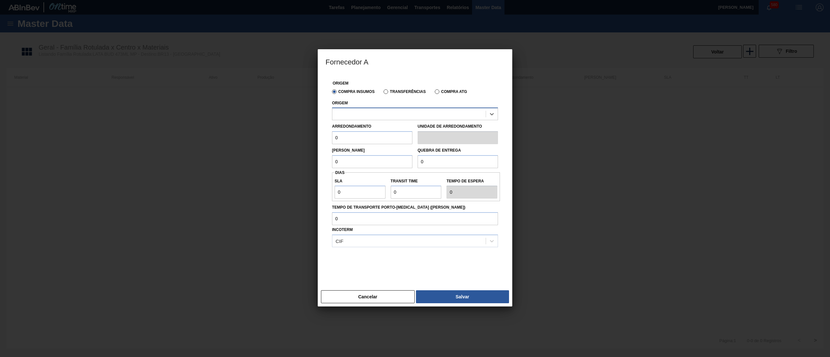
click at [375, 117] on div at bounding box center [408, 114] width 153 height 9
click at [376, 104] on div "Origem Use Up and Down to choose options, press Enter to select the currently f…" at bounding box center [415, 110] width 166 height 22
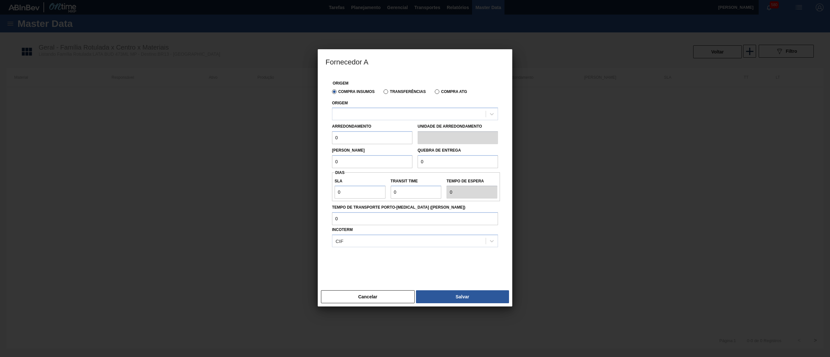
click at [369, 134] on input "0" at bounding box center [372, 137] width 80 height 13
click at [376, 115] on div at bounding box center [408, 114] width 153 height 9
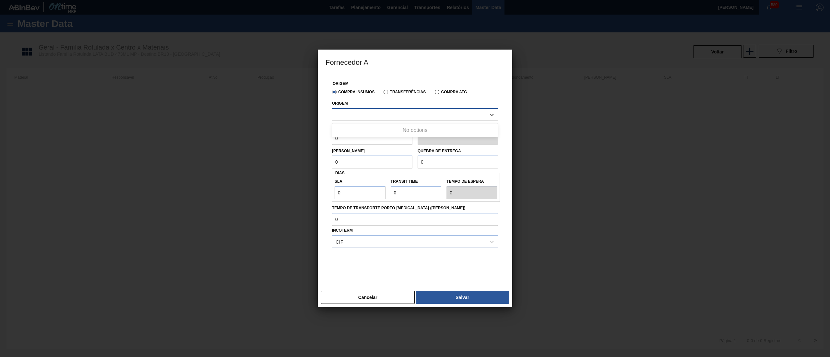
click at [376, 115] on div at bounding box center [408, 114] width 153 height 9
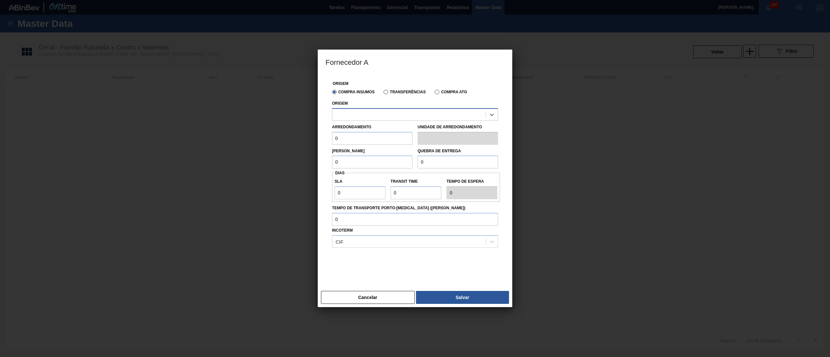
click at [376, 115] on div at bounding box center [408, 114] width 153 height 9
click at [376, 116] on div at bounding box center [408, 114] width 153 height 9
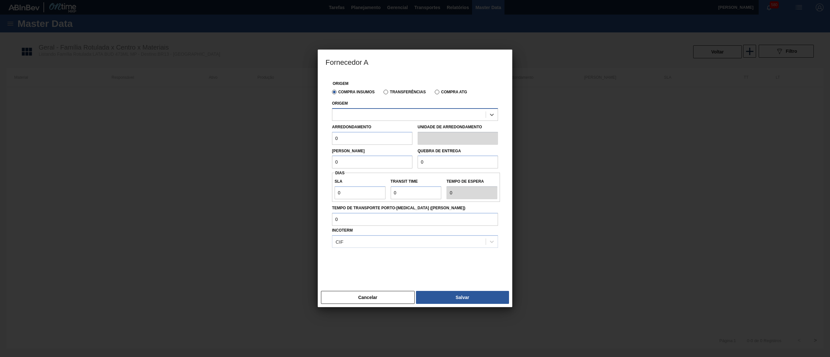
click at [376, 116] on div at bounding box center [408, 114] width 153 height 9
click at [376, 117] on div at bounding box center [408, 114] width 153 height 9
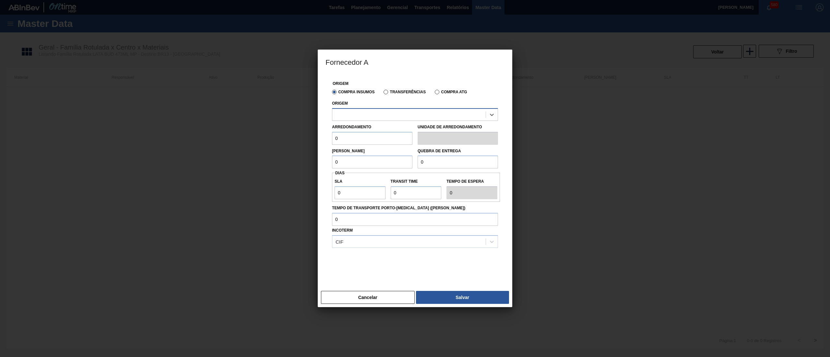
click at [376, 117] on div at bounding box center [408, 114] width 153 height 9
click at [378, 296] on button "Cancelar" at bounding box center [368, 297] width 94 height 13
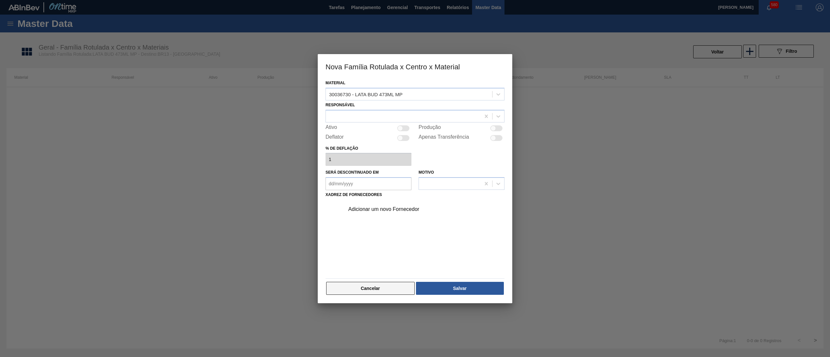
click at [383, 289] on button "Cancelar" at bounding box center [370, 288] width 88 height 13
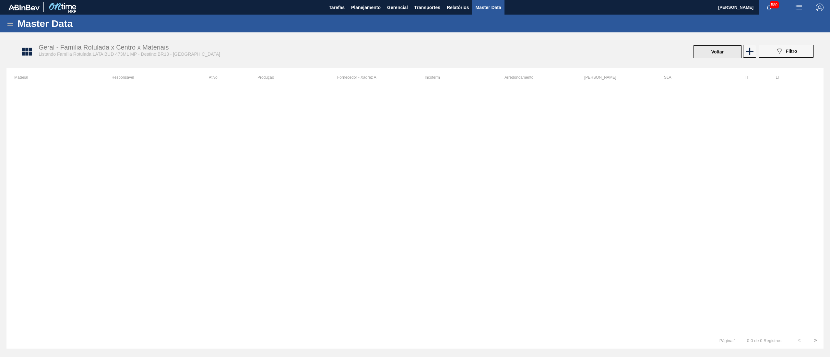
click at [730, 52] on button "Voltar" at bounding box center [717, 51] width 49 height 13
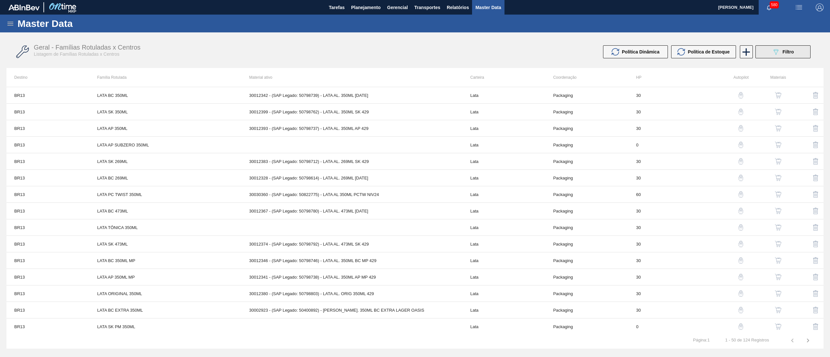
click at [777, 54] on icon "089F7B8B-B2A5-4AFE-B5C0-19BA573D28AC" at bounding box center [776, 52] width 8 height 8
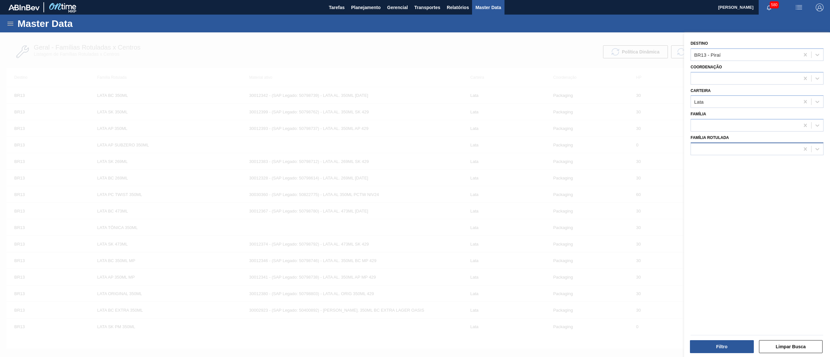
click at [729, 144] on div at bounding box center [745, 148] width 109 height 9
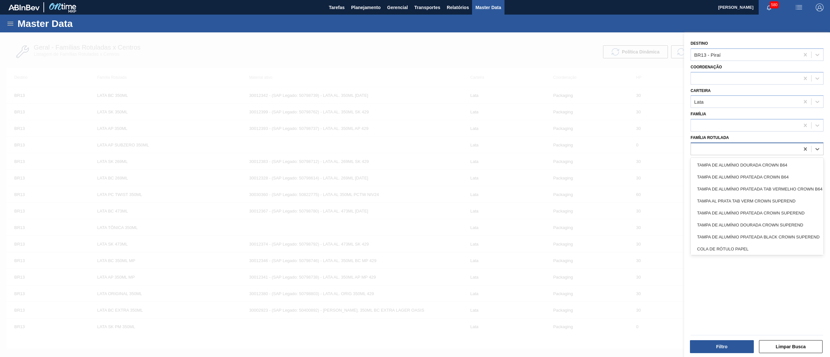
paste Rotulada "FILME BUD 473ML MP C12"
type Rotulada "FILME BUD 473ML MP C12"
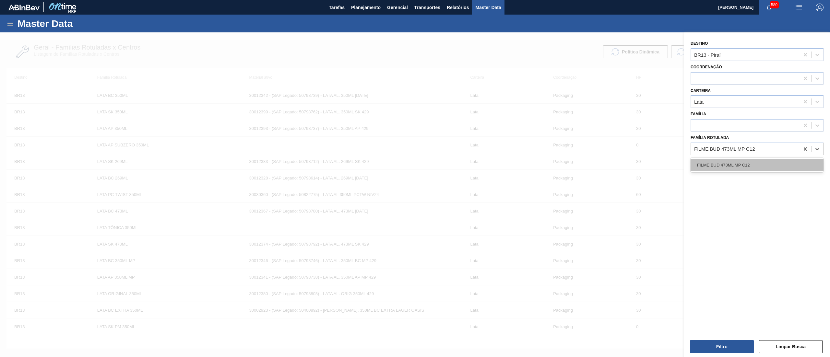
click at [731, 159] on div "FILME BUD 473ML MP C12" at bounding box center [756, 165] width 133 height 12
click at [806, 54] on icon at bounding box center [805, 55] width 6 height 6
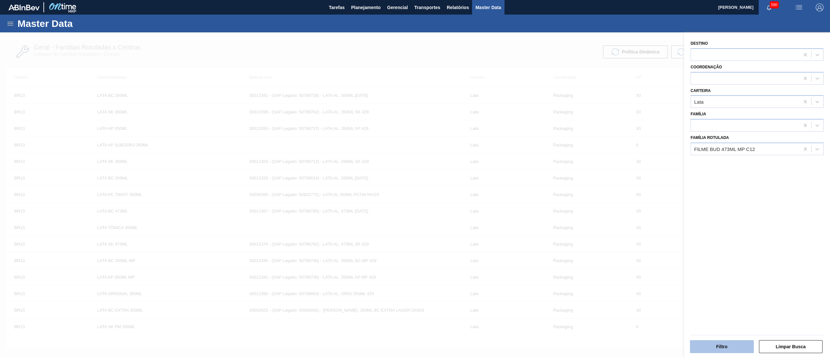
click at [720, 347] on button "Filtro" at bounding box center [722, 346] width 64 height 13
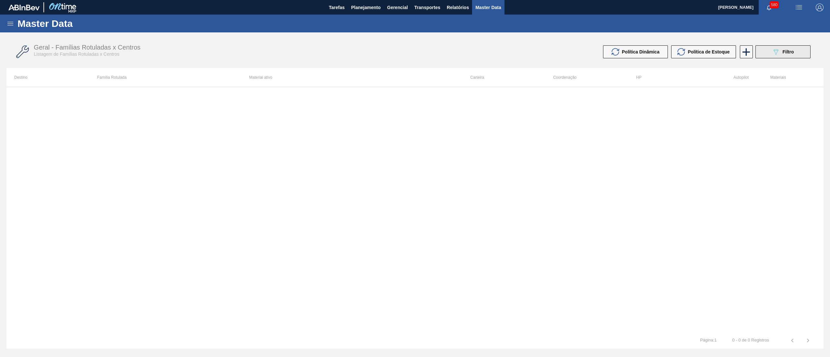
click at [766, 52] on button "089F7B8B-B2A5-4AFE-B5C0-19BA573D28AC Filtro" at bounding box center [782, 51] width 55 height 13
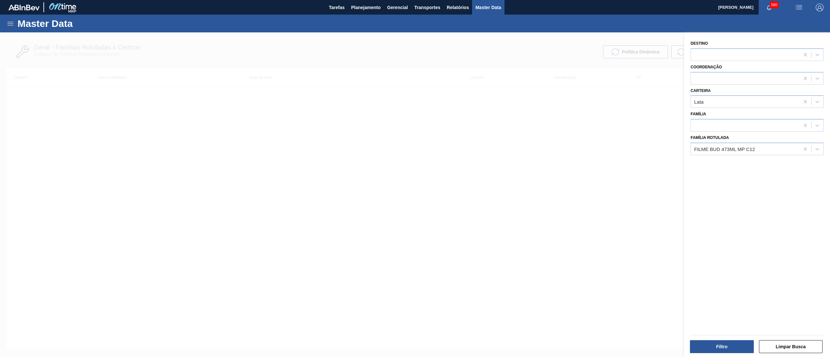
click at [603, 128] on div at bounding box center [415, 210] width 830 height 357
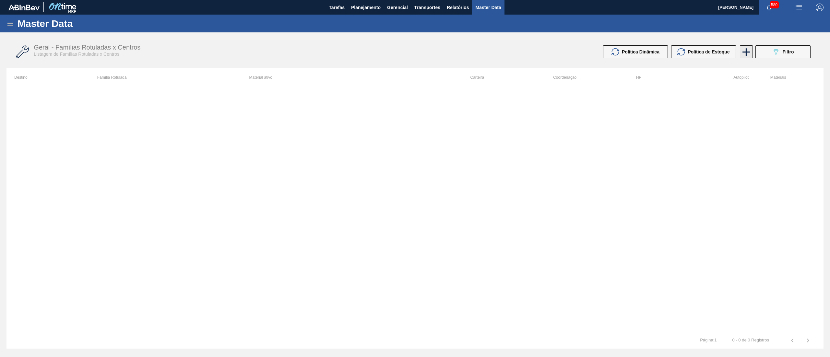
click at [744, 55] on icon at bounding box center [746, 52] width 13 height 13
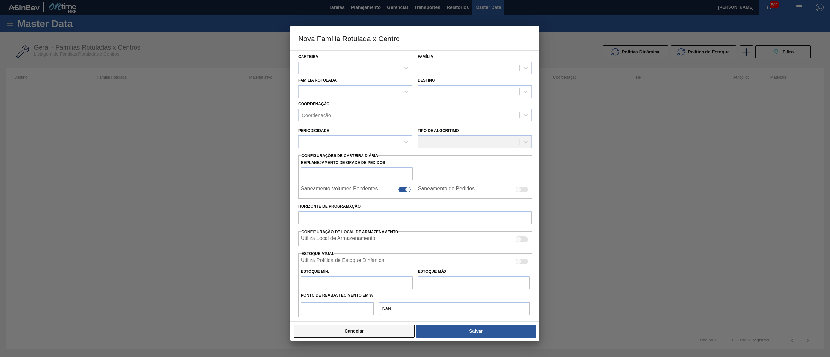
click at [389, 332] on button "Cancelar" at bounding box center [354, 331] width 121 height 13
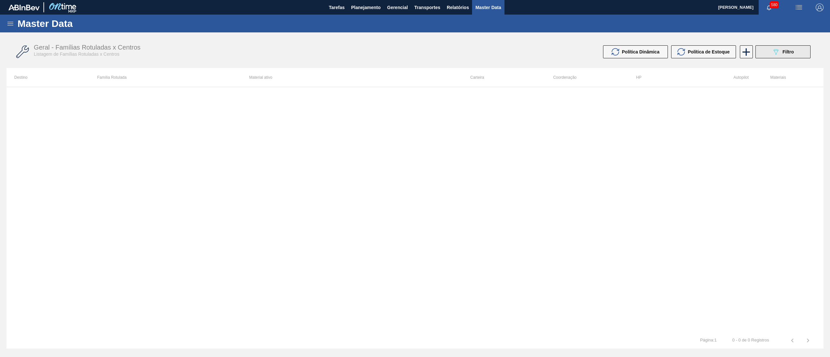
click at [778, 54] on icon "089F7B8B-B2A5-4AFE-B5C0-19BA573D28AC" at bounding box center [776, 52] width 8 height 8
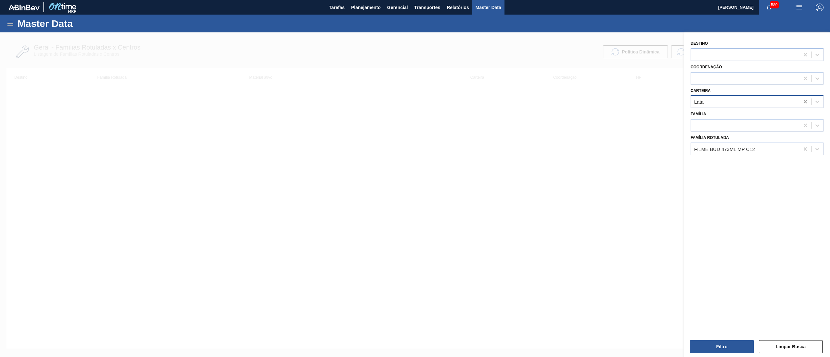
click at [803, 102] on icon at bounding box center [804, 101] width 3 height 3
click at [725, 344] on button "Filtro" at bounding box center [722, 346] width 64 height 13
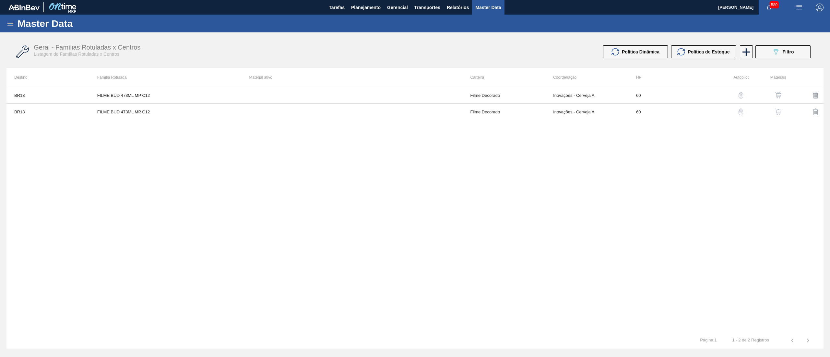
click at [777, 93] on img "button" at bounding box center [778, 95] width 6 height 6
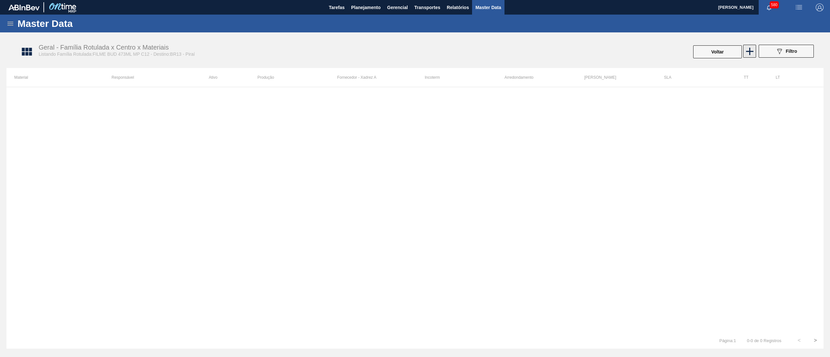
click at [752, 53] on icon at bounding box center [749, 51] width 13 height 13
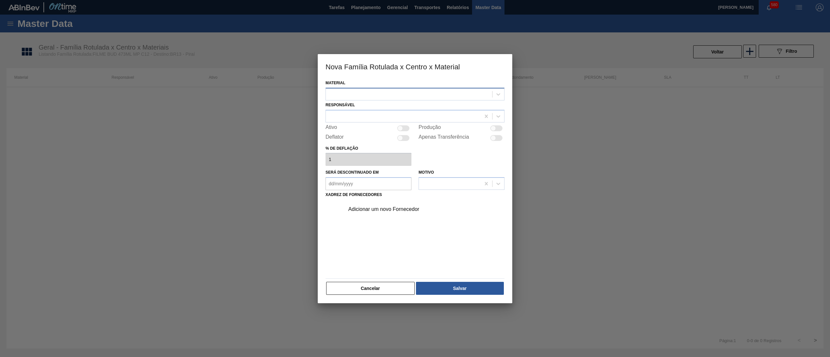
click at [442, 99] on div at bounding box center [414, 94] width 179 height 13
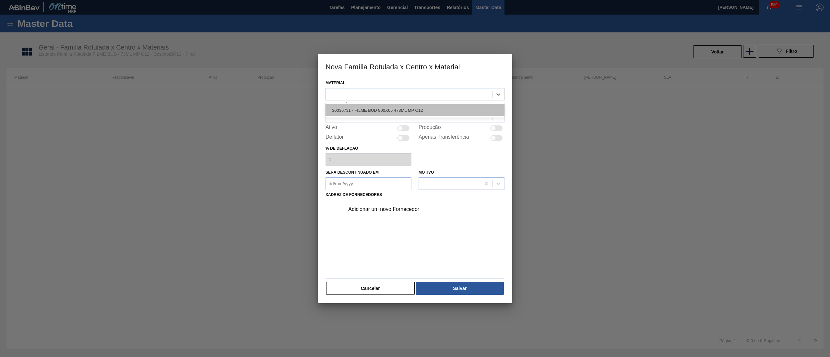
click at [431, 106] on div "30036731 - FILME BUD 800X65 473ML MP C12" at bounding box center [414, 110] width 179 height 12
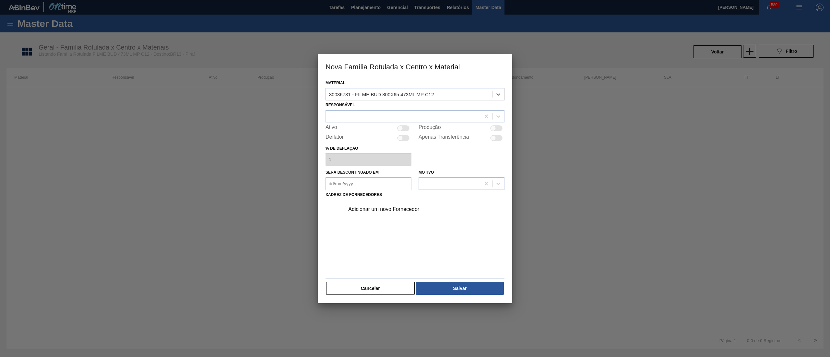
click at [411, 113] on div at bounding box center [403, 115] width 155 height 9
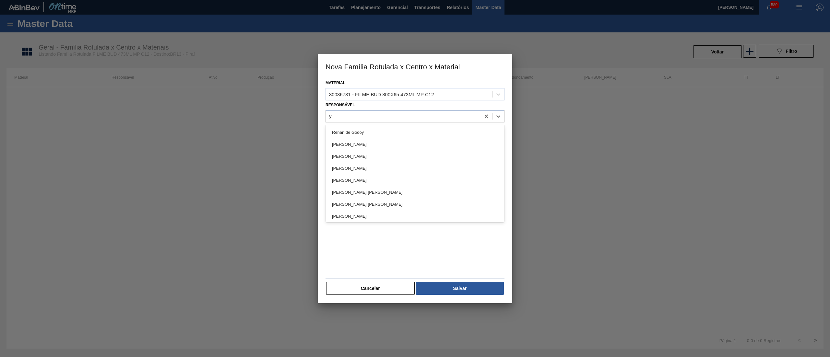
type input "yas"
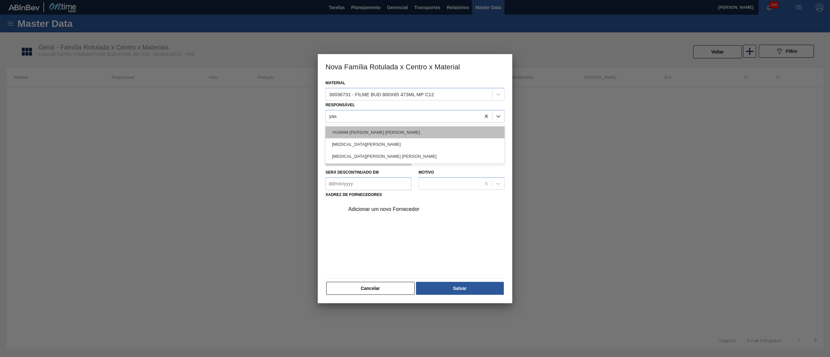
click at [411, 131] on div "YASMIM [PERSON_NAME] [PERSON_NAME]" at bounding box center [414, 132] width 179 height 12
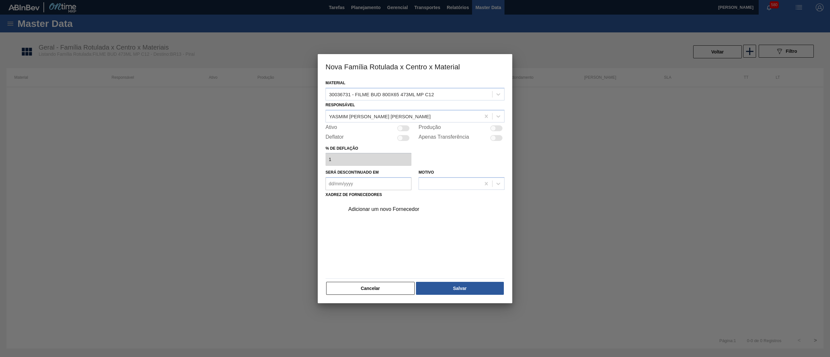
click at [406, 130] on div at bounding box center [403, 128] width 12 height 6
checkbox input "true"
click at [402, 204] on div "Adicionar um novo Fornecedor" at bounding box center [423, 209] width 164 height 16
click at [404, 208] on div "Adicionar um novo Fornecedor" at bounding box center [411, 209] width 127 height 6
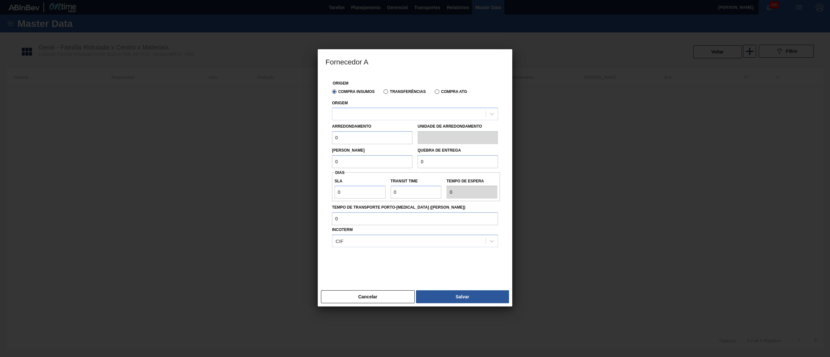
click at [376, 104] on div "Origem" at bounding box center [415, 110] width 166 height 22
click at [380, 115] on div at bounding box center [408, 114] width 153 height 9
click at [387, 130] on div "279611 - [PERSON_NAME][GEOGRAPHIC_DATA] ([GEOGRAPHIC_DATA])" at bounding box center [415, 130] width 166 height 12
drag, startPoint x: 363, startPoint y: 134, endPoint x: 273, endPoint y: 134, distance: 90.4
click at [273, 134] on div "Fornecedor A Origem Compra Insumos Transferências Compra ATG Origem 279611 - [P…" at bounding box center [415, 178] width 830 height 357
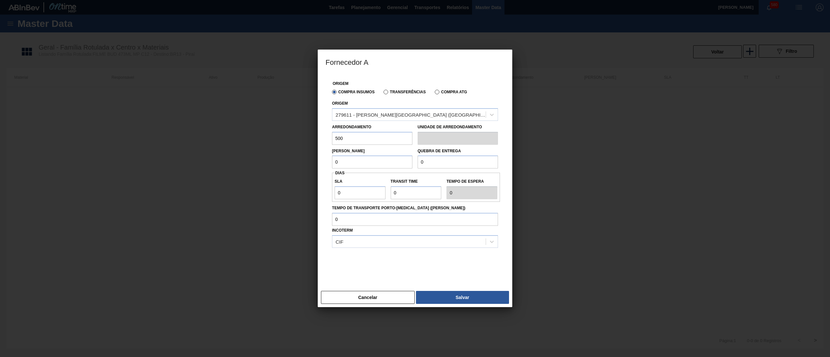
drag, startPoint x: 357, startPoint y: 137, endPoint x: 278, endPoint y: 135, distance: 79.1
click at [278, 135] on div "Fornecedor A Origem Compra Insumos Transferências Compra ATG Origem 279611 - [P…" at bounding box center [415, 178] width 830 height 357
type input "500"
drag, startPoint x: 367, startPoint y: 167, endPoint x: 355, endPoint y: 166, distance: 12.1
click at [279, 156] on div "Fornecedor A Origem Compra Insumos Transferências Compra ATG Origem 279611 - [P…" at bounding box center [415, 178] width 830 height 357
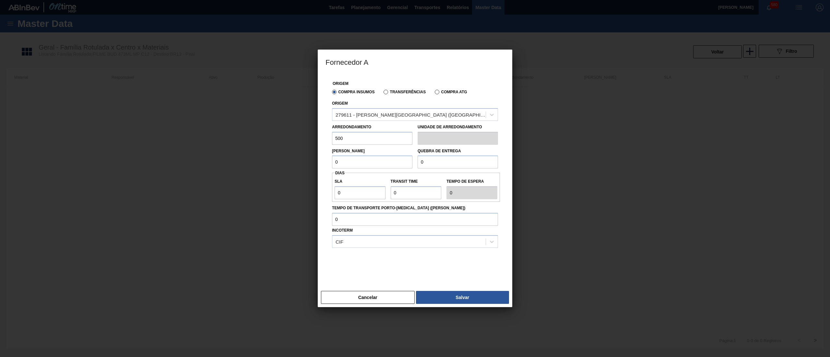
paste input "50"
type input "500"
paste input "50"
drag, startPoint x: 416, startPoint y: 161, endPoint x: 336, endPoint y: 162, distance: 80.4
click at [336, 159] on div "Lote Mínimo 500 Quebra de entrega 0" at bounding box center [414, 157] width 171 height 24
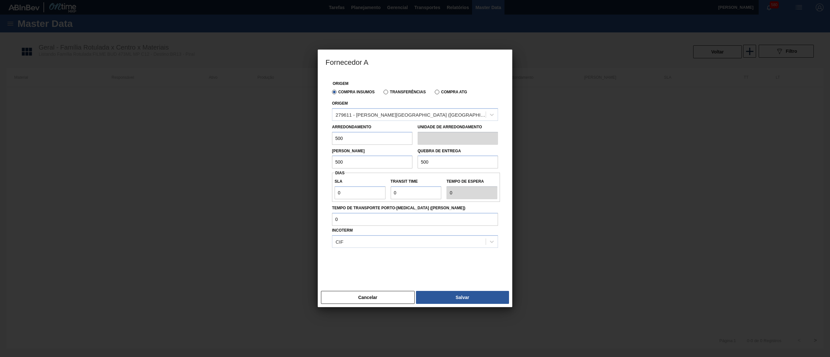
type input "500"
drag, startPoint x: 356, startPoint y: 195, endPoint x: 291, endPoint y: 192, distance: 65.2
click at [291, 192] on div "Fornecedor A Origem Compra Insumos Transferências Compra ATG Origem 279611 - [P…" at bounding box center [415, 178] width 830 height 357
type input "3"
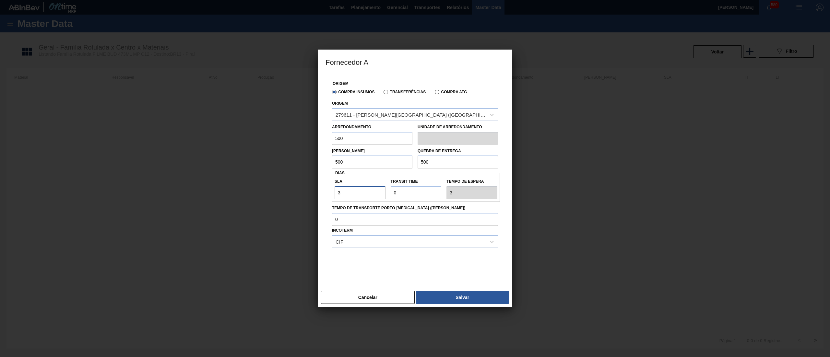
type input "30"
click at [362, 186] on div "SLA 30 Transit Time Tempo de espera 30" at bounding box center [416, 187] width 168 height 24
type input "2"
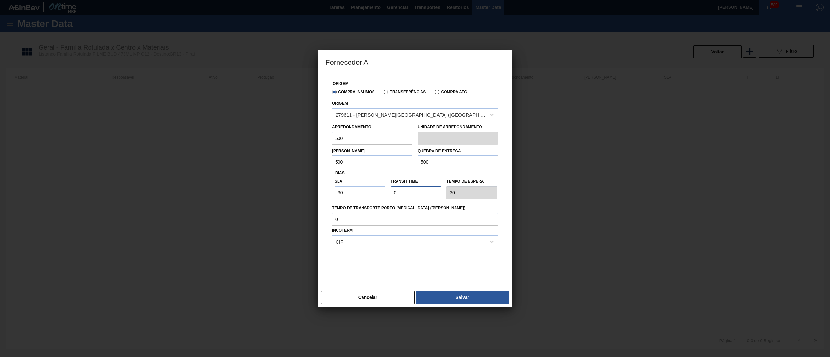
type input "32"
type input "2"
drag, startPoint x: 375, startPoint y: 138, endPoint x: 296, endPoint y: 140, distance: 79.4
click at [296, 140] on div "Fornecedor A Origem Compra Insumos Transferências Compra ATG Origem 279611 - [P…" at bounding box center [415, 178] width 830 height 357
drag, startPoint x: 322, startPoint y: 140, endPoint x: 283, endPoint y: 139, distance: 39.2
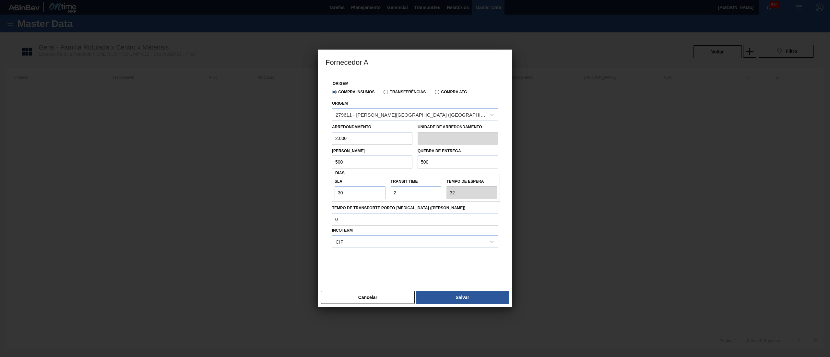
click at [283, 139] on div "Fornecedor A Origem Compra Insumos Transferências Compra ATG Origem 279611 - [P…" at bounding box center [415, 178] width 830 height 357
type input "2.000"
drag, startPoint x: 307, startPoint y: 159, endPoint x: 295, endPoint y: 159, distance: 12.0
click at [295, 159] on div "Fornecedor A Origem Compra Insumos Transferências Compra ATG Origem 279611 - [P…" at bounding box center [415, 178] width 830 height 357
paste input "2.0"
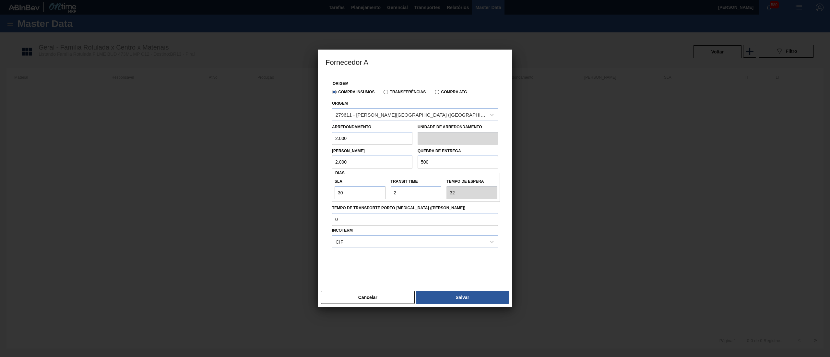
type input "2.000"
drag, startPoint x: 445, startPoint y: 161, endPoint x: 370, endPoint y: 166, distance: 75.0
click at [367, 161] on div "Lote Mínimo 2.000 Quebra de entrega 500" at bounding box center [414, 157] width 171 height 24
paste input "2.0"
type input "2.000"
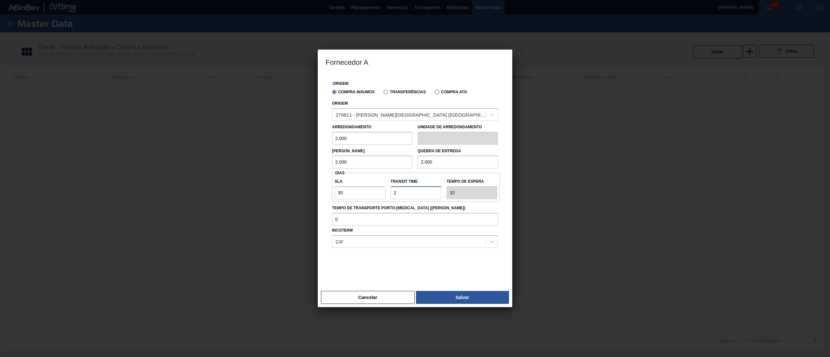
drag, startPoint x: 412, startPoint y: 193, endPoint x: 379, endPoint y: 190, distance: 33.5
click at [379, 190] on div "SLA 30 Transit Time Tempo de espera 32" at bounding box center [416, 187] width 168 height 24
type input "4"
type input "34"
type input "4"
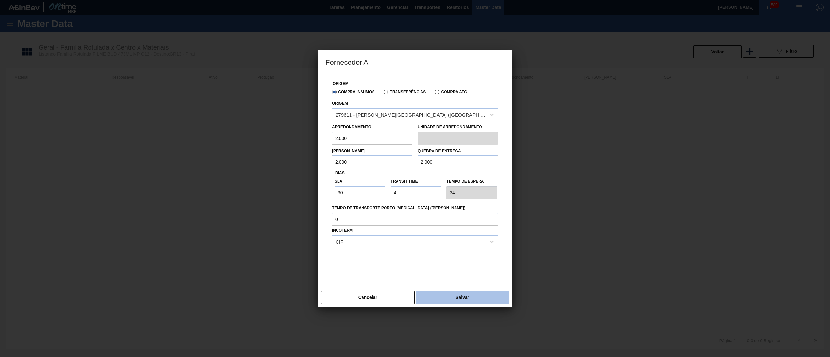
click at [446, 296] on button "Salvar" at bounding box center [462, 297] width 93 height 13
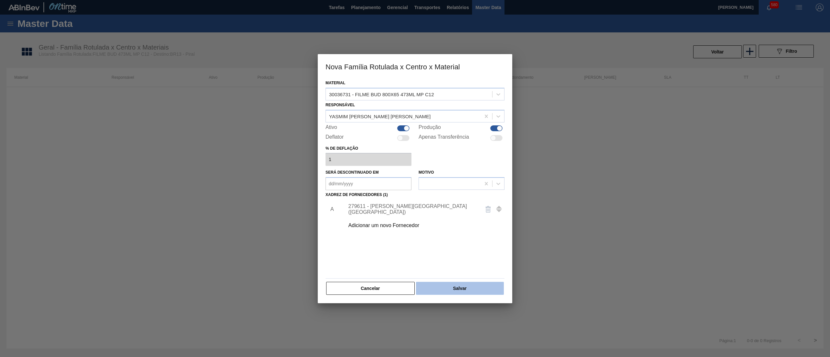
click at [476, 284] on button "Salvar" at bounding box center [460, 288] width 88 height 13
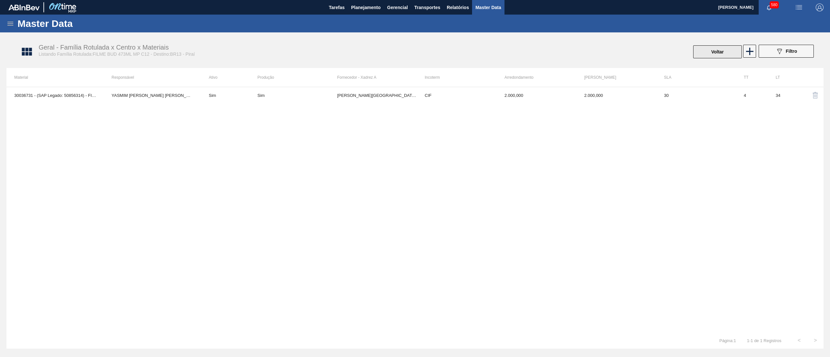
click at [726, 56] on button "Voltar" at bounding box center [717, 51] width 49 height 13
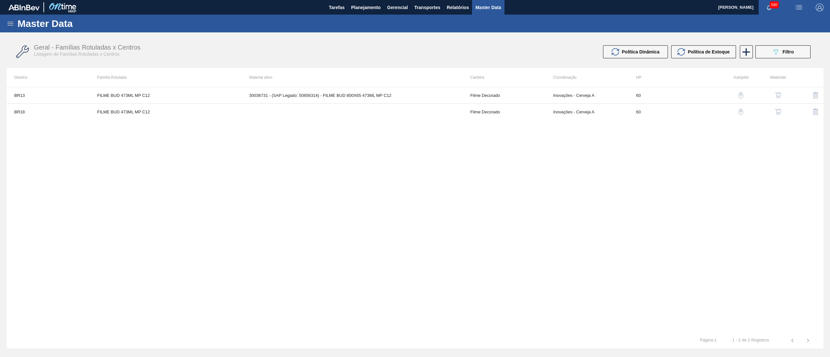
click at [776, 112] on img "button" at bounding box center [778, 112] width 6 height 6
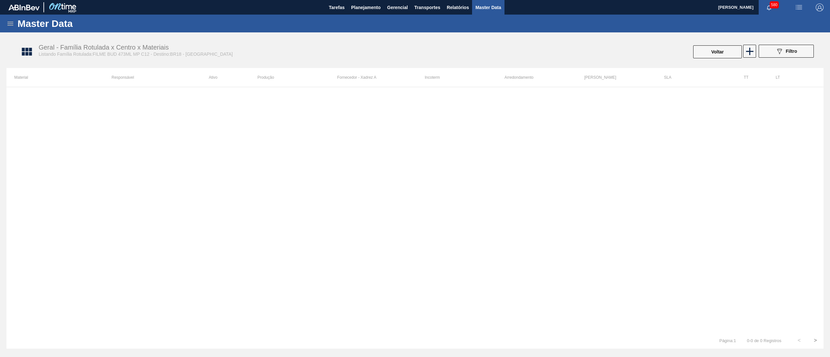
click at [741, 49] on div "Voltar" at bounding box center [717, 52] width 50 height 14
click at [750, 53] on icon at bounding box center [749, 51] width 7 height 7
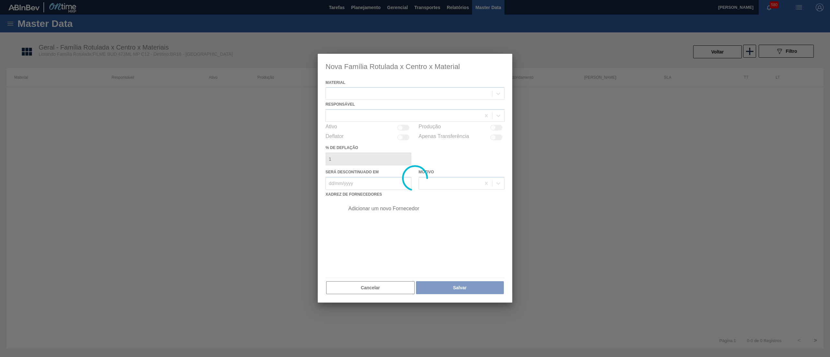
click at [396, 91] on div at bounding box center [415, 178] width 194 height 249
click at [395, 95] on div at bounding box center [415, 178] width 194 height 249
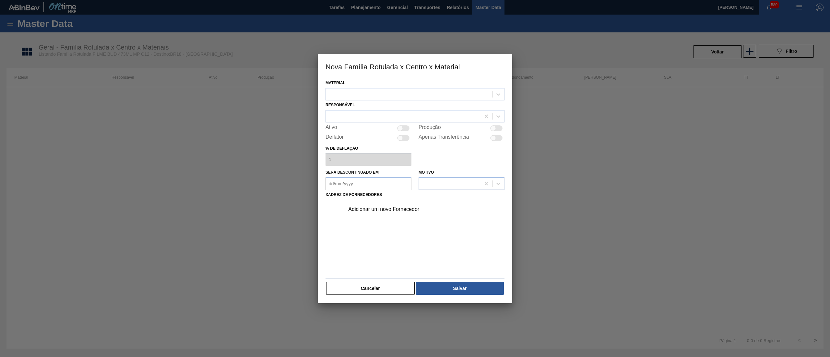
click at [395, 95] on div at bounding box center [409, 93] width 166 height 9
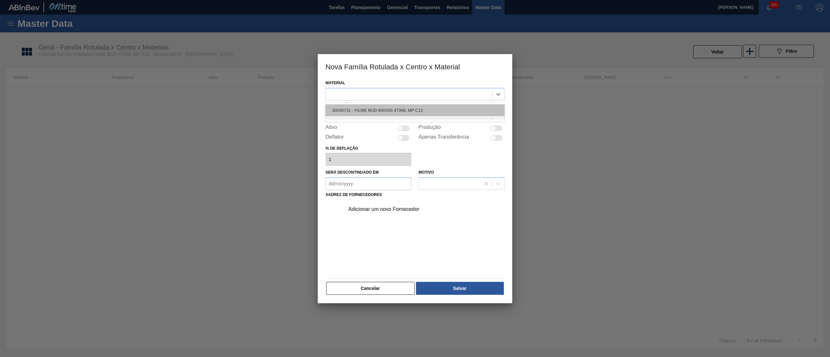
click at [398, 112] on div "30036731 - FILME BUD 800X65 473ML MP C12" at bounding box center [414, 110] width 179 height 12
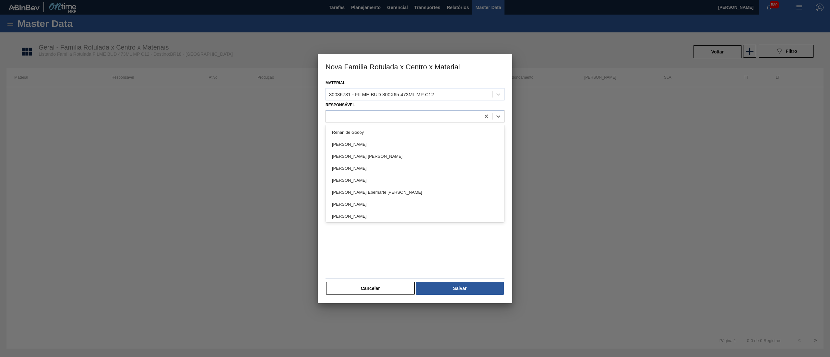
click at [388, 115] on div at bounding box center [403, 115] width 155 height 9
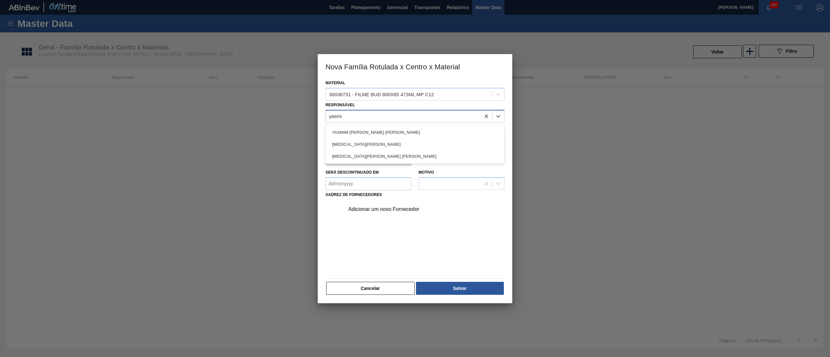
type input "yasmim"
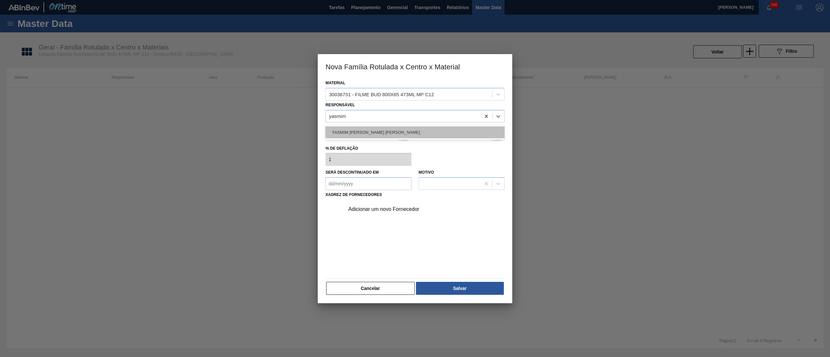
click at [393, 134] on div "YASMIM [PERSON_NAME] [PERSON_NAME]" at bounding box center [414, 132] width 179 height 12
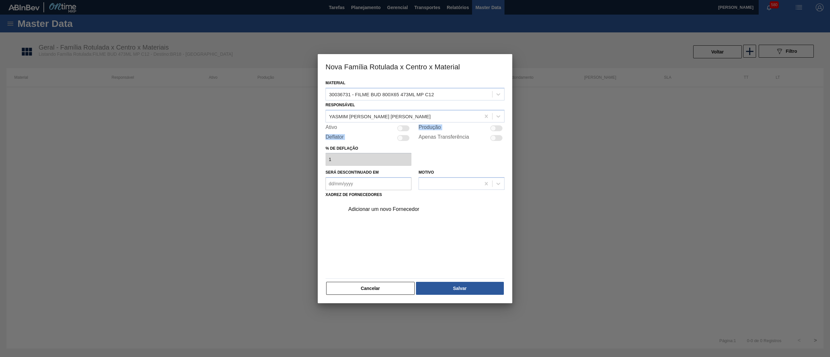
click at [405, 130] on div "Material 30036731 - FILME BUD 800X65 473ML MP C12 Responsável YASMIM [PERSON_NA…" at bounding box center [414, 186] width 179 height 217
click at [405, 129] on div at bounding box center [403, 128] width 12 height 6
checkbox input "true"
click at [403, 208] on div "Adicionar um novo Fornecedor" at bounding box center [411, 209] width 127 height 6
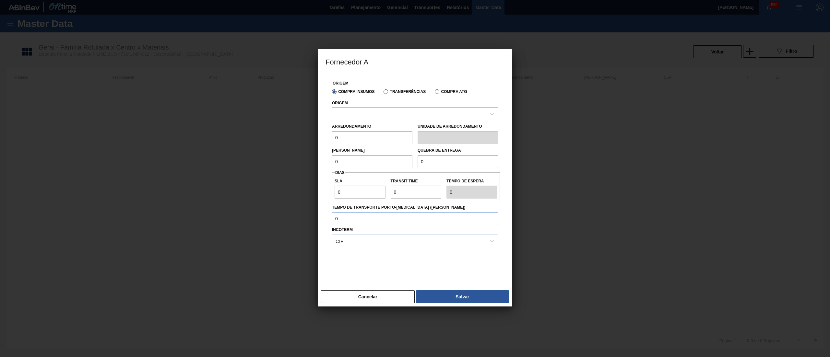
click at [386, 108] on div at bounding box center [415, 114] width 166 height 13
click at [408, 130] on div "279611 - [PERSON_NAME][GEOGRAPHIC_DATA] ([GEOGRAPHIC_DATA])" at bounding box center [415, 130] width 166 height 12
drag, startPoint x: 328, startPoint y: 139, endPoint x: 283, endPoint y: 142, distance: 45.5
click at [283, 142] on div "Fornecedor A Origem Compra Insumos Transferências Compra ATG Origem 279611 - [P…" at bounding box center [415, 178] width 830 height 357
drag, startPoint x: 313, startPoint y: 136, endPoint x: 262, endPoint y: 136, distance: 50.9
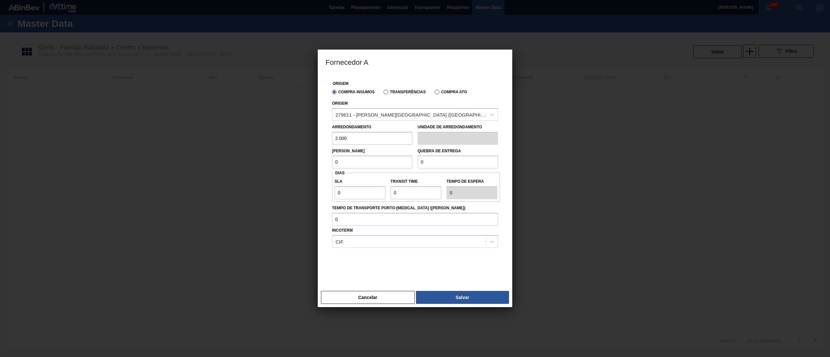
click at [262, 136] on div "Fornecedor A Origem Compra Insumos Transferências Compra ATG Origem 279611 - [P…" at bounding box center [415, 178] width 830 height 357
type input "2.000"
drag, startPoint x: 332, startPoint y: 160, endPoint x: 297, endPoint y: 161, distance: 35.6
click at [277, 158] on div "Fornecedor A Origem Compra Insumos Transferências Compra ATG Origem 279611 - [P…" at bounding box center [415, 178] width 830 height 357
paste input "2.00"
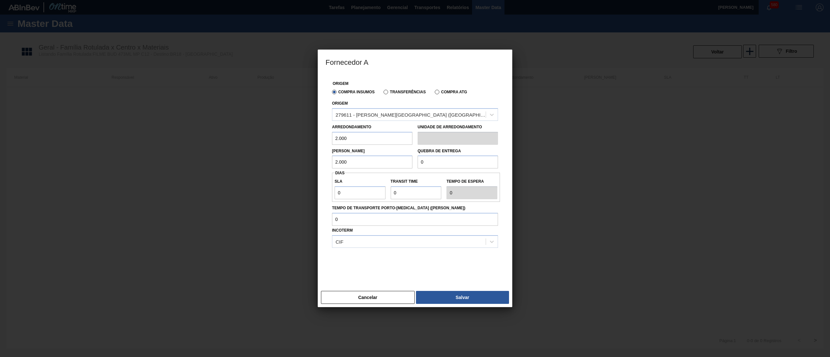
type input "2.000"
drag, startPoint x: 449, startPoint y: 159, endPoint x: 377, endPoint y: 157, distance: 72.0
click at [379, 157] on div "Lote Mínimo 2.000 Quebra de entrega 0" at bounding box center [414, 157] width 171 height 24
paste input "2.00"
type input "2.000"
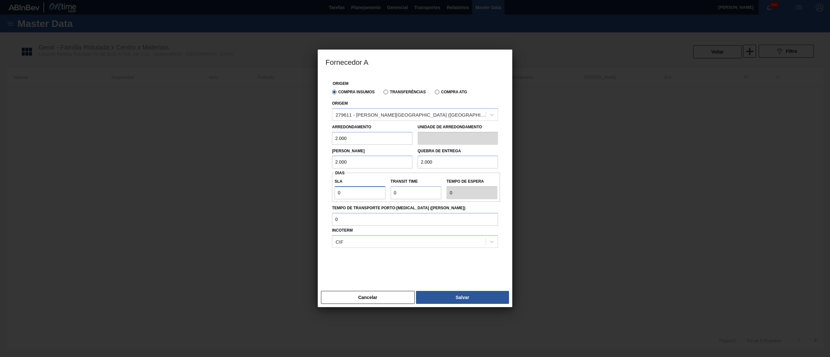
drag, startPoint x: 355, startPoint y: 192, endPoint x: 296, endPoint y: 188, distance: 58.8
click at [296, 188] on div "Fornecedor A Origem Compra Insumos Transferências Compra ATG Origem 279611 - [P…" at bounding box center [415, 178] width 830 height 357
type input "3"
type input "30"
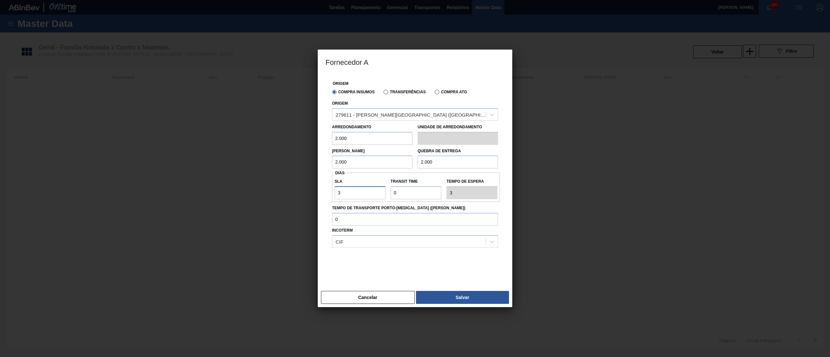
type input "30"
drag, startPoint x: 411, startPoint y: 190, endPoint x: 367, endPoint y: 189, distance: 44.4
click at [367, 189] on div "SLA 30 Transit Time Tempo de espera 30" at bounding box center [416, 187] width 168 height 24
type input "5"
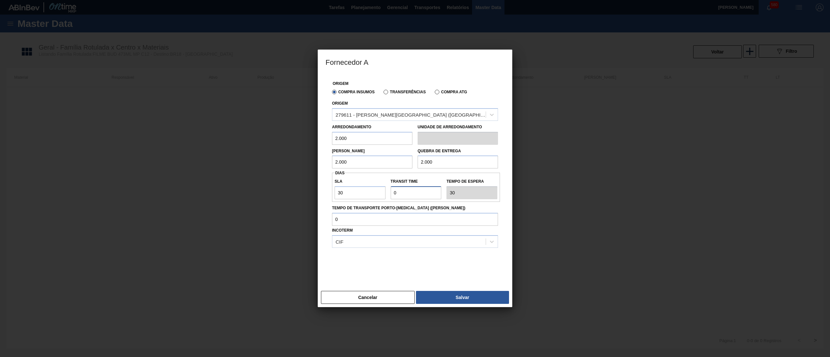
type input "35"
type input "5"
click at [473, 297] on button "Salvar" at bounding box center [462, 297] width 93 height 13
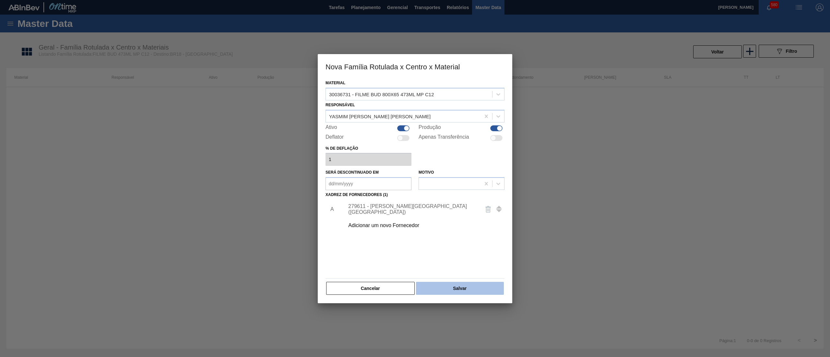
click at [476, 285] on button "Salvar" at bounding box center [460, 288] width 88 height 13
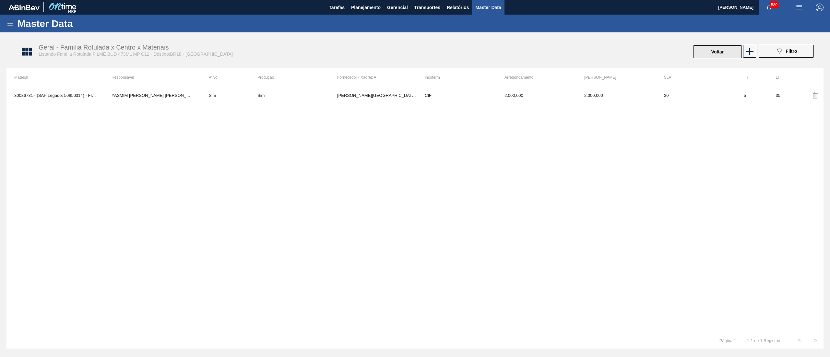
click at [721, 55] on button "Voltar" at bounding box center [717, 51] width 49 height 13
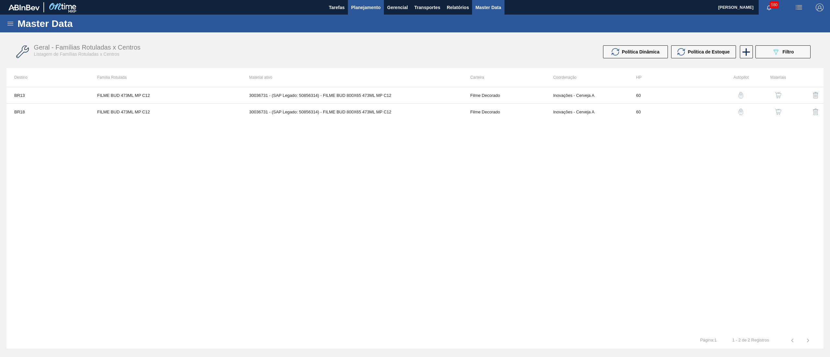
click at [375, 5] on span "Planejamento" at bounding box center [365, 8] width 29 height 8
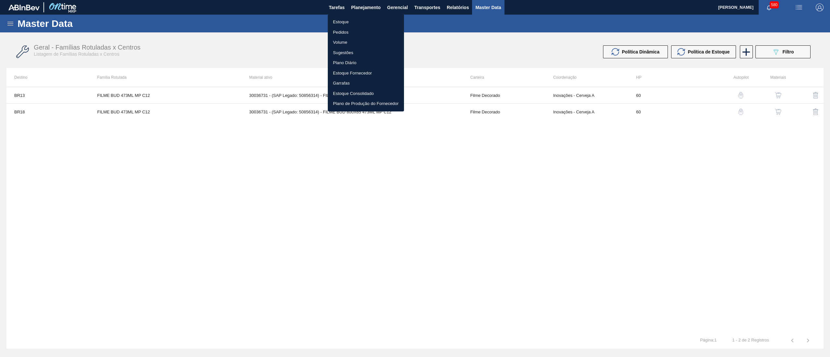
click at [764, 54] on div at bounding box center [415, 178] width 830 height 357
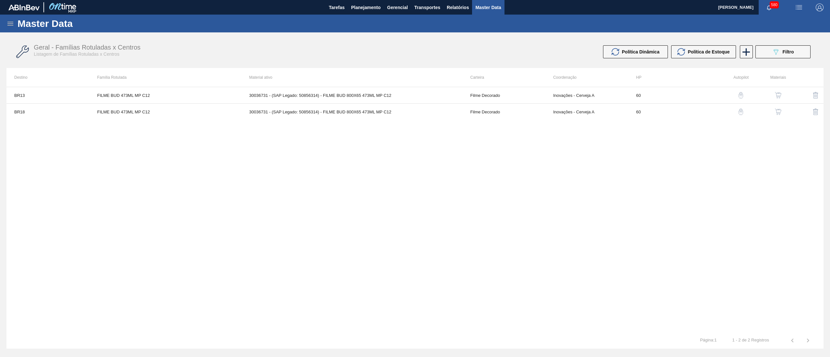
click at [772, 55] on icon "089F7B8B-B2A5-4AFE-B5C0-19BA573D28AC" at bounding box center [776, 52] width 8 height 8
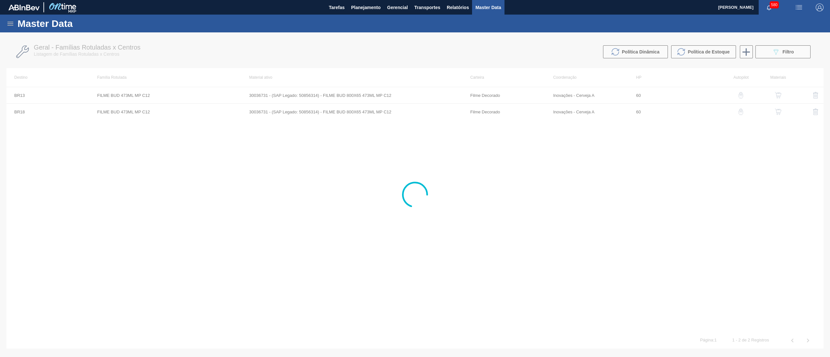
click at [782, 55] on div at bounding box center [415, 194] width 830 height 325
click at [361, 13] on button "Planejamento" at bounding box center [366, 7] width 36 height 15
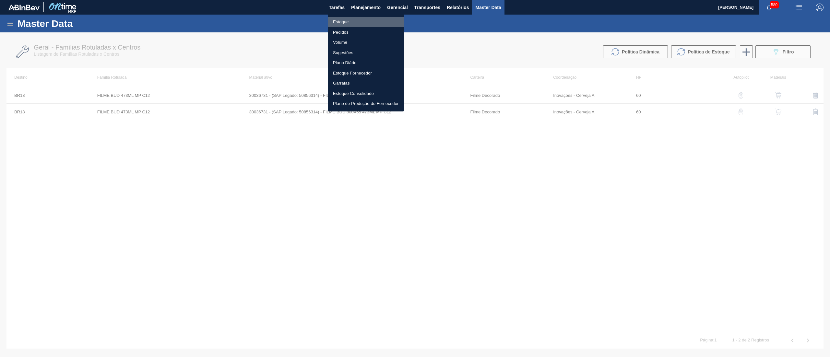
click at [349, 23] on li "Estoque" at bounding box center [366, 22] width 76 height 10
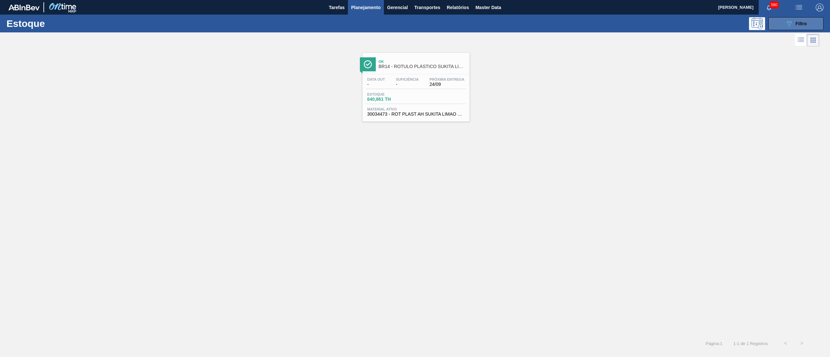
click at [807, 19] on button "089F7B8B-B2A5-4AFE-B5C0-19BA573D28AC Filtro" at bounding box center [795, 23] width 55 height 13
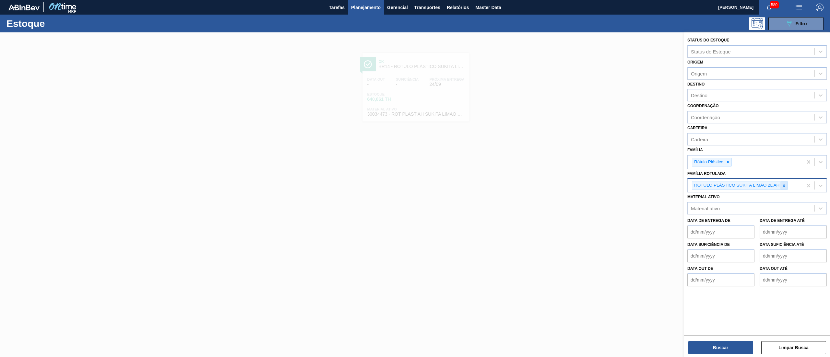
click at [785, 185] on icon at bounding box center [783, 185] width 5 height 5
paste Rotulada "RÓTULO PLÁSTICO SUKITA UVA MISTA 2L H"
type Rotulada "RÓTULO PLÁSTICO SUKITA UVA MISTA 2L H"
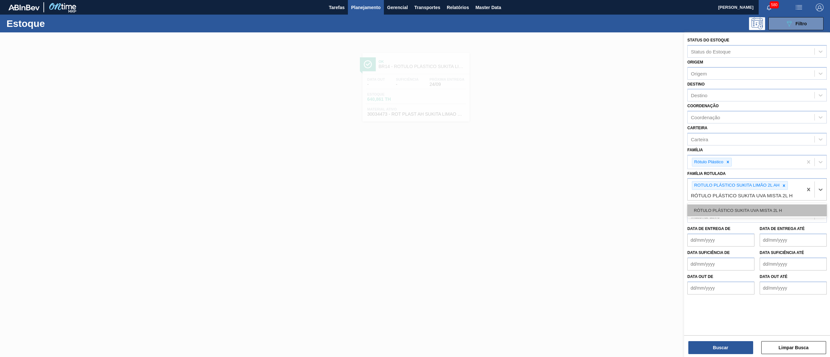
click at [768, 209] on div "RÓTULO PLÁSTICO SUKITA UVA MISTA 2L H" at bounding box center [756, 210] width 139 height 12
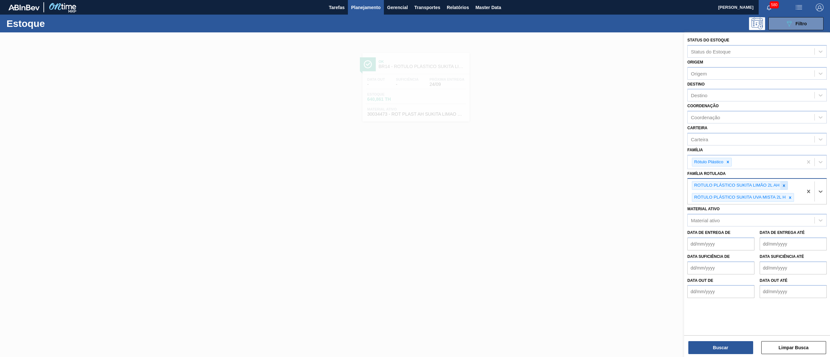
click at [786, 185] on div at bounding box center [783, 185] width 7 height 8
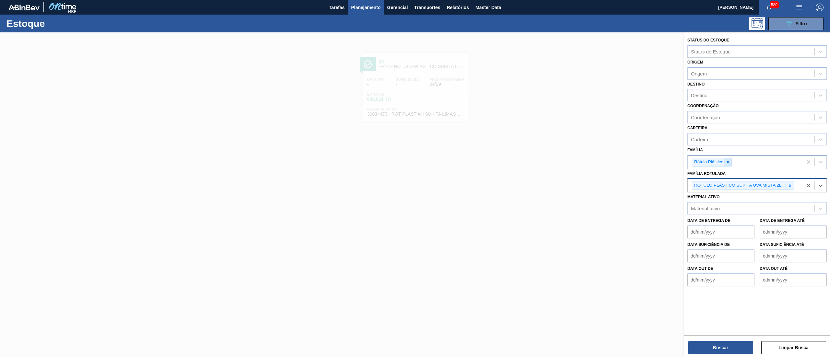
click at [730, 163] on icon at bounding box center [727, 162] width 5 height 5
click at [725, 347] on button "Buscar" at bounding box center [720, 347] width 65 height 13
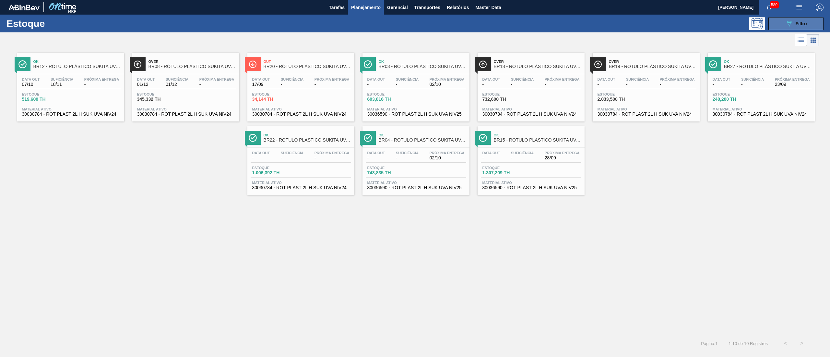
click at [782, 25] on button "089F7B8B-B2A5-4AFE-B5C0-19BA573D28AC Filtro" at bounding box center [795, 23] width 55 height 13
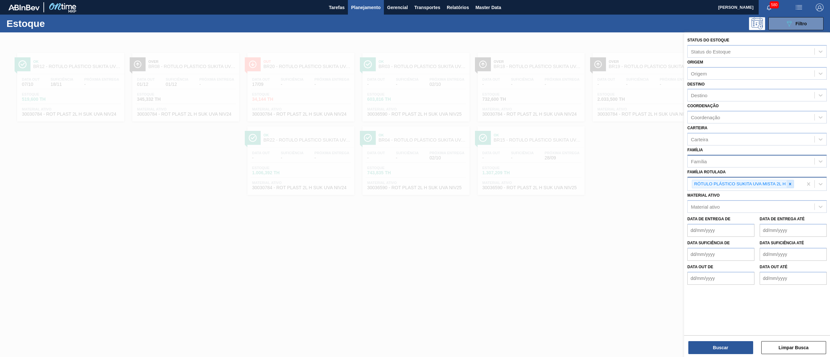
click at [792, 182] on icon at bounding box center [789, 184] width 5 height 5
click at [769, 202] on div "Material ativo" at bounding box center [750, 205] width 127 height 9
paste ativo "20009694"
type ativo "20009694"
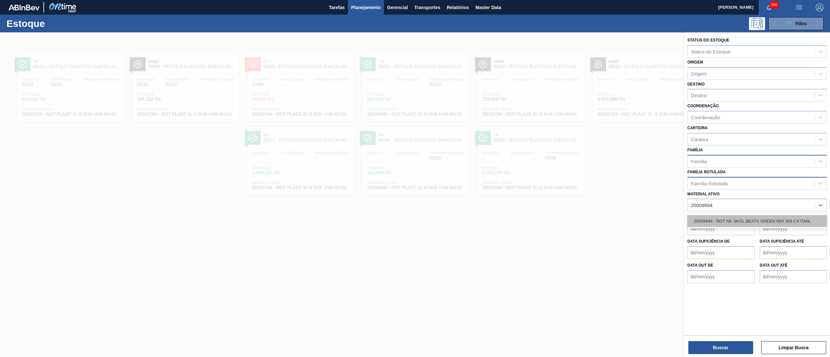
click at [758, 221] on div "20009694 - ROT NK SKOL BEATS GREEN MIX 269 CX72MIL" at bounding box center [756, 221] width 139 height 12
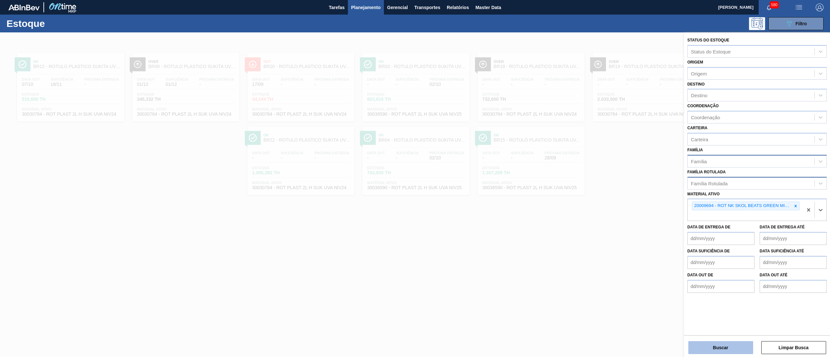
click at [710, 341] on button "Buscar" at bounding box center [720, 347] width 65 height 13
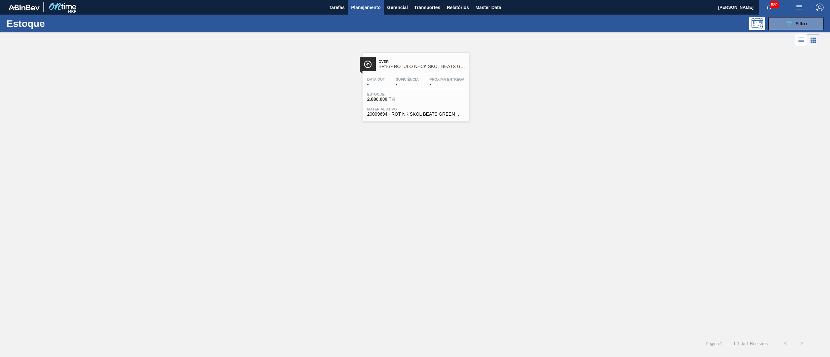
click at [432, 115] on span "20009694 - ROT NK SKOL BEATS GREEN MIX 269 CX72MIL" at bounding box center [415, 114] width 97 height 5
